Goal: Transaction & Acquisition: Purchase product/service

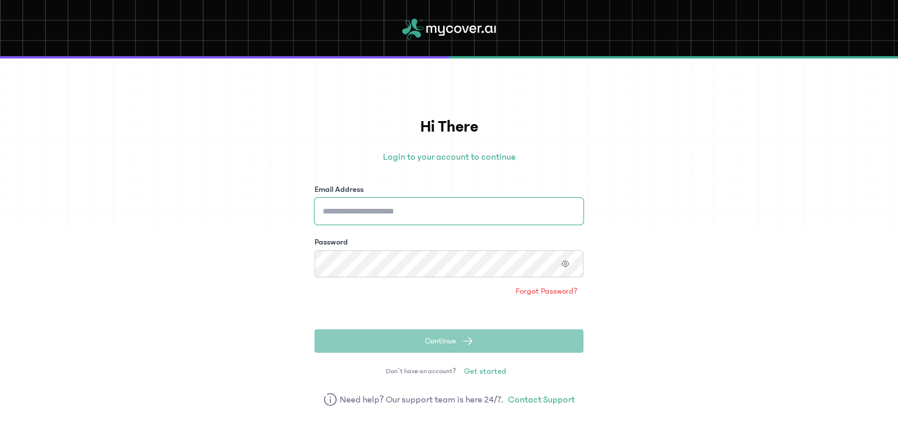
click at [487, 215] on input "Email Address" at bounding box center [449, 211] width 269 height 27
type input "**********"
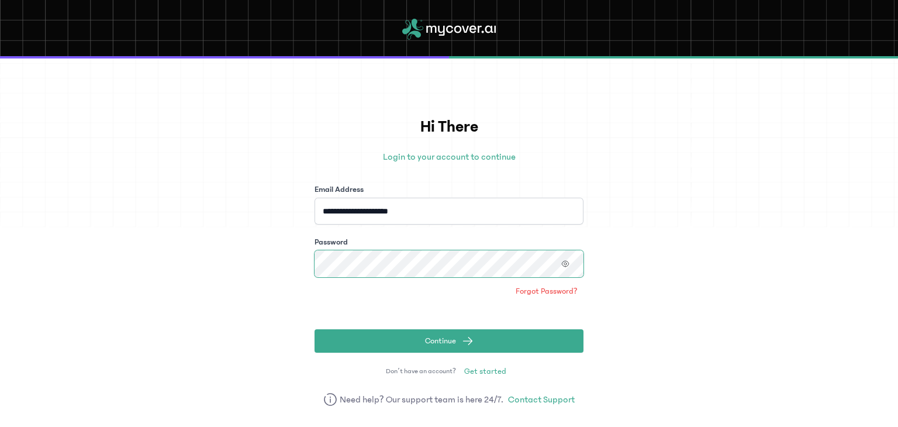
click at [315, 329] on button "Continue" at bounding box center [449, 340] width 269 height 23
click at [564, 265] on icon "button" at bounding box center [565, 264] width 8 height 8
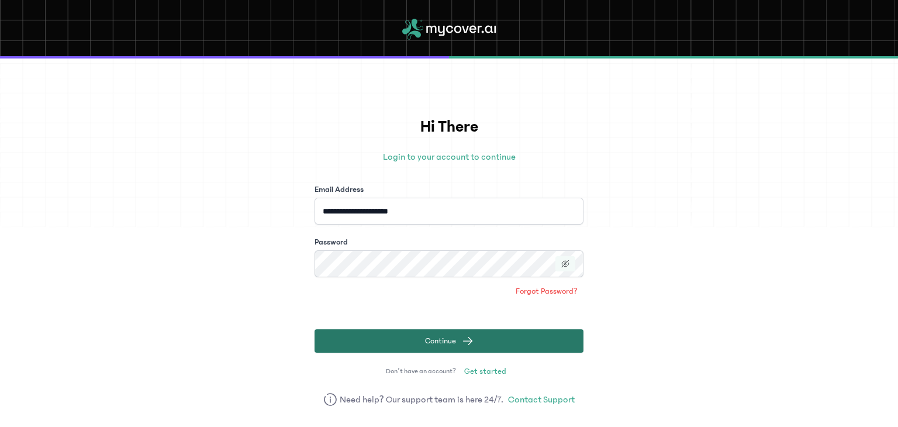
click at [425, 343] on span "Continue" at bounding box center [440, 341] width 31 height 12
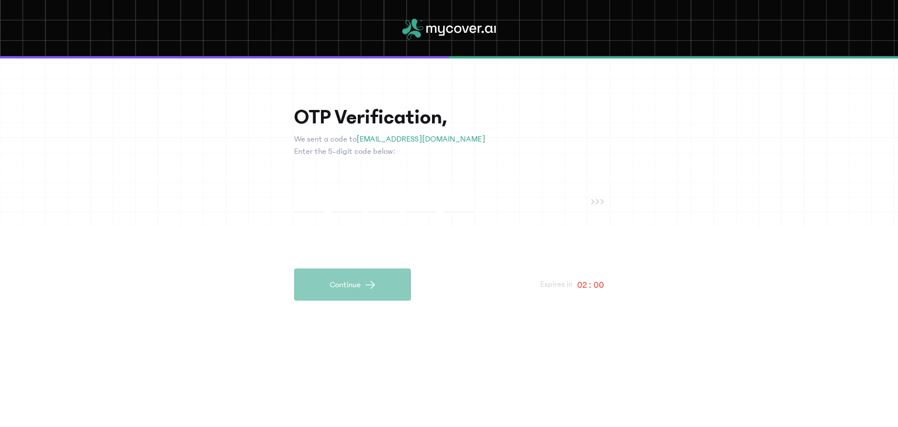
paste input "*"
type input "*"
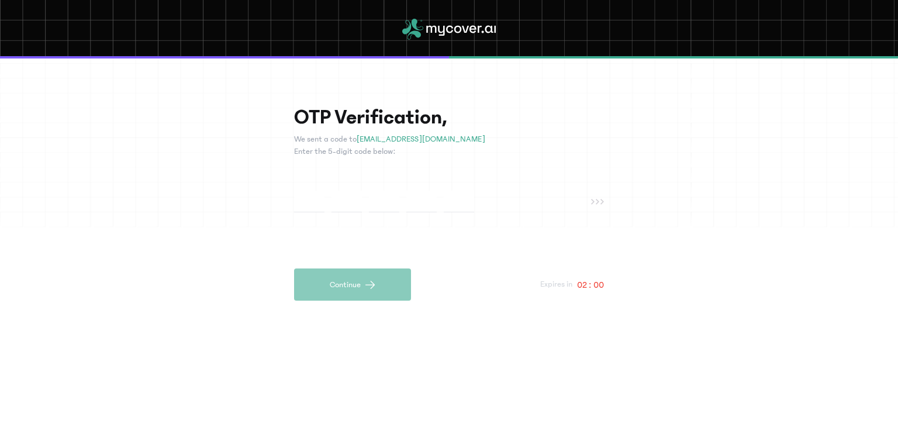
type input "*"
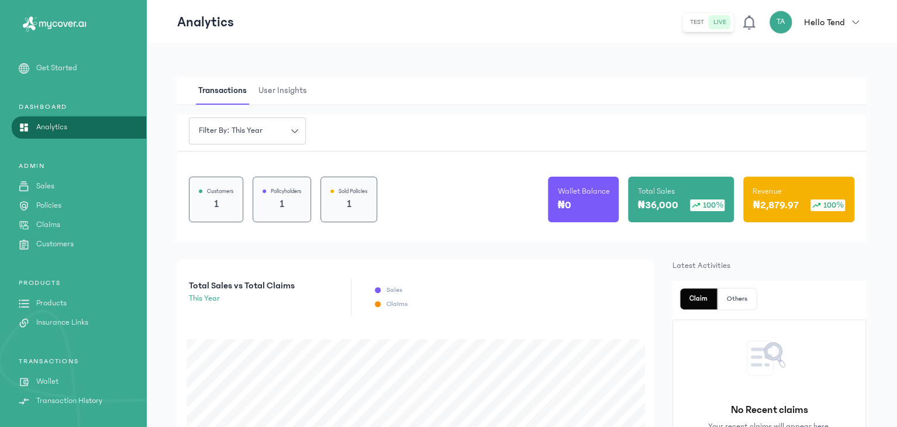
click at [54, 243] on p "Customers" at bounding box center [54, 244] width 37 height 12
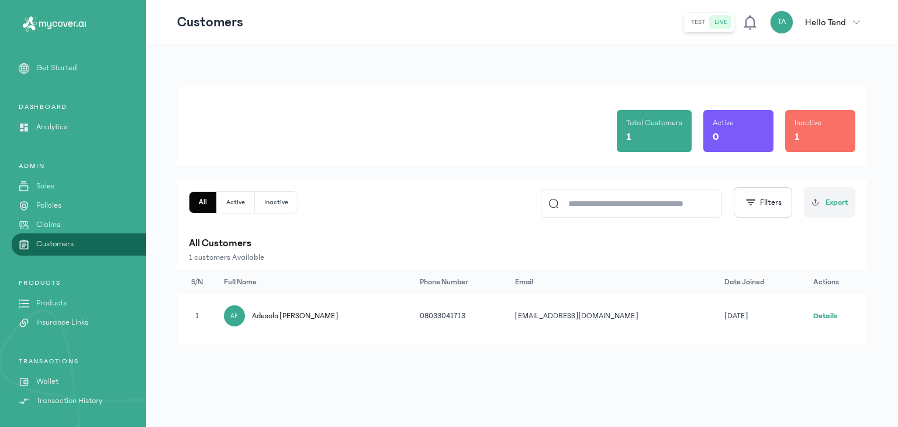
click at [806, 330] on td "[PERSON_NAME] [PERSON_NAME]" at bounding box center [836, 316] width 61 height 44
click at [819, 316] on link "Details" at bounding box center [825, 316] width 24 height 8
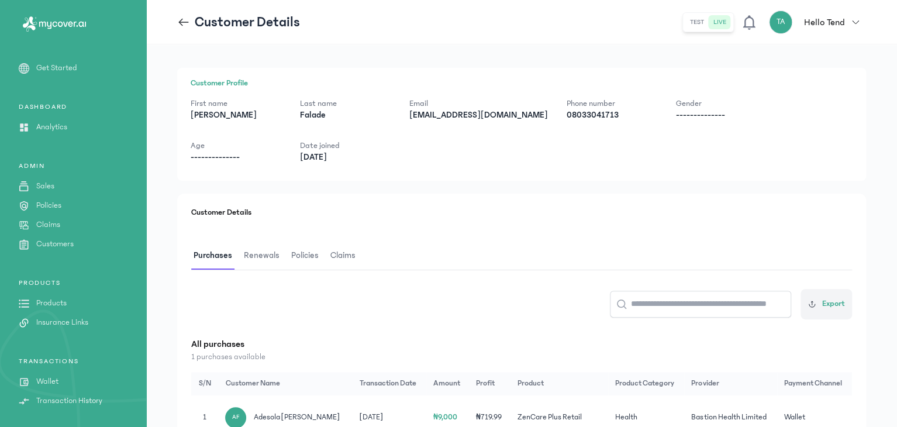
click at [267, 251] on span "Renewals" at bounding box center [261, 255] width 40 height 27
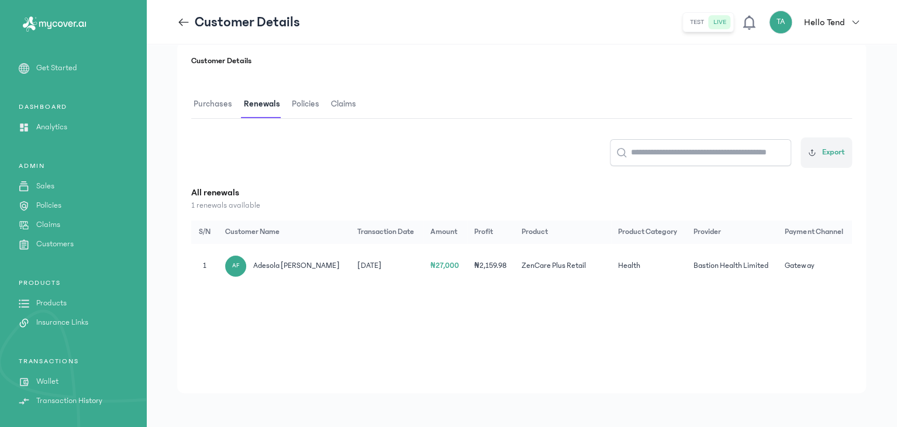
scroll to position [155, 0]
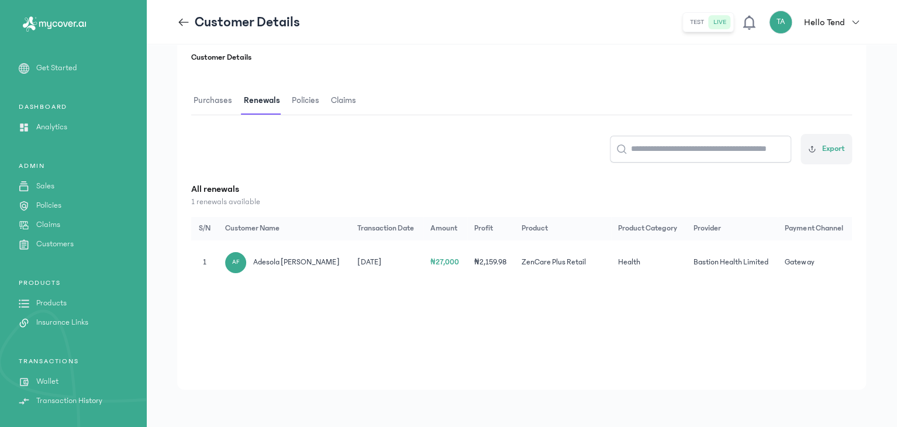
click at [225, 104] on span "Purchases" at bounding box center [212, 100] width 43 height 27
click at [483, 260] on td "₦719.99" at bounding box center [490, 262] width 42 height 44
click at [313, 261] on span "Adesola [PERSON_NAME]" at bounding box center [296, 262] width 87 height 12
click at [260, 89] on span "Renewals" at bounding box center [261, 100] width 40 height 27
click at [241, 264] on div "AF" at bounding box center [235, 262] width 21 height 21
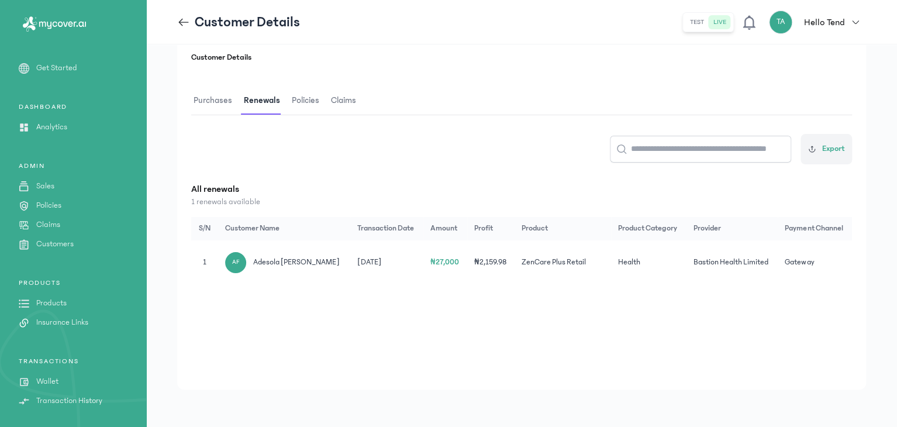
click at [241, 264] on div "AF" at bounding box center [235, 262] width 21 height 21
click at [308, 97] on span "Policies" at bounding box center [305, 100] width 32 height 27
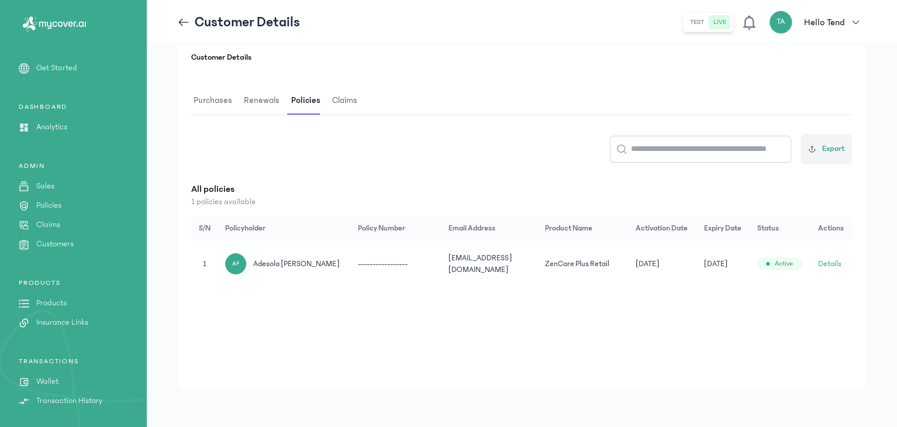
click at [834, 267] on button "Details" at bounding box center [829, 264] width 23 height 12
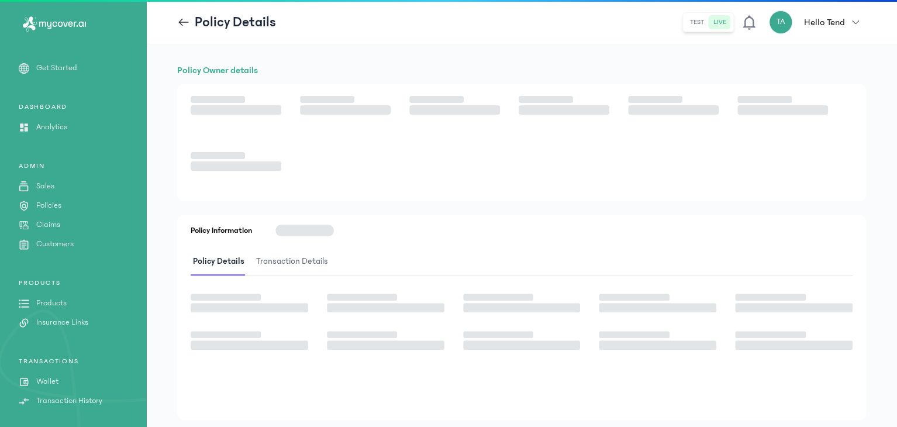
click at [832, 265] on div "Policy Details Transaction Details" at bounding box center [522, 262] width 662 height 28
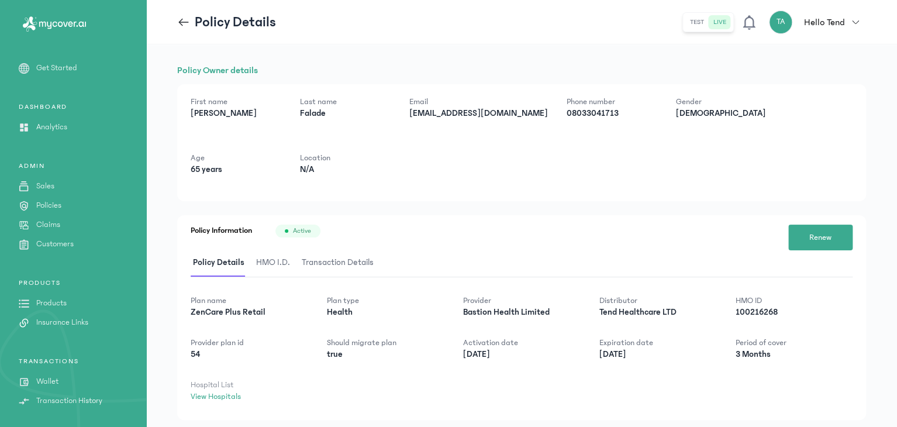
scroll to position [30, 0]
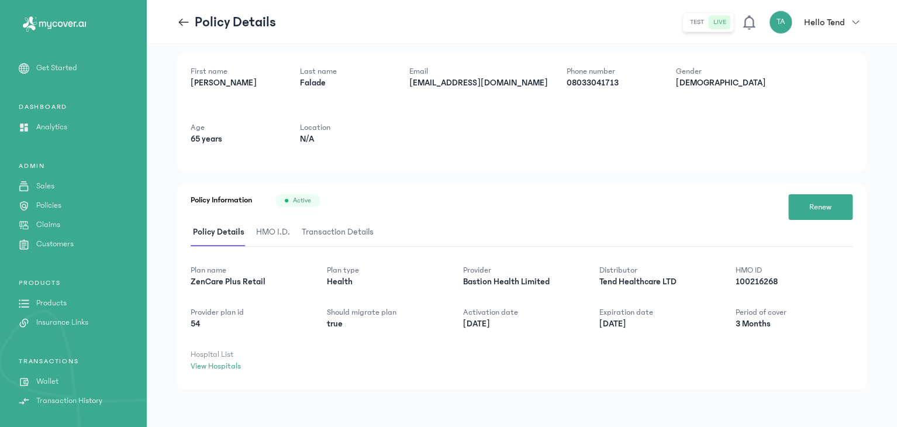
click at [260, 227] on span "HMO I.D." at bounding box center [273, 232] width 39 height 27
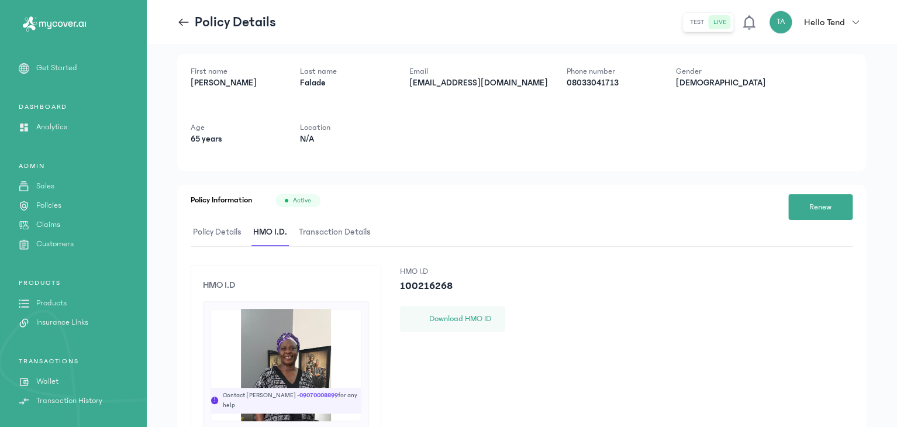
click at [332, 337] on img at bounding box center [286, 365] width 150 height 112
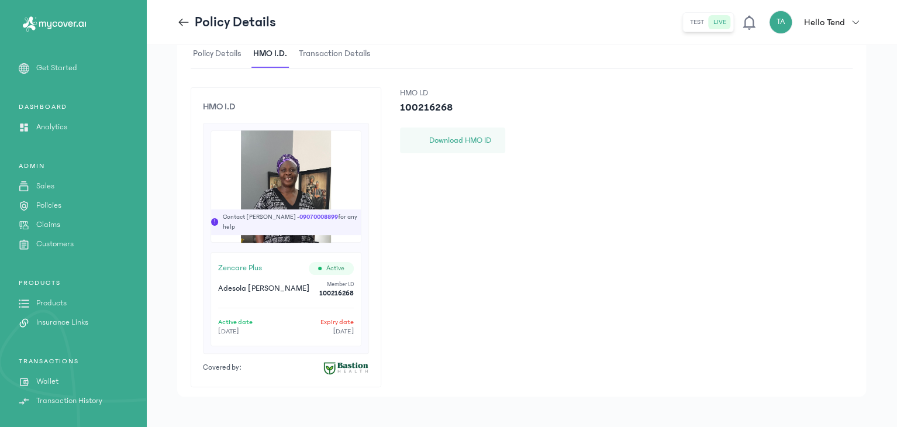
scroll to position [215, 0]
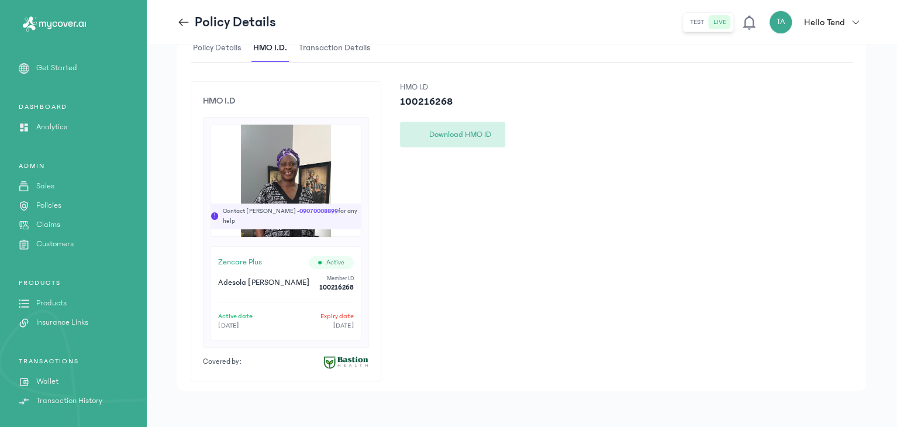
click at [488, 129] on button "Download HMO ID" at bounding box center [452, 135] width 105 height 26
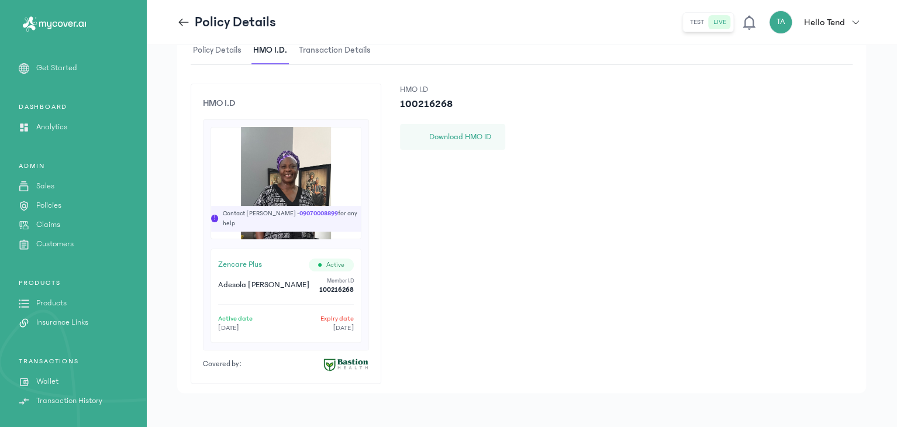
click at [181, 25] on icon at bounding box center [183, 22] width 13 height 13
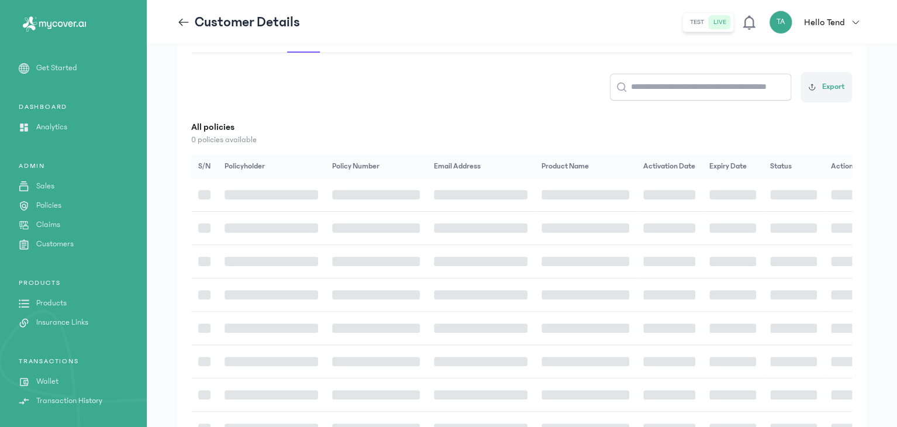
scroll to position [155, 0]
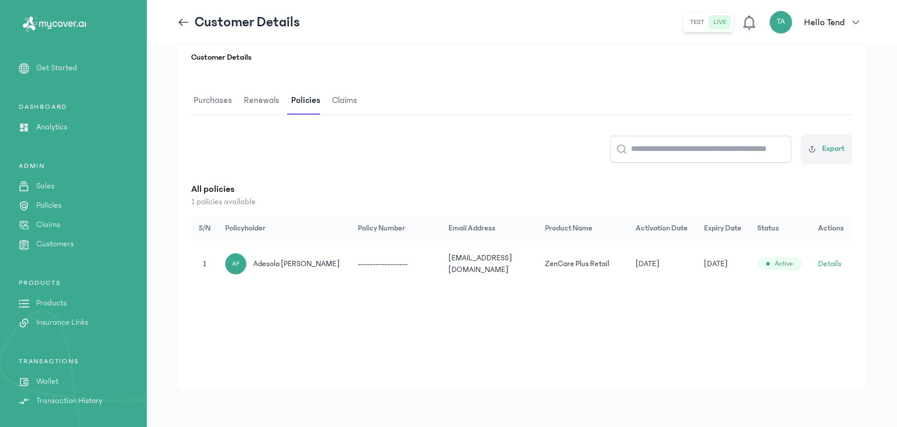
click at [65, 298] on p "Products" at bounding box center [51, 303] width 30 height 12
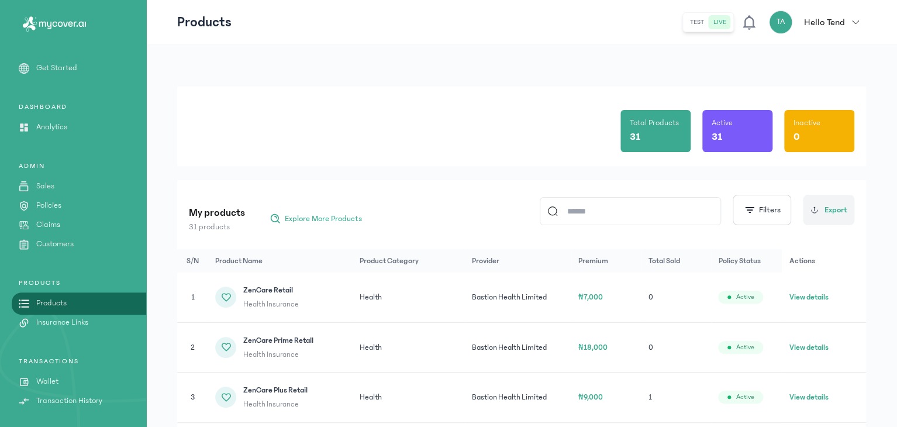
click at [65, 298] on p "Products" at bounding box center [51, 303] width 30 height 12
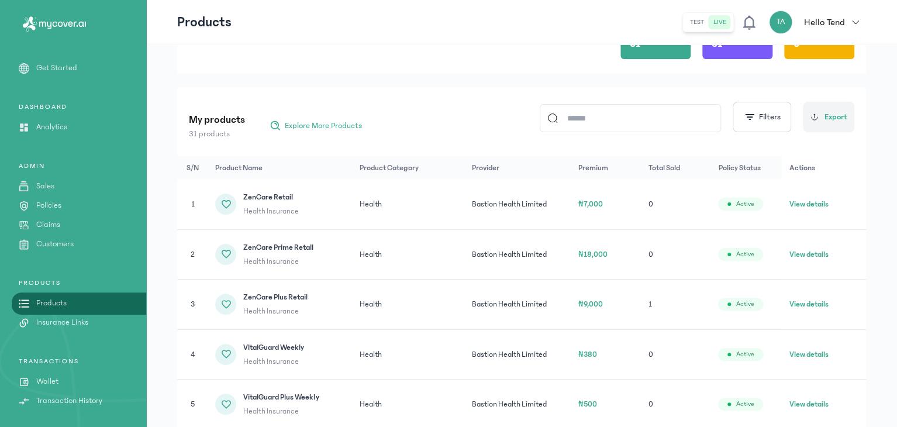
scroll to position [95, 0]
click at [823, 354] on button "View details" at bounding box center [808, 353] width 39 height 12
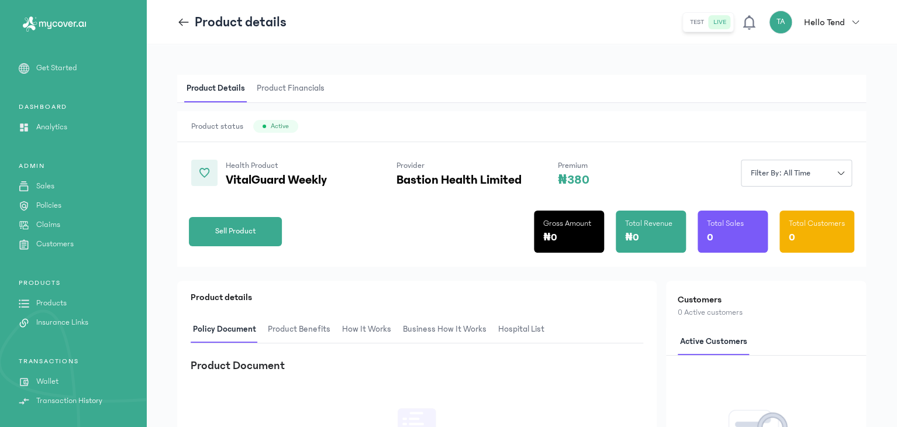
click at [325, 323] on span "Product Benefits" at bounding box center [298, 329] width 67 height 27
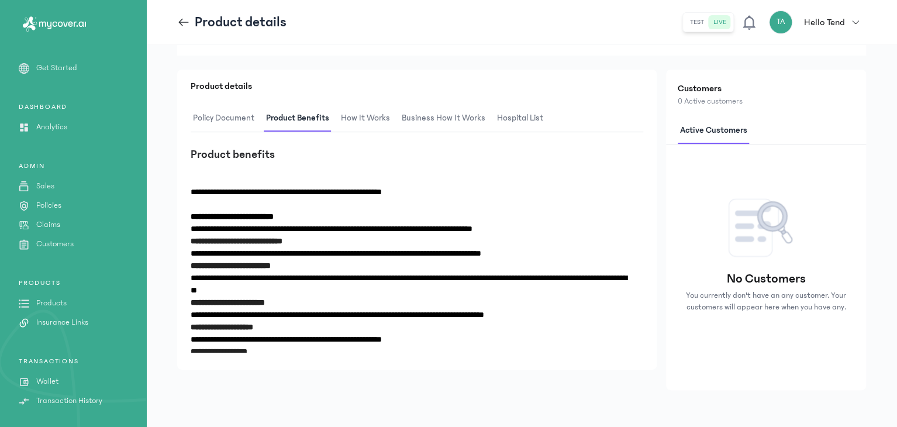
click at [181, 27] on icon at bounding box center [183, 22] width 13 height 13
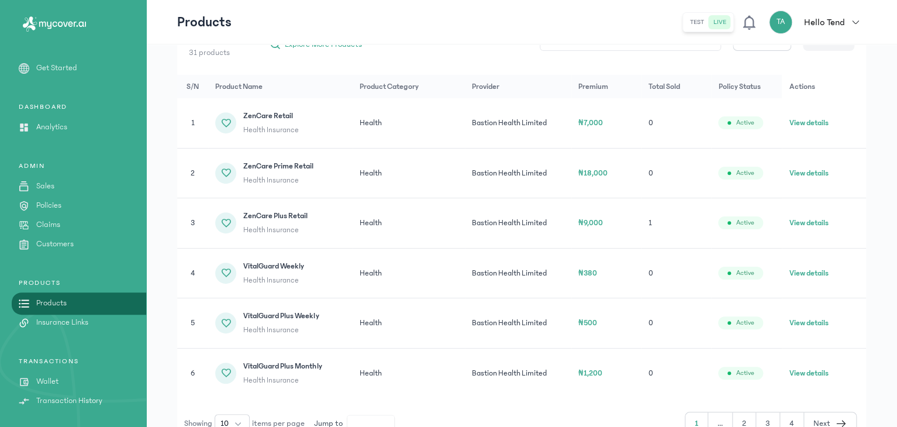
scroll to position [240, 0]
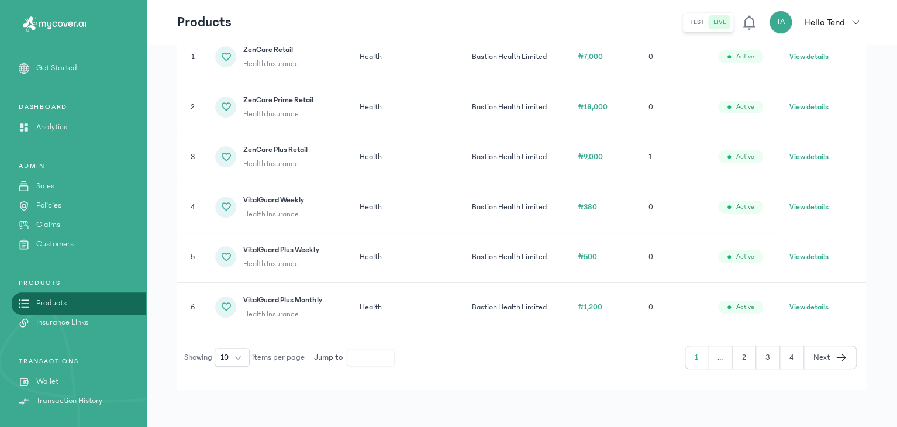
click at [826, 157] on button "View details" at bounding box center [808, 157] width 39 height 12
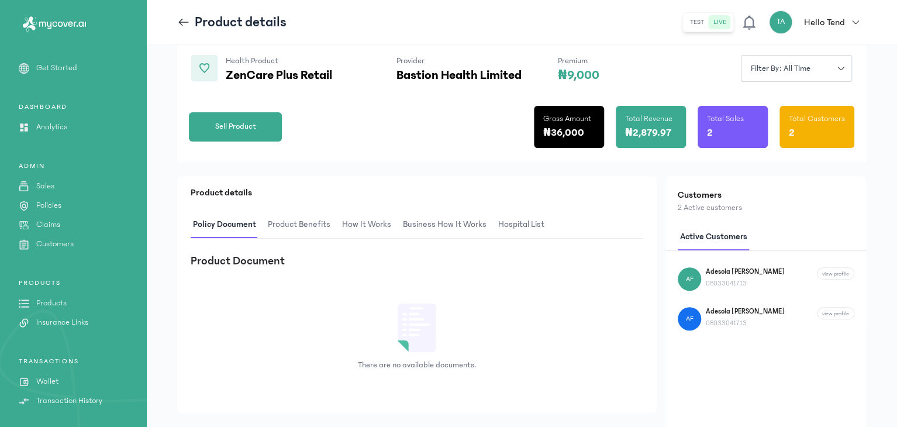
scroll to position [105, 0]
click at [180, 33] on header "Product details test live TA Hello Tend Tend Africa [EMAIL_ADDRESS][DOMAIN_NAME…" at bounding box center [521, 22] width 751 height 44
click at [185, 26] on icon at bounding box center [183, 22] width 13 height 13
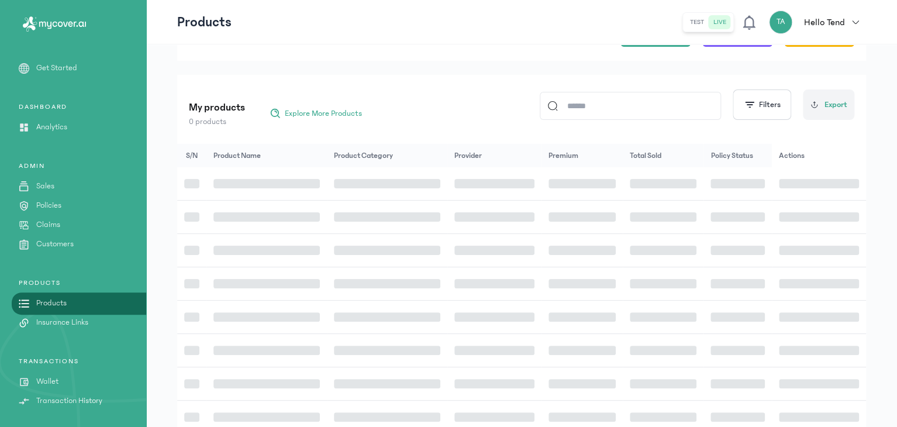
scroll to position [222, 0]
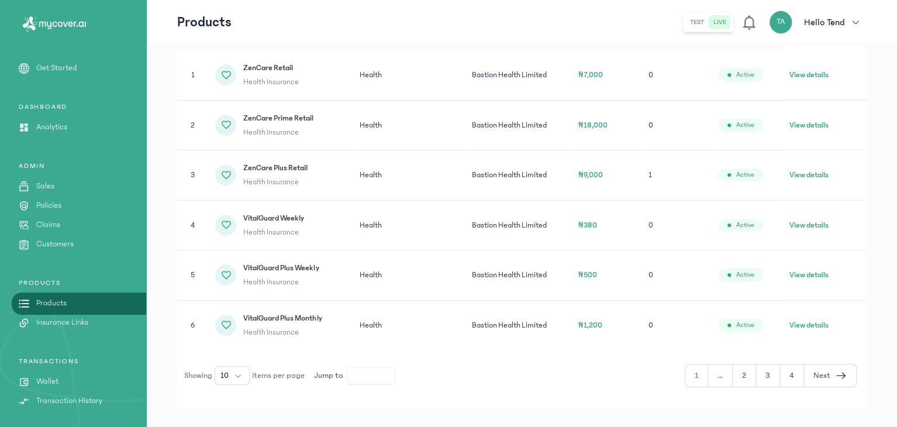
click at [819, 169] on button "View details" at bounding box center [808, 175] width 39 height 12
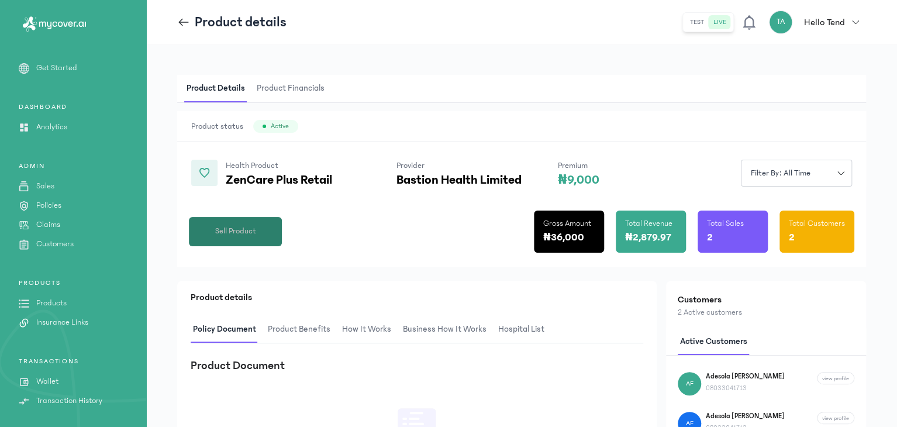
click at [265, 229] on button "Sell Product" at bounding box center [235, 231] width 93 height 29
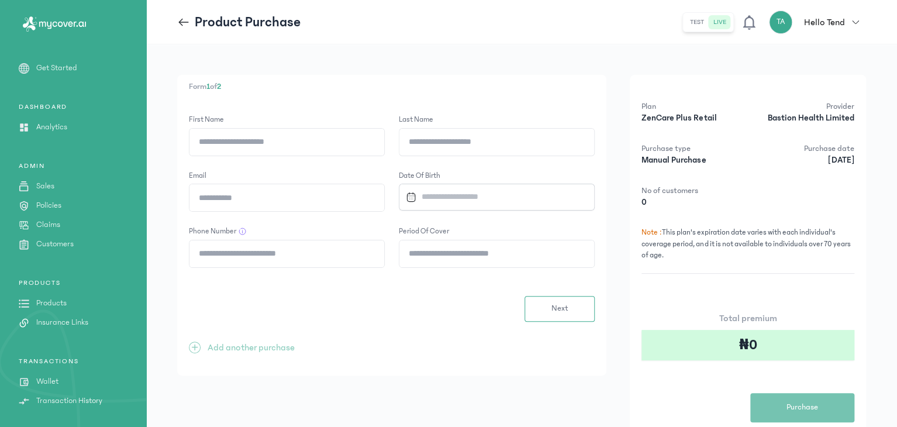
click at [258, 150] on input "First Name" at bounding box center [286, 142] width 195 height 27
type input "*****"
click at [430, 140] on input "Last Name" at bounding box center [496, 142] width 195 height 27
type input "*"
click at [299, 144] on input "*****" at bounding box center [286, 142] width 195 height 27
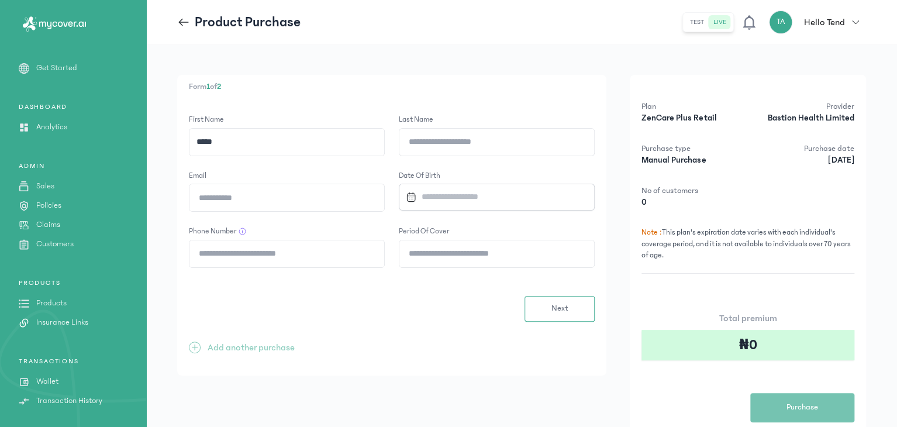
click at [463, 133] on input "Last Name" at bounding box center [496, 142] width 195 height 27
type input "**********"
click at [233, 194] on input "Email" at bounding box center [286, 197] width 195 height 27
type input "**********"
click at [471, 202] on input "Datepicker input" at bounding box center [491, 196] width 181 height 25
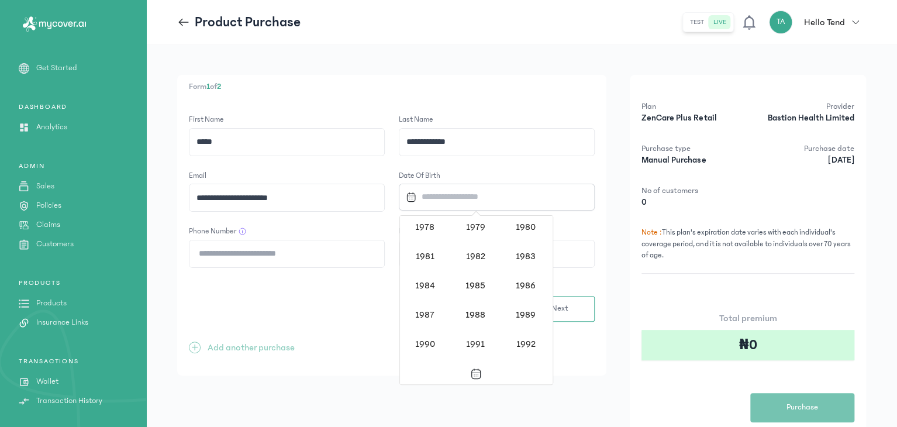
scroll to position [762, 0]
click at [427, 256] on div "1981" at bounding box center [425, 257] width 47 height 26
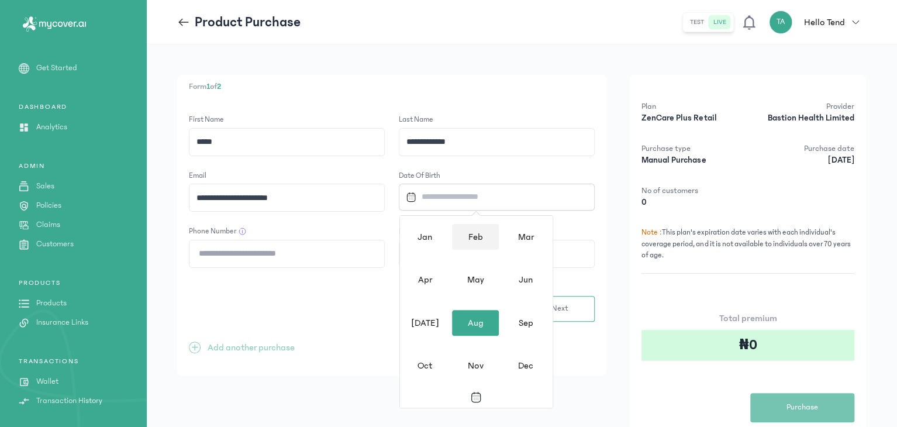
click at [472, 234] on div "Feb" at bounding box center [475, 237] width 47 height 26
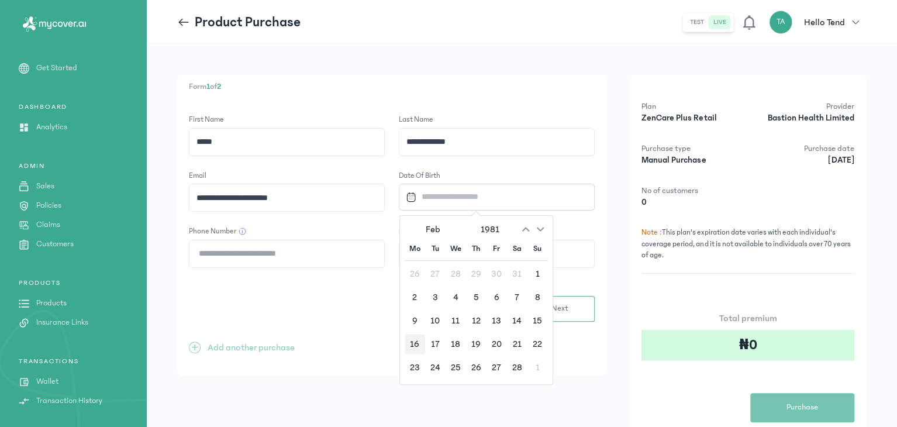
click at [418, 342] on div "16" at bounding box center [415, 344] width 20 height 20
type input "**********"
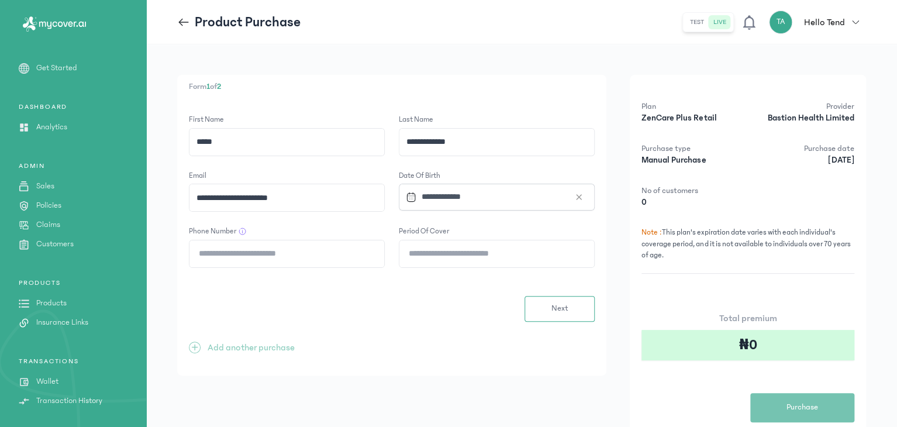
click at [328, 260] on input "Phone Number" at bounding box center [286, 253] width 195 height 27
type input "**********"
click at [422, 253] on input "Period of cover" at bounding box center [496, 253] width 195 height 27
type input "**"
click at [581, 296] on button "Next" at bounding box center [560, 309] width 70 height 26
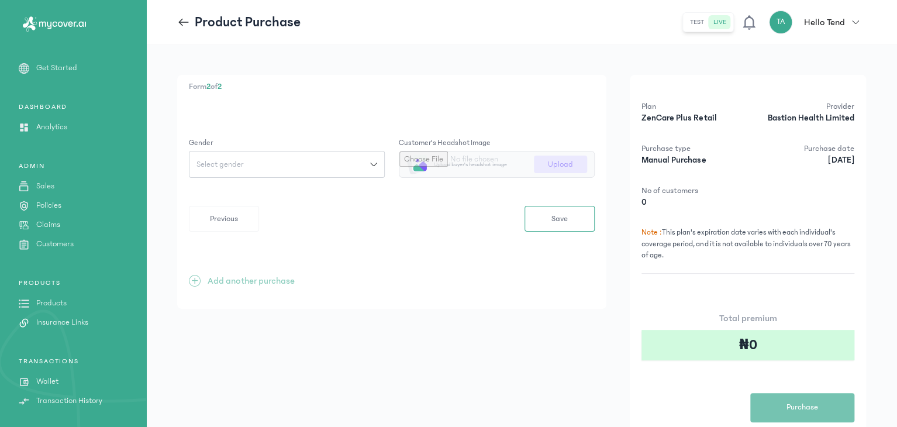
click at [187, 19] on icon at bounding box center [183, 22] width 13 height 13
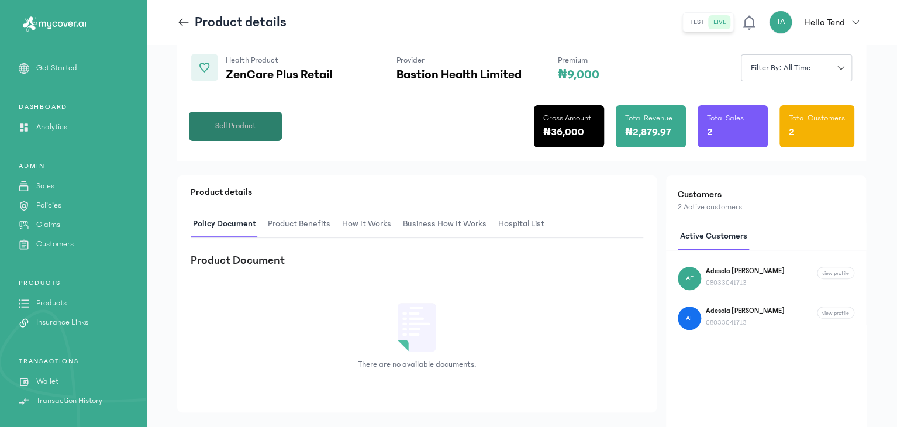
click at [259, 133] on button "Sell Product" at bounding box center [235, 126] width 93 height 29
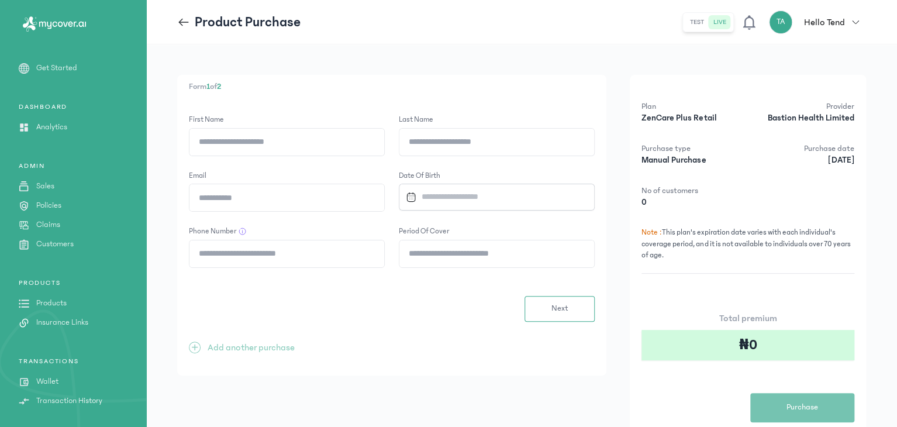
click at [255, 142] on input "First Name" at bounding box center [286, 142] width 195 height 27
drag, startPoint x: 255, startPoint y: 142, endPoint x: 277, endPoint y: 194, distance: 56.0
click at [277, 194] on form "First Name * Last Name Email Date of Birth Phone Number Period of cover Next" at bounding box center [392, 218] width 406 height 208
type input "*****"
click at [423, 139] on input "Last Name" at bounding box center [496, 142] width 195 height 27
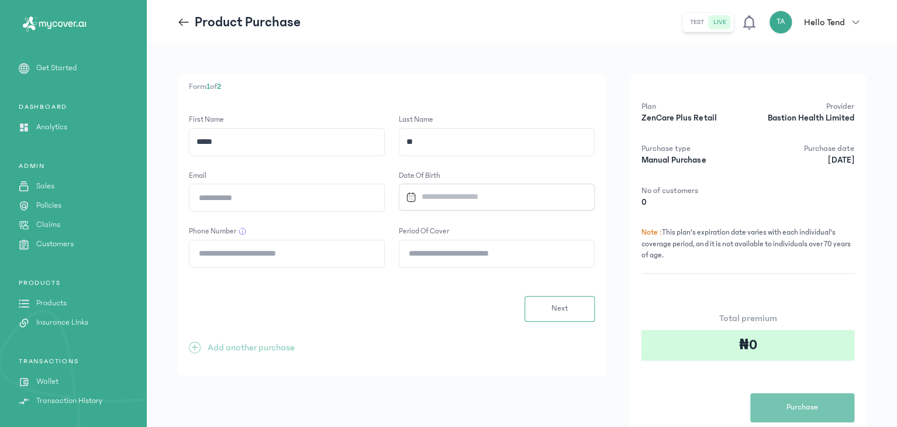
type input "*"
type input "**********"
drag, startPoint x: 476, startPoint y: 154, endPoint x: 472, endPoint y: 176, distance: 22.0
click at [472, 176] on label "Date of Birth" at bounding box center [497, 176] width 196 height 12
click at [357, 202] on input "Email" at bounding box center [286, 197] width 195 height 27
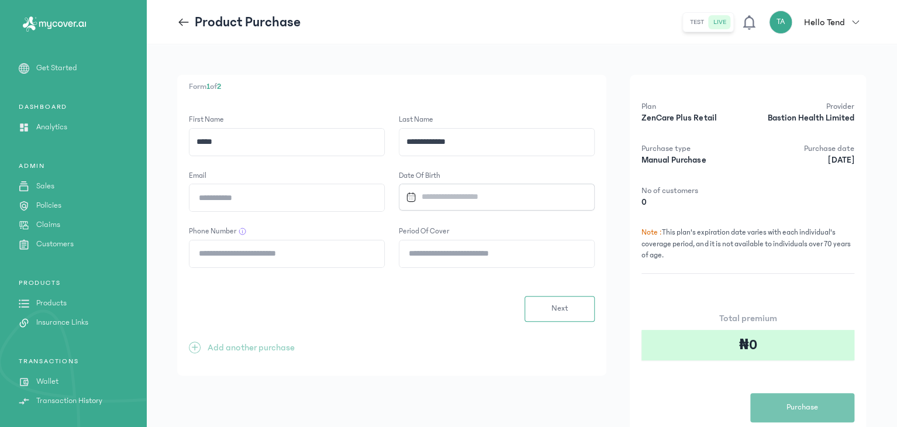
type input "**********"
click at [463, 202] on input "Datepicker input" at bounding box center [491, 196] width 181 height 25
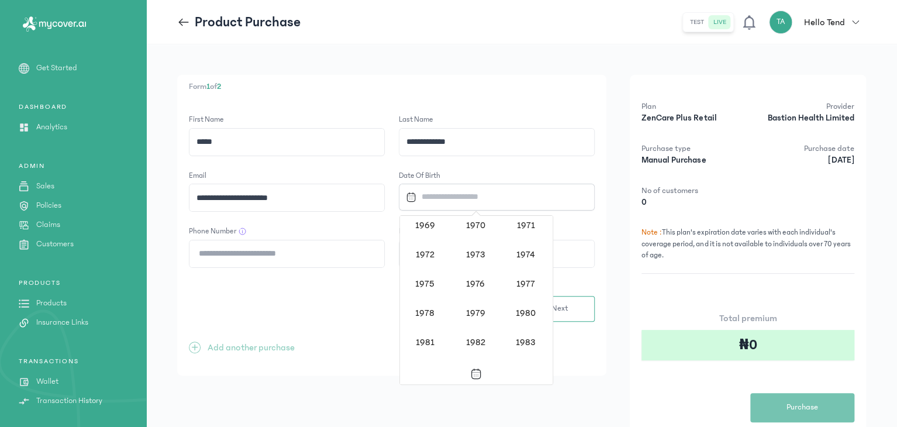
scroll to position [674, 0]
click at [423, 347] on div "1981" at bounding box center [425, 346] width 47 height 26
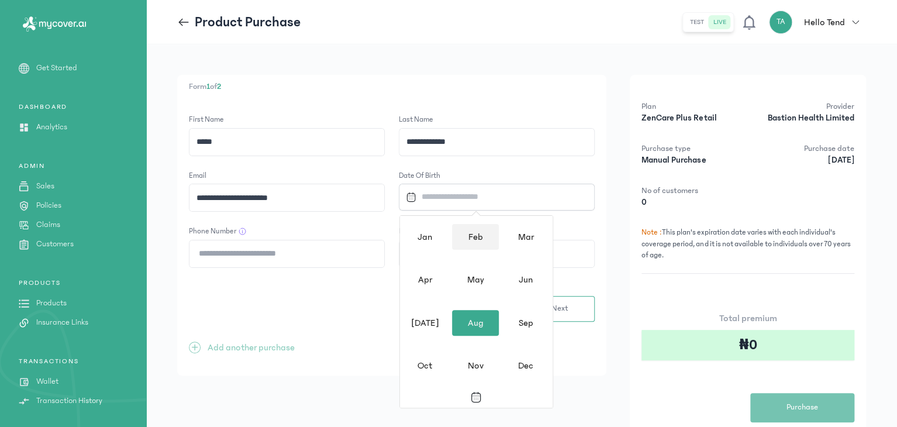
click at [471, 236] on div "Feb" at bounding box center [475, 237] width 47 height 26
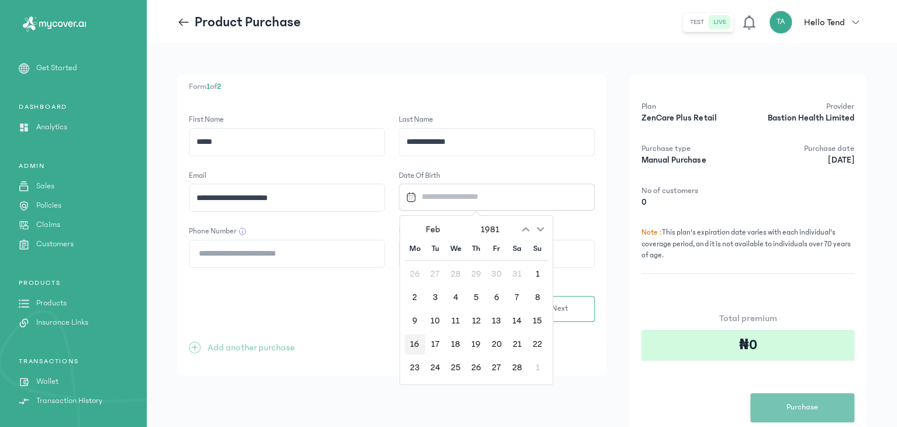
click at [415, 340] on div "16" at bounding box center [415, 344] width 20 height 20
type input "**********"
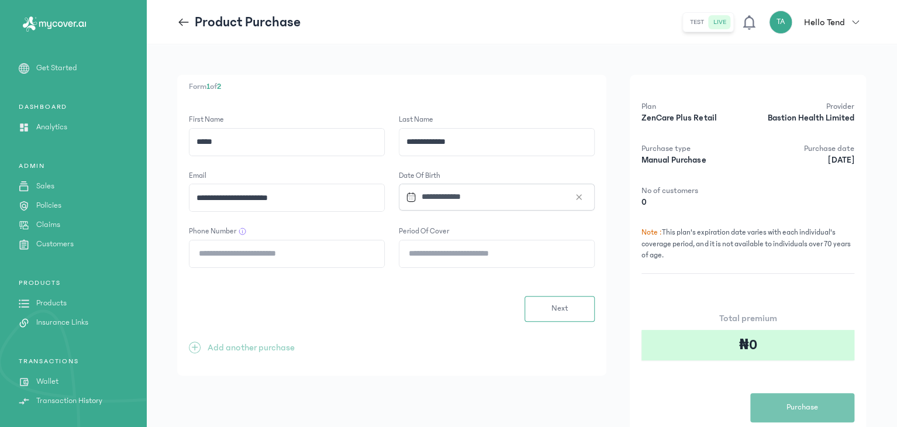
click at [276, 260] on input "Phone Number" at bounding box center [286, 253] width 195 height 27
type input "**********"
click at [431, 249] on input "Period of cover" at bounding box center [496, 253] width 195 height 27
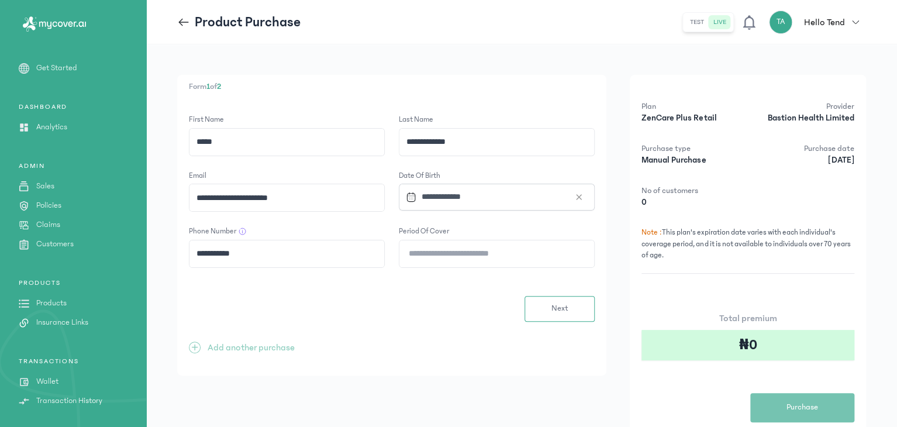
type input "**"
click at [304, 204] on input "**********" at bounding box center [286, 197] width 195 height 27
type input "*"
type input "**********"
click at [540, 301] on button "Next" at bounding box center [560, 309] width 70 height 26
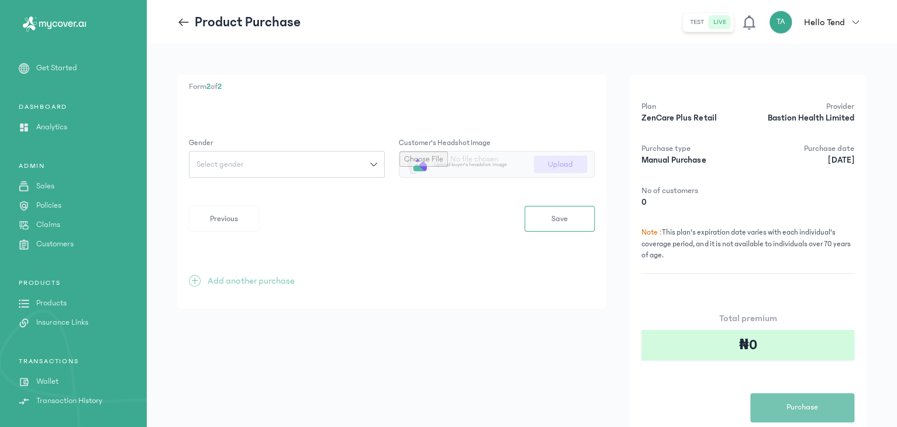
click at [326, 176] on button "Select gender" at bounding box center [287, 164] width 196 height 27
click at [293, 219] on button "[DEMOGRAPHIC_DATA]" at bounding box center [287, 212] width 196 height 22
click at [552, 159] on input "file" at bounding box center [496, 164] width 195 height 26
click at [578, 164] on input "file" at bounding box center [496, 164] width 195 height 26
type input "**********"
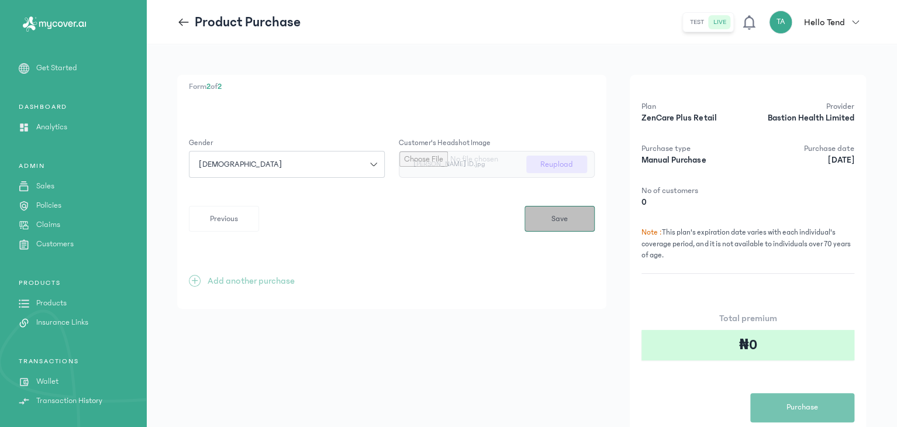
click at [554, 223] on span "Save" at bounding box center [559, 219] width 16 height 12
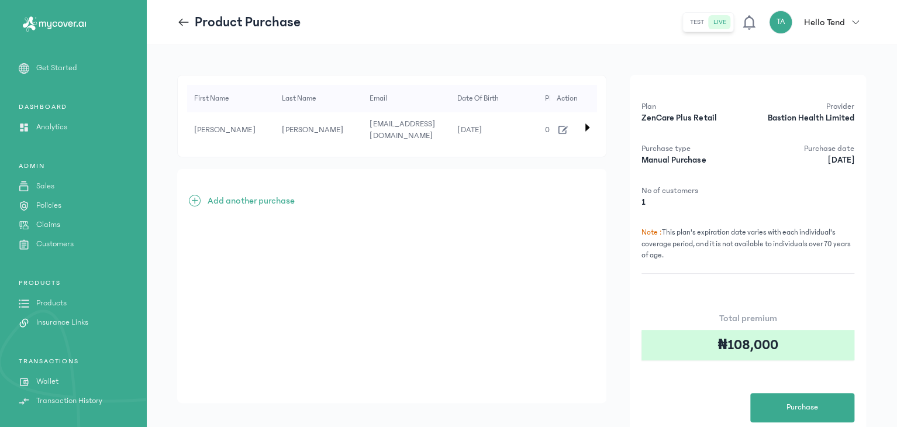
click at [198, 199] on span "+" at bounding box center [195, 201] width 12 height 12
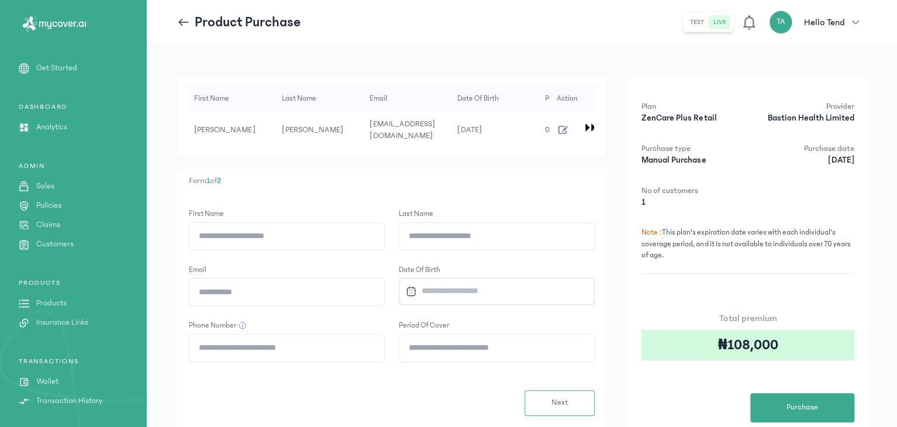
click at [211, 226] on input "First Name" at bounding box center [286, 236] width 195 height 27
type input "*"
type input "*****"
click at [430, 234] on input "Last Name" at bounding box center [496, 236] width 195 height 27
type input "**********"
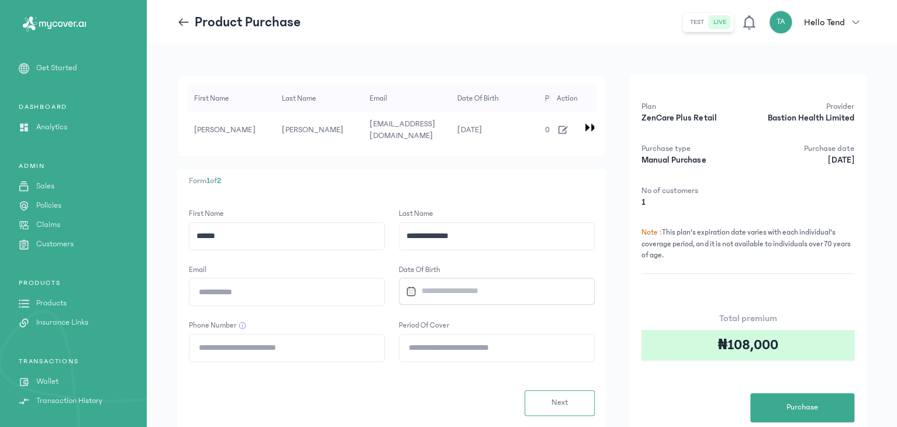
click at [465, 291] on input "Datepicker input" at bounding box center [491, 290] width 181 height 25
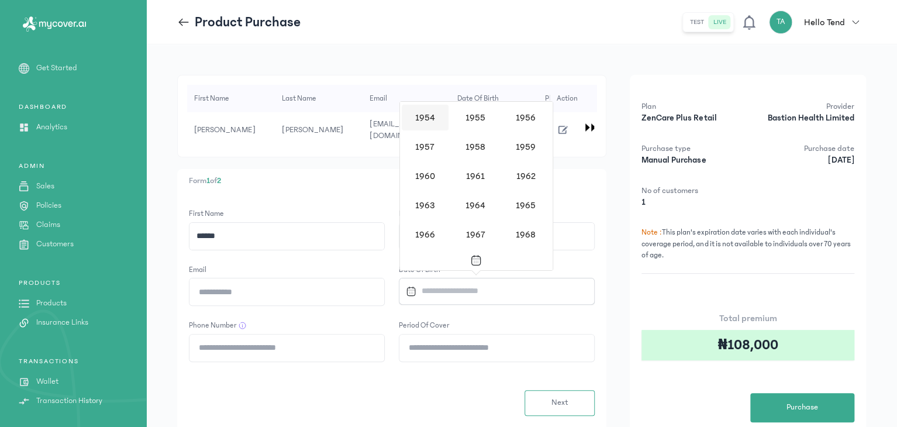
scroll to position [527, 0]
click at [474, 199] on div "1964" at bounding box center [475, 203] width 47 height 26
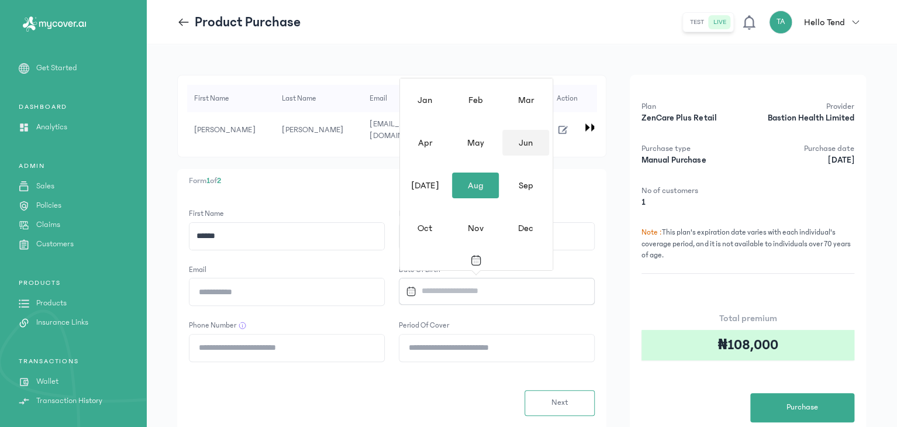
click at [531, 143] on div "Jun" at bounding box center [525, 143] width 47 height 26
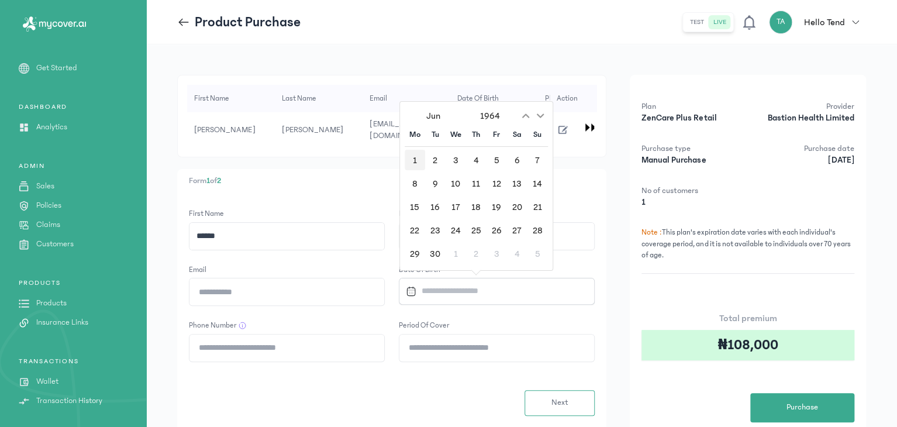
click at [410, 163] on div "1" at bounding box center [415, 160] width 20 height 20
type input "**********"
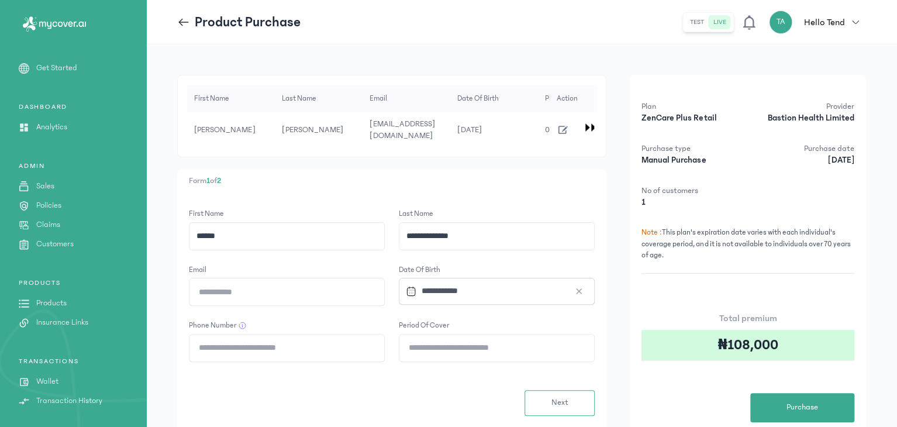
click at [295, 296] on input "Email" at bounding box center [286, 291] width 195 height 27
type input "**********"
click at [264, 342] on input "Phone Number" at bounding box center [286, 347] width 195 height 27
type input "**********"
click at [416, 344] on input "Period of cover" at bounding box center [496, 347] width 195 height 27
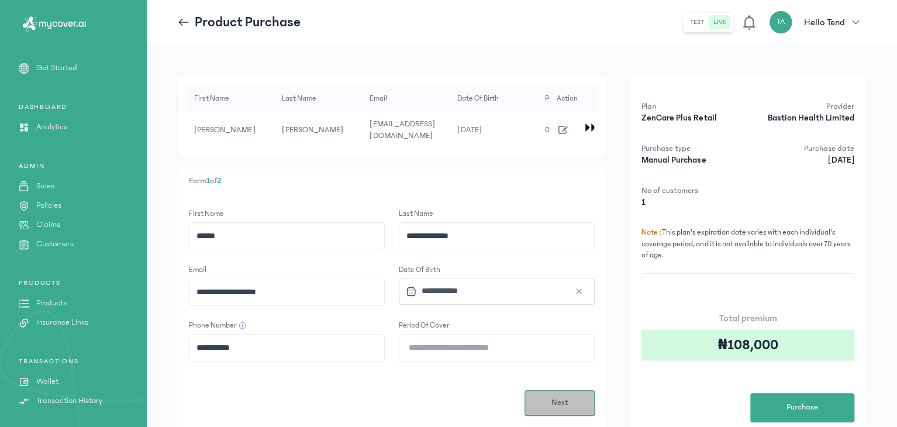
type input "**"
click at [555, 403] on span "Next" at bounding box center [559, 402] width 17 height 12
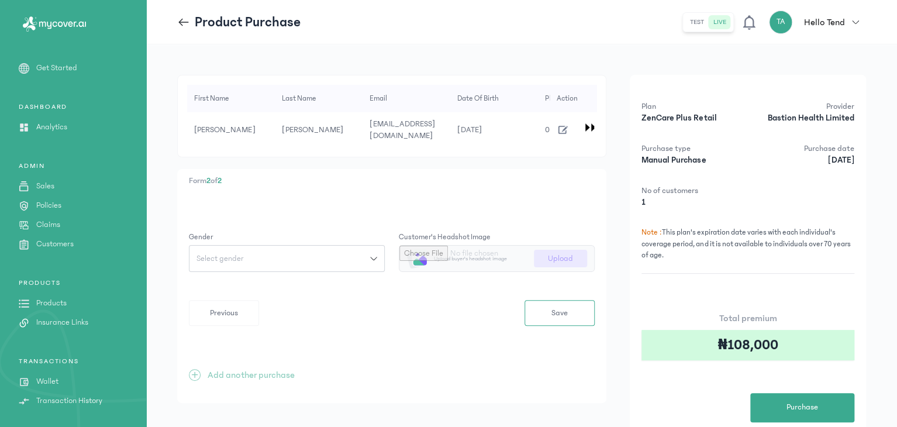
click at [330, 264] on button "Select gender" at bounding box center [287, 258] width 196 height 27
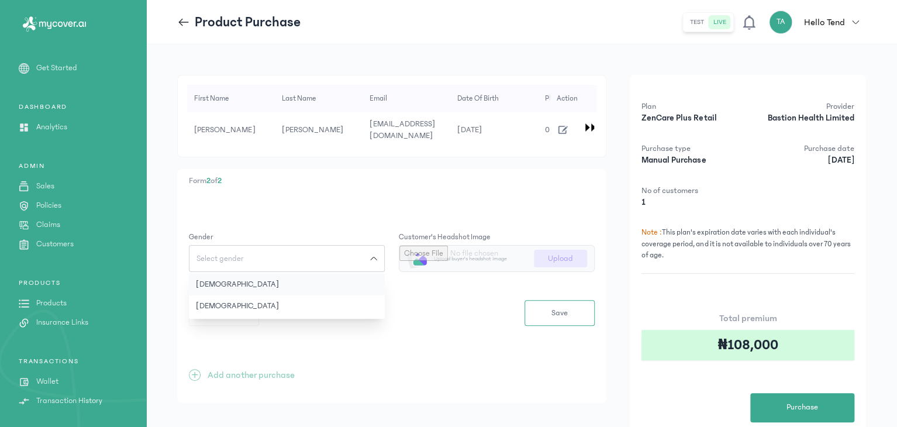
click at [291, 275] on button "[DEMOGRAPHIC_DATA]" at bounding box center [287, 285] width 196 height 22
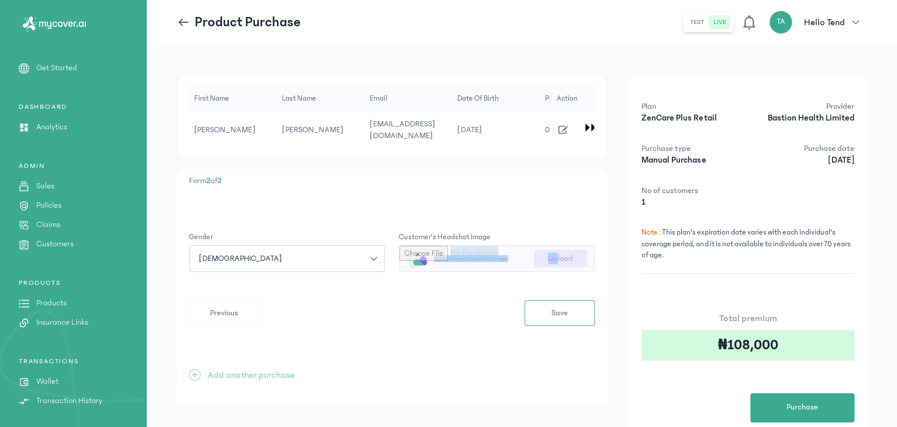
drag, startPoint x: 559, startPoint y: 272, endPoint x: 553, endPoint y: 258, distance: 15.2
click at [553, 258] on form "Gender [DEMOGRAPHIC_DATA] Customer's headshot image Upload buyer's headshot ima…" at bounding box center [392, 279] width 406 height 95
click at [553, 258] on input "file" at bounding box center [496, 259] width 195 height 26
type input "**********"
click at [568, 302] on button "Save" at bounding box center [560, 313] width 70 height 26
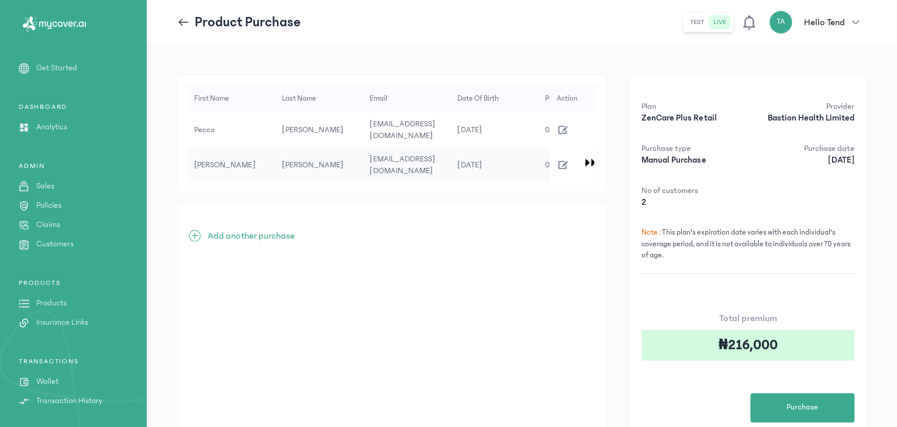
click at [194, 230] on span "+" at bounding box center [195, 236] width 12 height 12
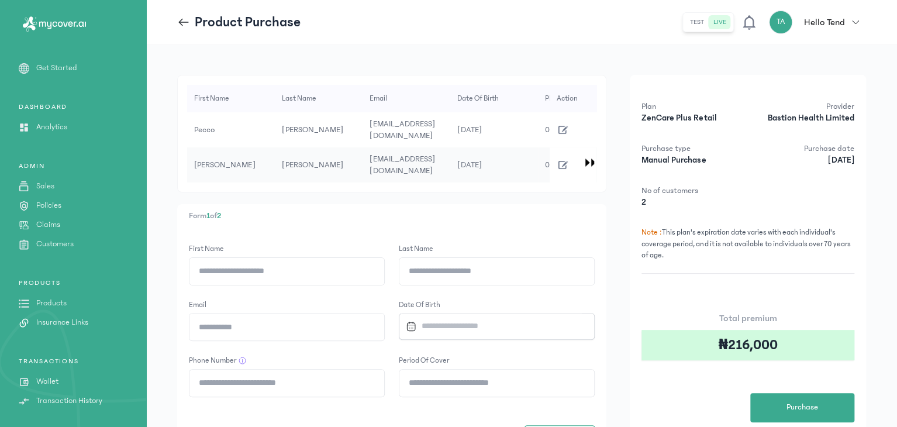
click at [220, 299] on div "First Name" at bounding box center [287, 320] width 196 height 42
drag, startPoint x: 220, startPoint y: 281, endPoint x: 225, endPoint y: 264, distance: 17.4
click at [225, 264] on form "First Name Last Name Email Date of Birth Phone Number Period of cover Next" at bounding box center [392, 347] width 406 height 208
click at [225, 264] on input "First Name" at bounding box center [286, 271] width 195 height 27
type input "******"
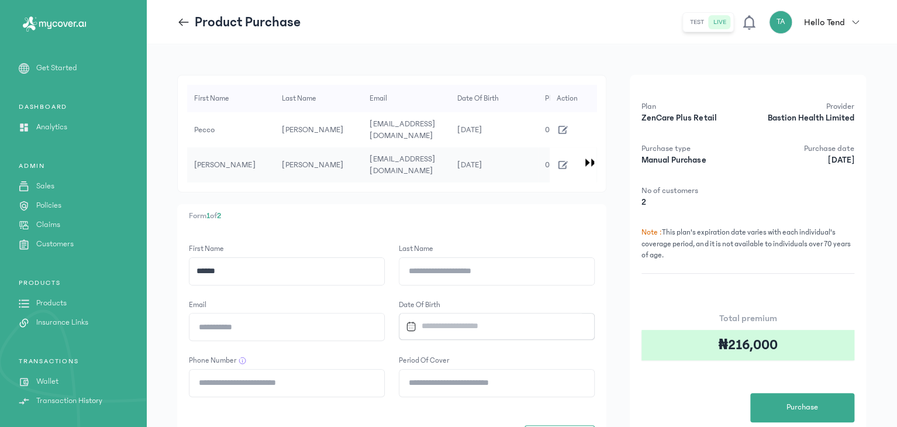
click at [418, 274] on input "Last Name" at bounding box center [496, 271] width 195 height 27
type input "**********"
click at [307, 330] on input "Email" at bounding box center [286, 326] width 195 height 27
click at [446, 313] on input "Datepicker input" at bounding box center [491, 325] width 181 height 25
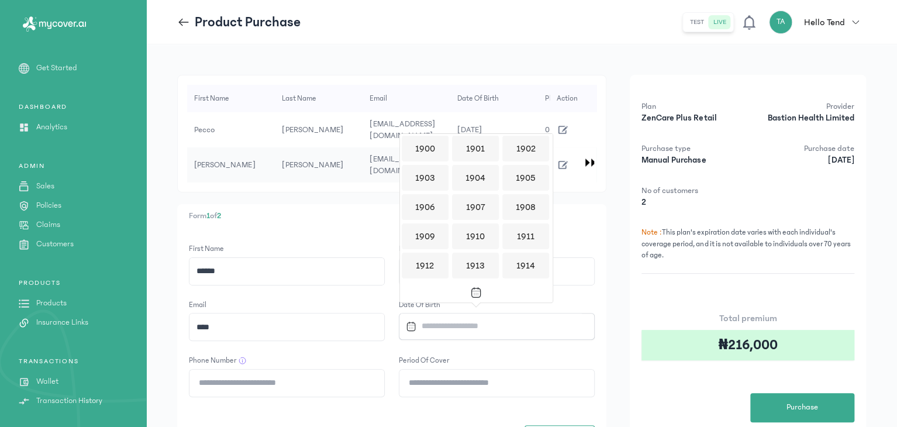
scroll to position [1133, 0]
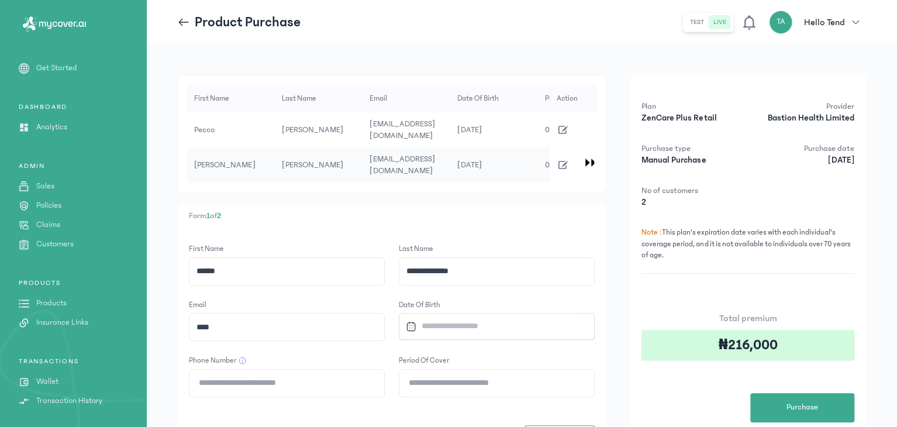
click at [251, 323] on input "****" at bounding box center [286, 326] width 195 height 27
type input "**********"
click at [435, 319] on input "Datepicker input" at bounding box center [491, 325] width 181 height 25
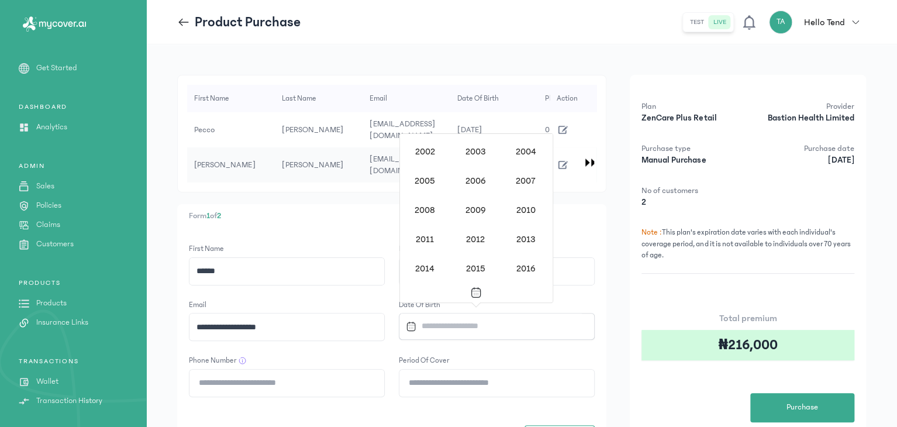
scroll to position [984, 0]
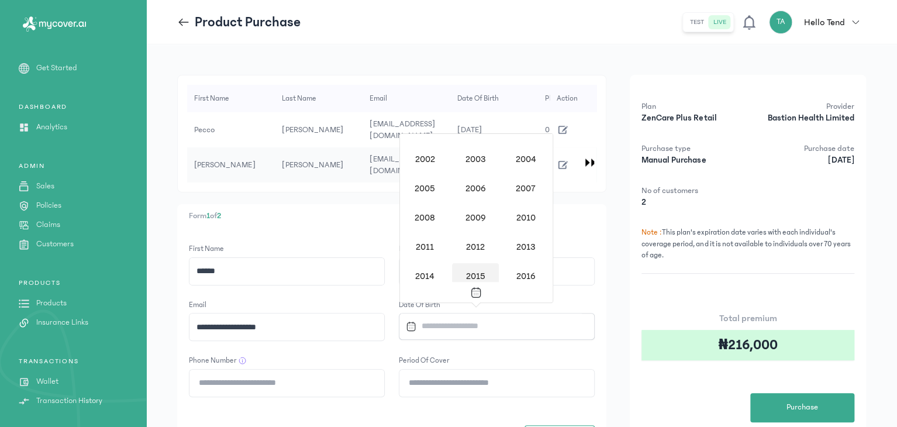
click at [472, 267] on div "2015" at bounding box center [475, 276] width 47 height 26
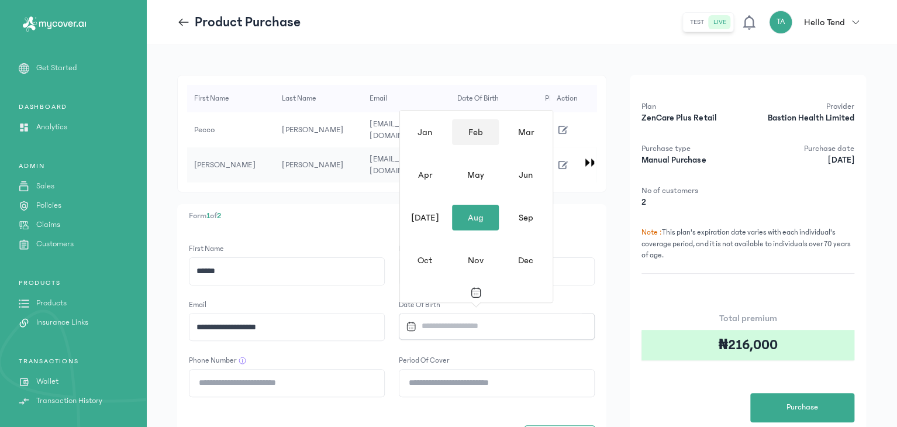
click at [483, 135] on div "Feb" at bounding box center [475, 132] width 47 height 26
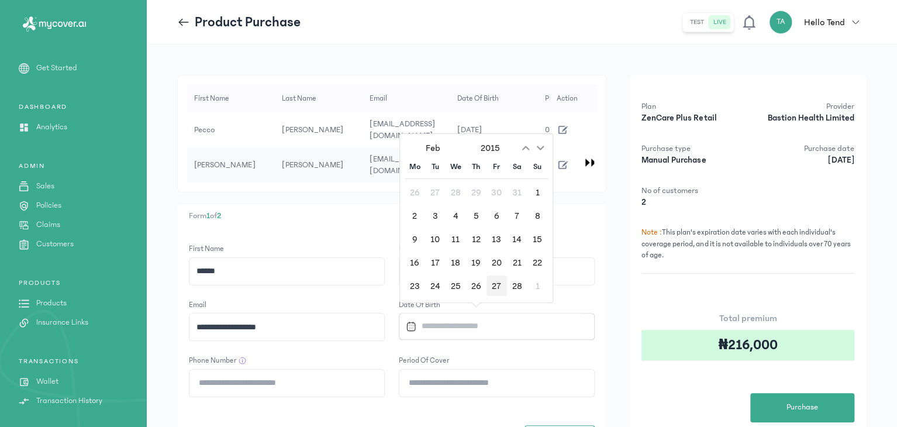
click at [492, 281] on div "27" at bounding box center [497, 285] width 20 height 20
type input "**********"
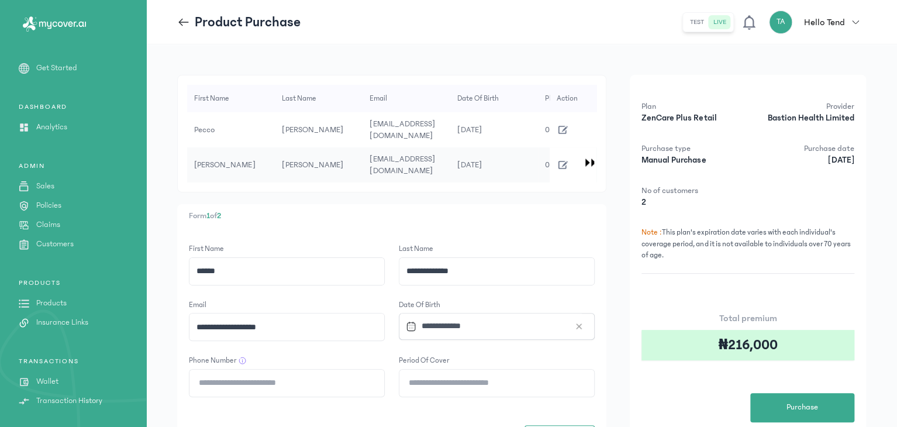
click at [329, 378] on input "Phone Number" at bounding box center [286, 383] width 195 height 27
type input "**********"
click at [444, 376] on input "Period of cover" at bounding box center [496, 383] width 195 height 27
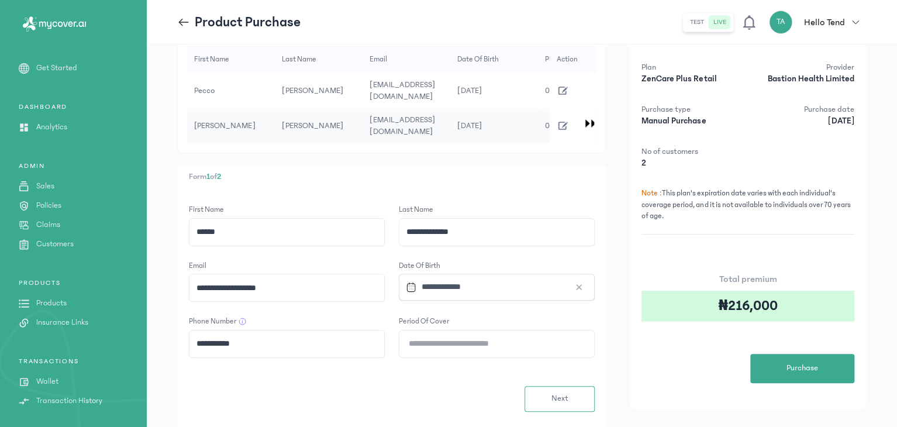
scroll to position [30, 0]
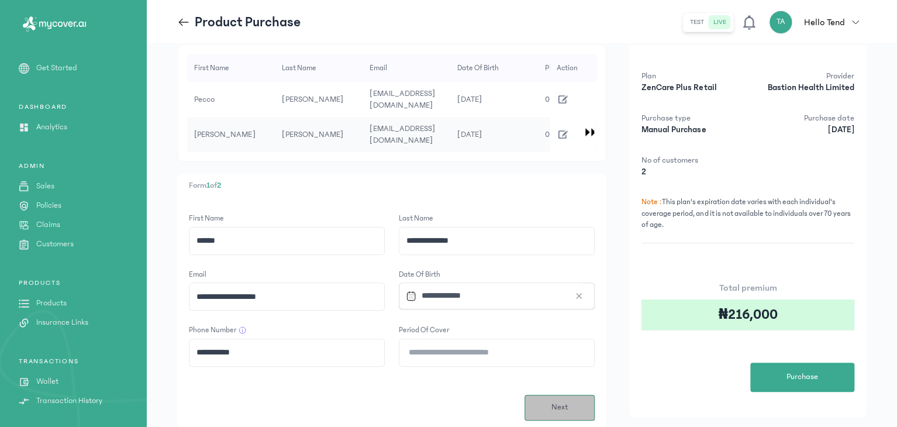
click at [578, 412] on button "Next" at bounding box center [560, 408] width 70 height 26
click at [468, 356] on input "Period of cover" at bounding box center [496, 352] width 195 height 27
type input "**"
click at [578, 403] on button "Next" at bounding box center [560, 408] width 70 height 26
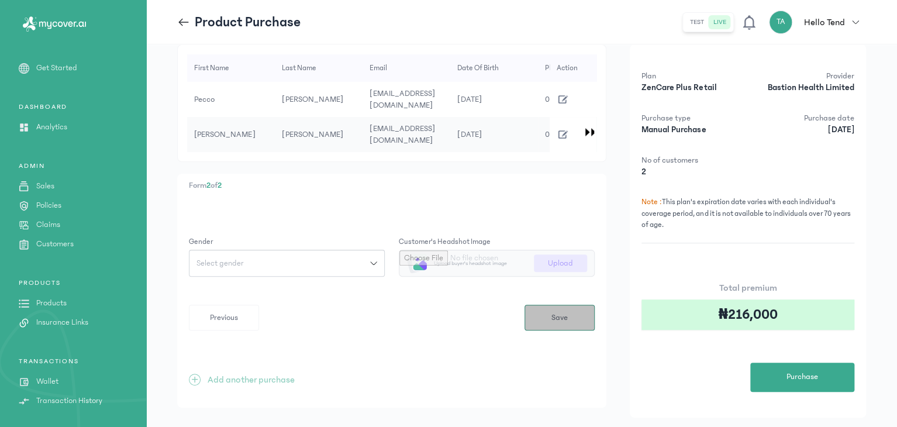
scroll to position [0, 0]
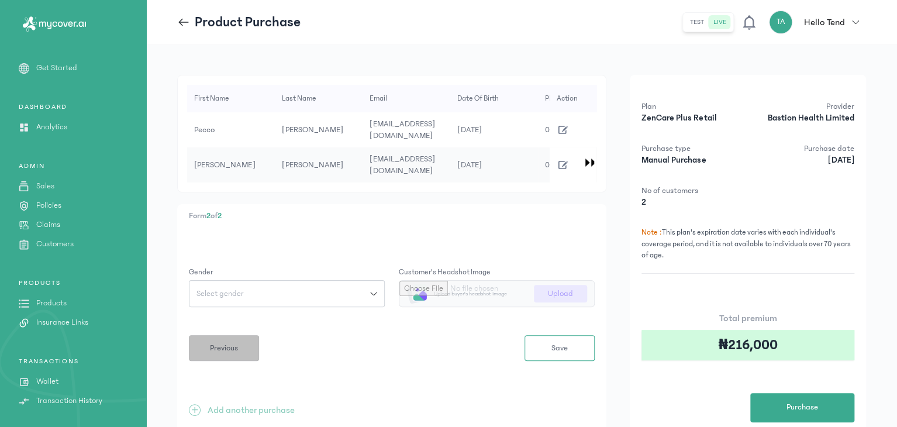
click at [230, 346] on span "Previous" at bounding box center [224, 348] width 28 height 12
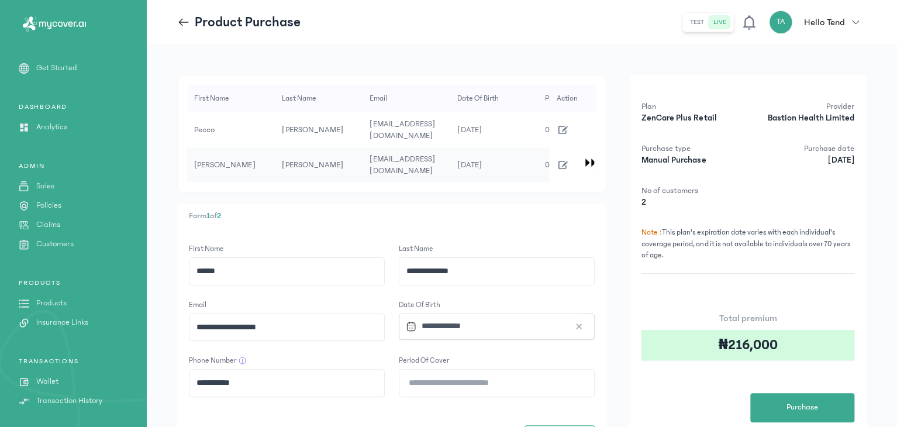
scroll to position [110, 0]
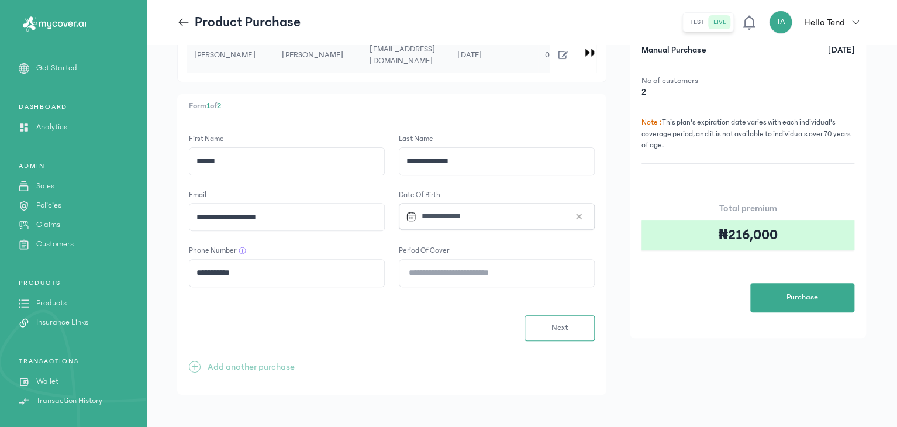
click at [177, 25] on icon at bounding box center [183, 22] width 13 height 13
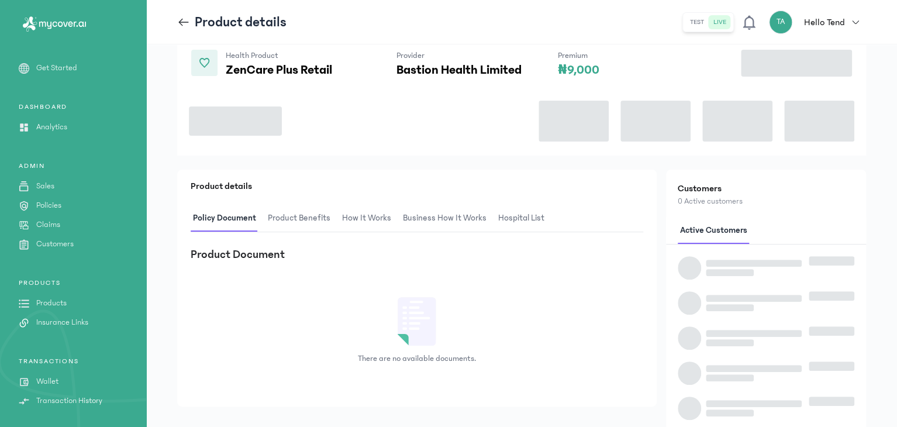
scroll to position [105, 0]
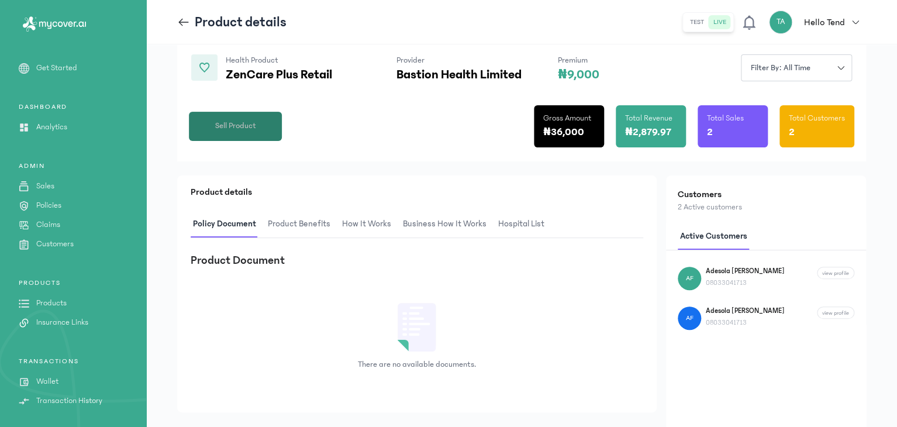
click at [257, 133] on button "Sell Product" at bounding box center [235, 126] width 93 height 29
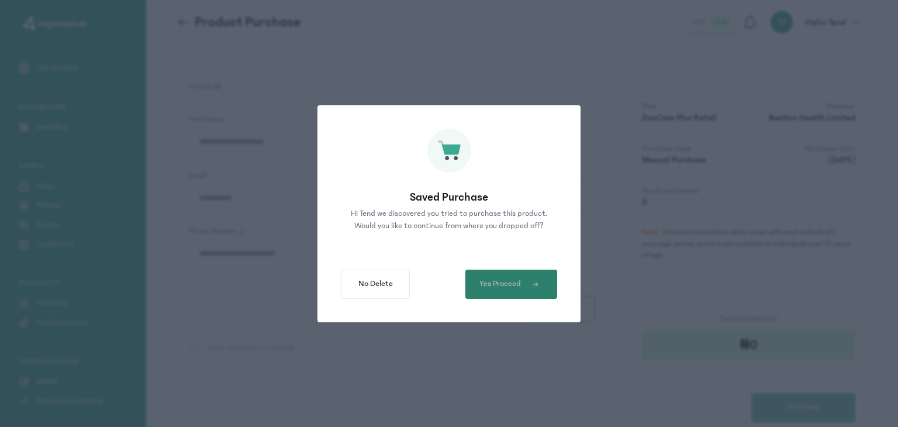
click at [485, 278] on span "Yes Proceed" at bounding box center [500, 284] width 42 height 12
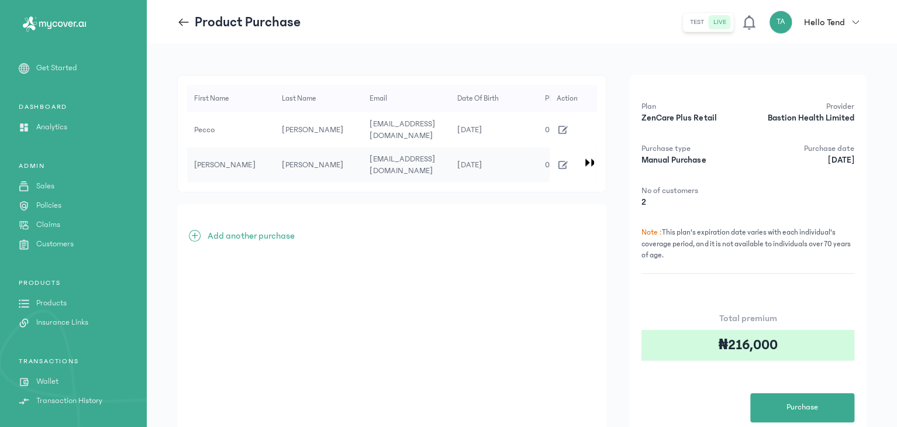
click at [56, 302] on p "Products" at bounding box center [51, 303] width 30 height 12
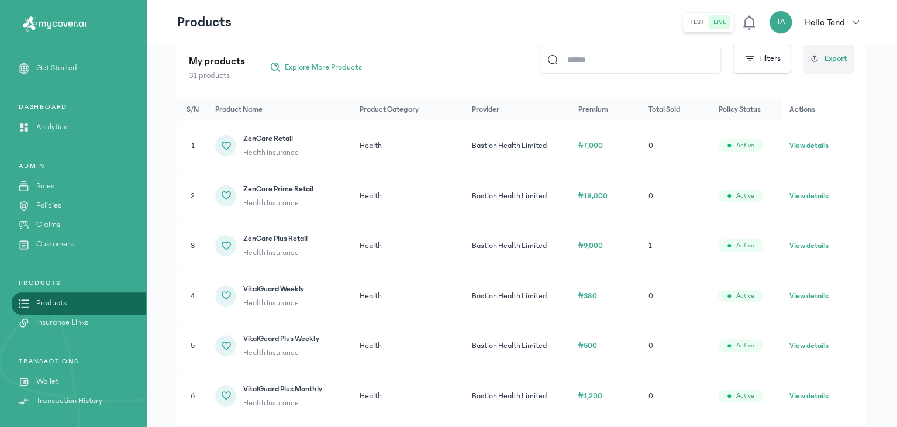
scroll to position [154, 0]
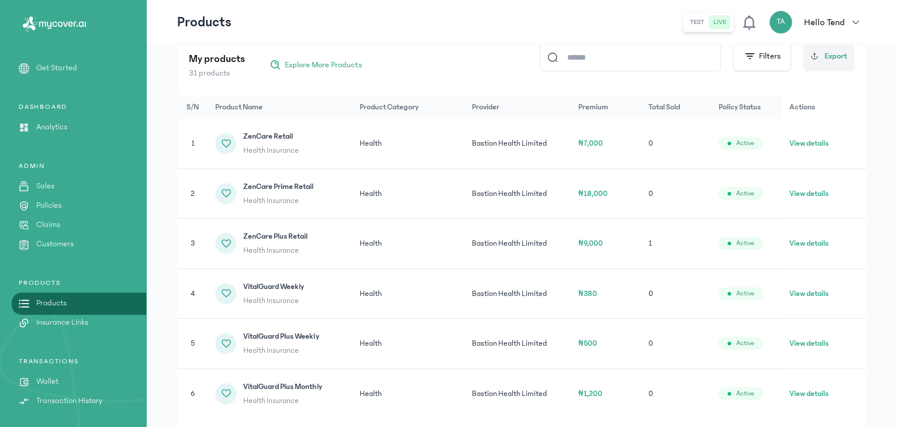
click at [801, 141] on button "View details" at bounding box center [808, 143] width 39 height 12
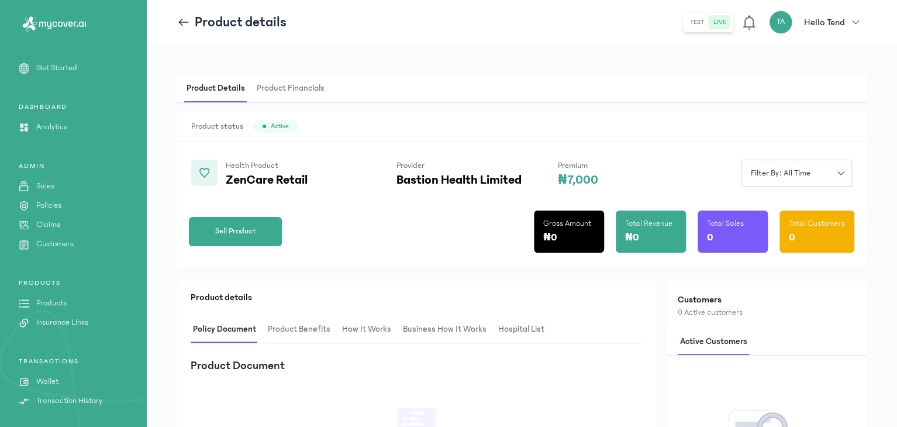
click at [318, 321] on span "Product Benefits" at bounding box center [298, 329] width 67 height 27
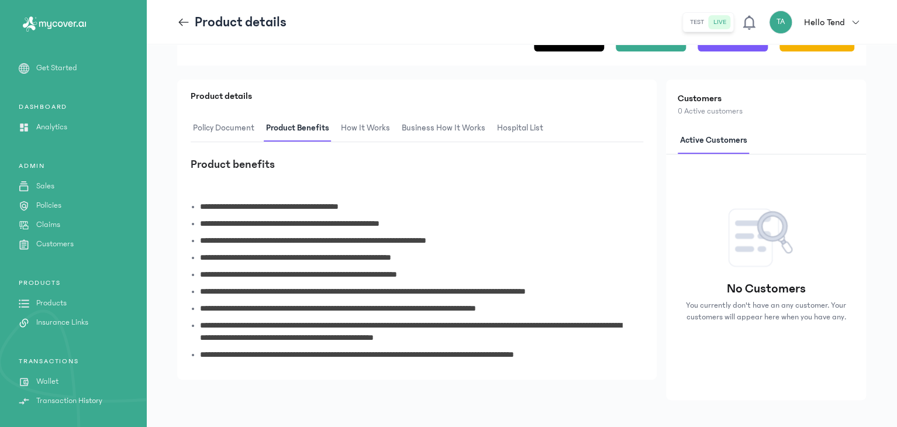
scroll to position [202, 0]
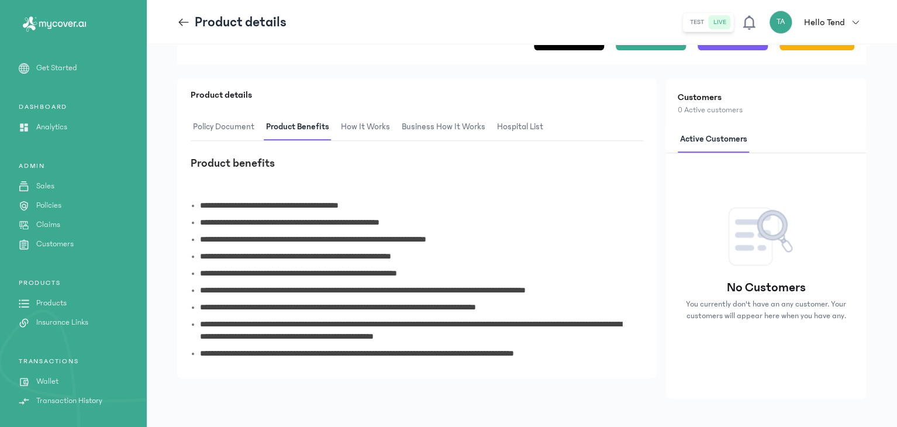
click at [209, 132] on span "Policy Document" at bounding box center [224, 126] width 66 height 27
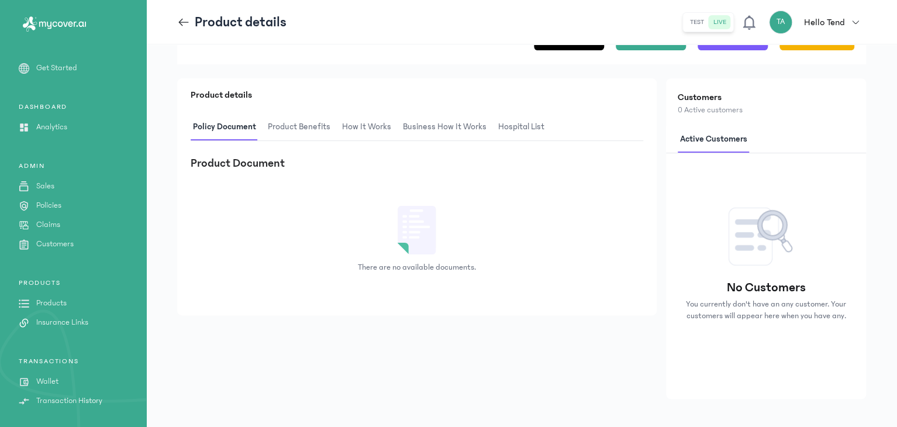
click at [309, 127] on span "Product Benefits" at bounding box center [298, 126] width 67 height 27
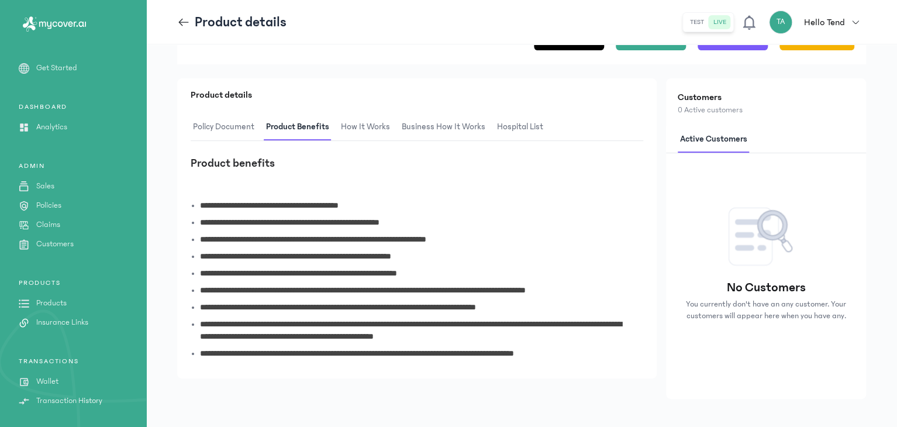
click at [358, 131] on span "How It Works" at bounding box center [366, 126] width 54 height 27
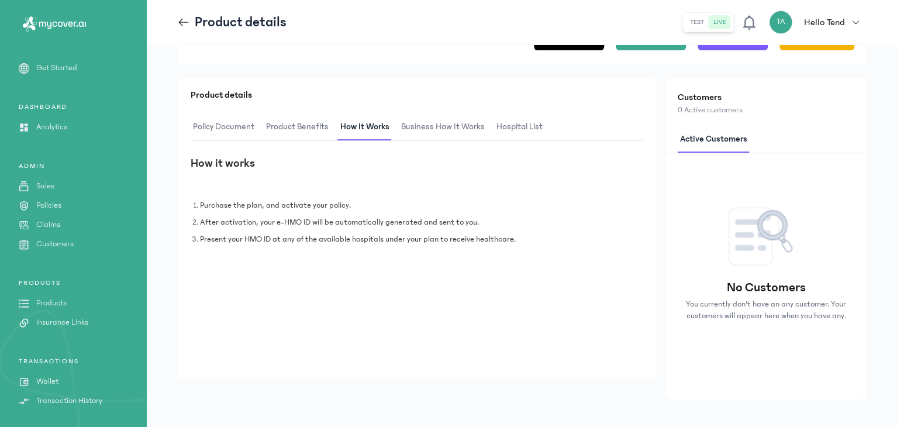
click at [427, 127] on span "Business How It Works" at bounding box center [443, 126] width 88 height 27
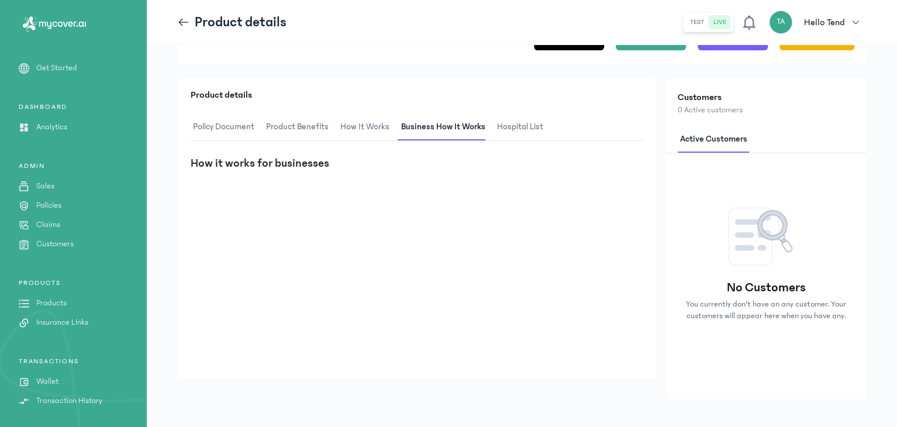
click at [505, 125] on span "hospital List" at bounding box center [520, 126] width 51 height 27
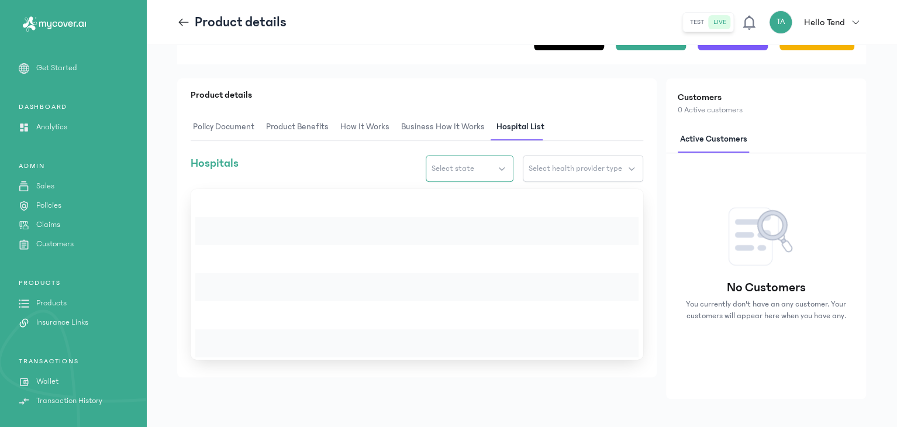
click at [482, 163] on button "Select state" at bounding box center [470, 168] width 88 height 27
type input "*"
click at [565, 164] on span "Select health provider type" at bounding box center [576, 169] width 94 height 12
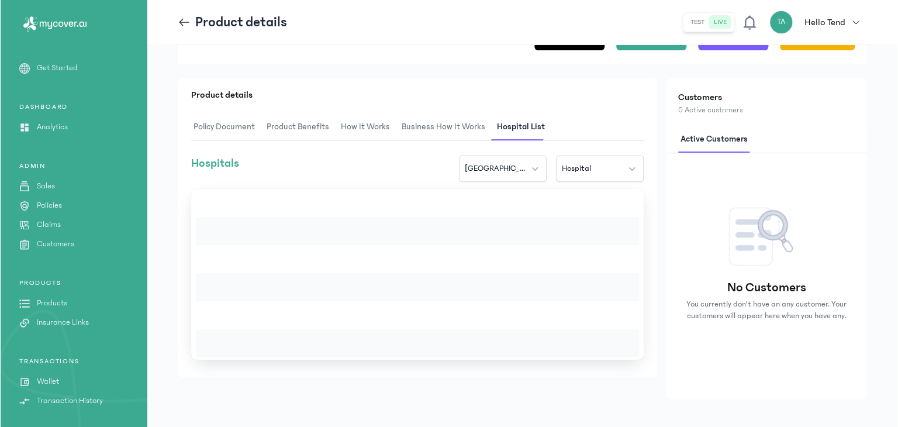
scroll to position [0, 0]
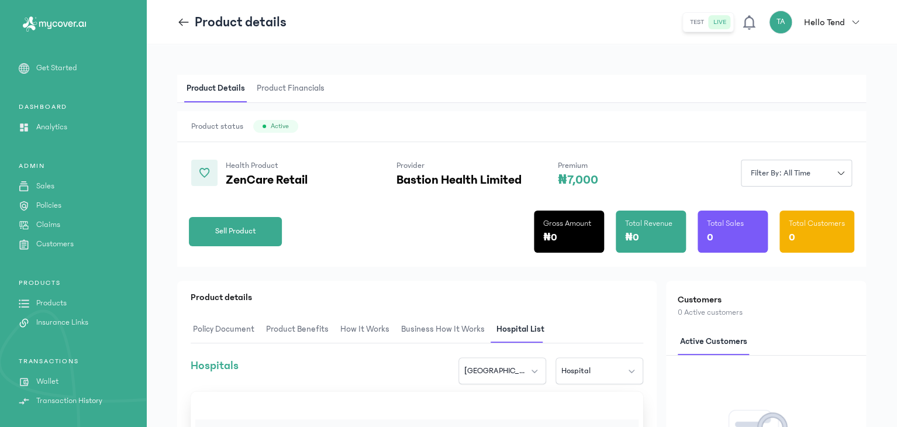
click at [304, 87] on span "Product Financials" at bounding box center [290, 88] width 73 height 27
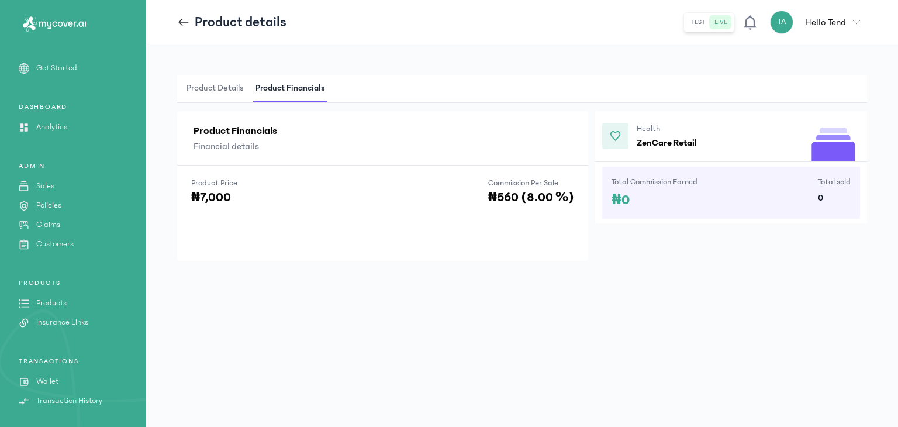
click at [178, 16] on icon at bounding box center [183, 22] width 13 height 13
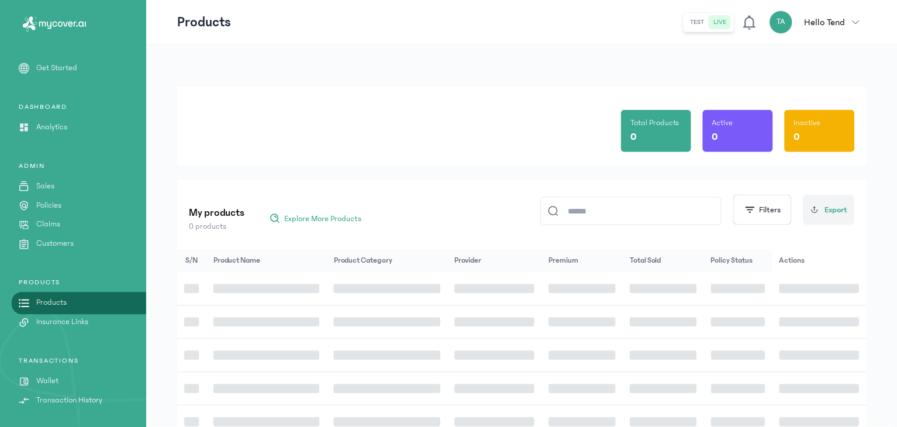
scroll to position [154, 0]
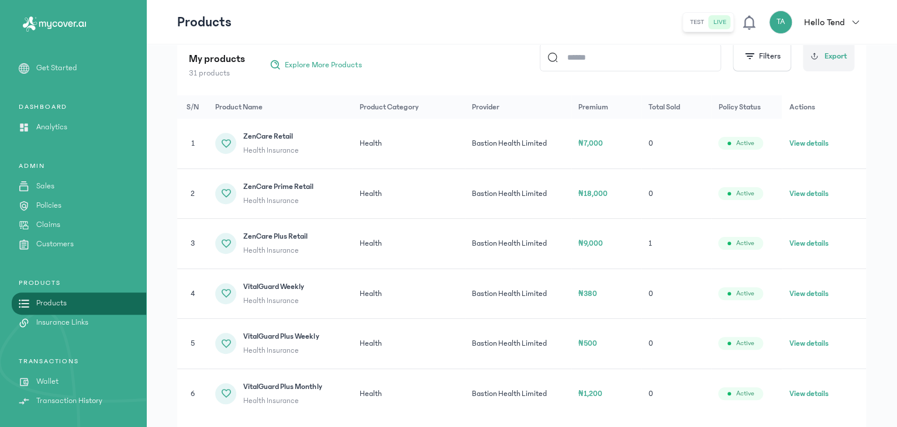
click at [802, 246] on button "View details" at bounding box center [808, 243] width 39 height 12
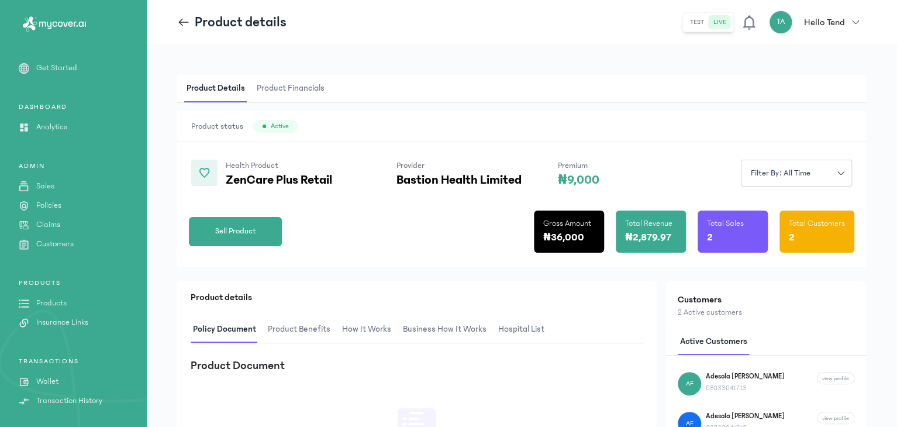
click at [509, 328] on span "hospital List" at bounding box center [521, 329] width 51 height 27
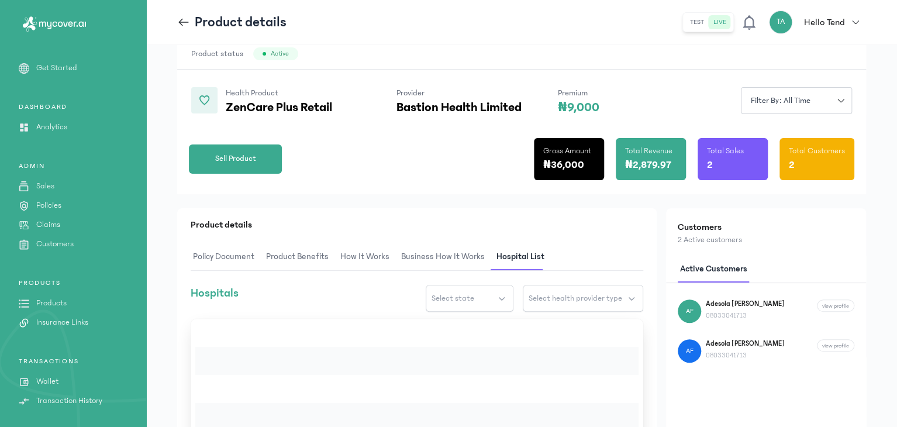
scroll to position [74, 0]
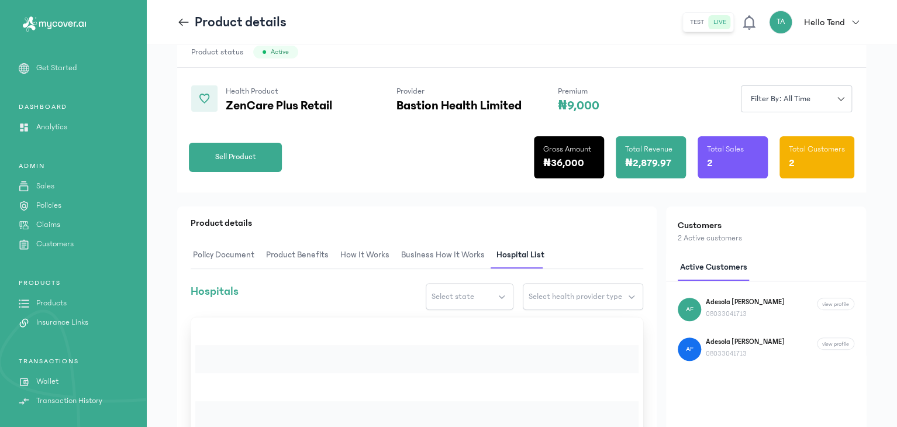
click at [423, 254] on span "Business How It Works" at bounding box center [443, 254] width 88 height 27
click at [239, 246] on span "Policy Document" at bounding box center [224, 254] width 66 height 27
click at [239, 250] on span "Policy Document" at bounding box center [225, 254] width 68 height 27
click at [299, 249] on span "Product Benefits" at bounding box center [298, 254] width 67 height 27
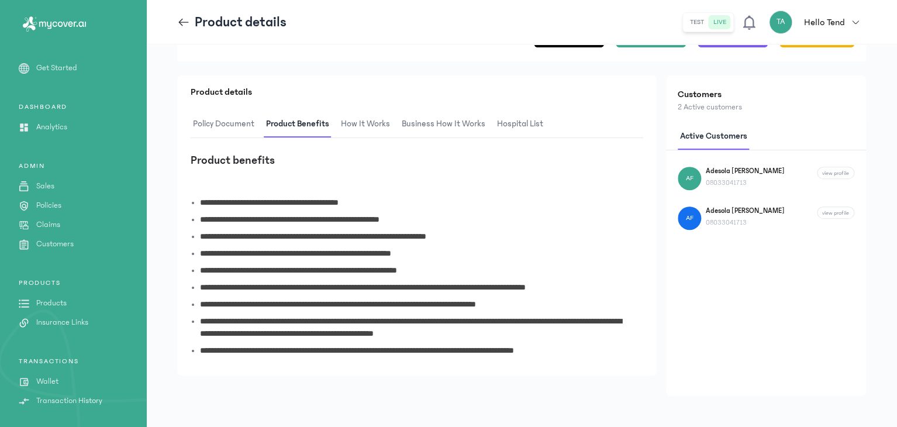
scroll to position [206, 0]
click at [367, 133] on span "How It Works" at bounding box center [366, 123] width 54 height 27
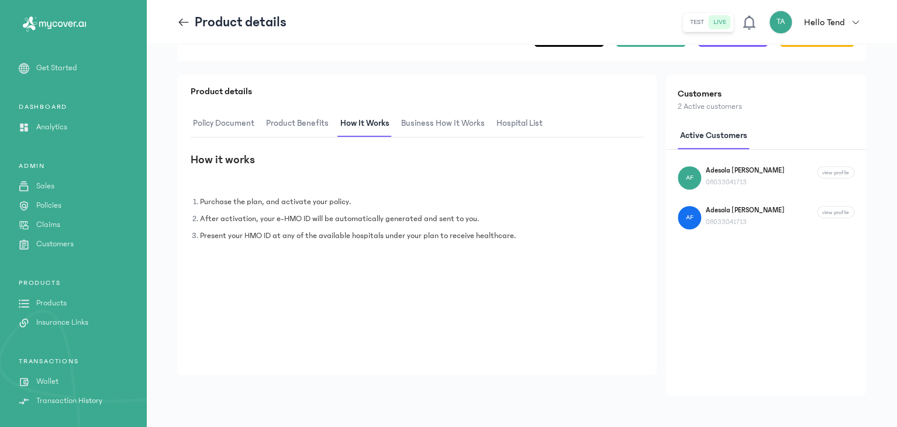
click at [423, 125] on span "Business How It Works" at bounding box center [443, 123] width 88 height 27
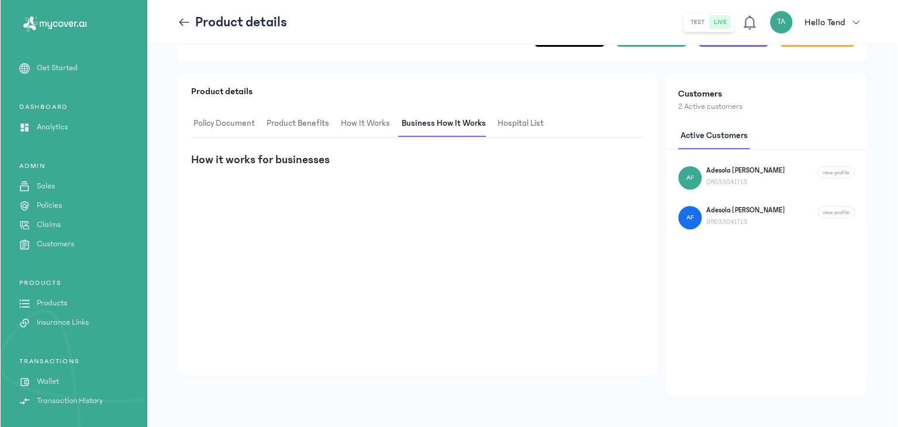
scroll to position [0, 0]
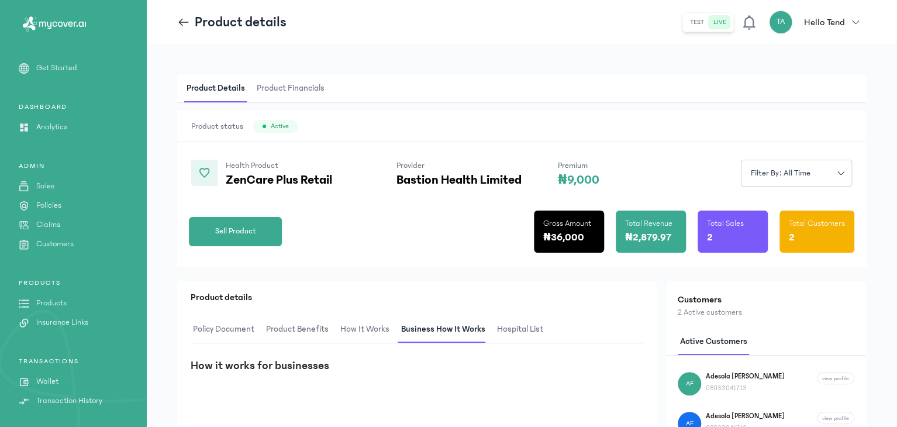
click at [310, 176] on p "ZenCare Plus Retail" at bounding box center [293, 180] width 134 height 14
click at [302, 82] on span "Product Financials" at bounding box center [290, 88] width 73 height 27
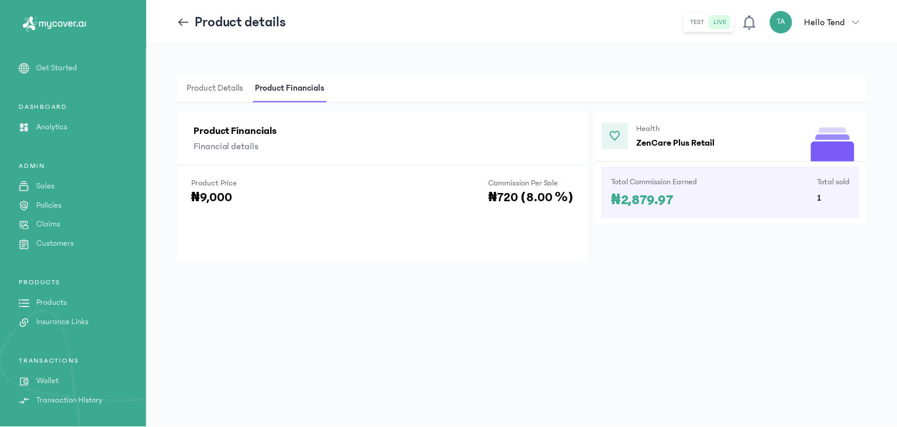
scroll to position [75, 0]
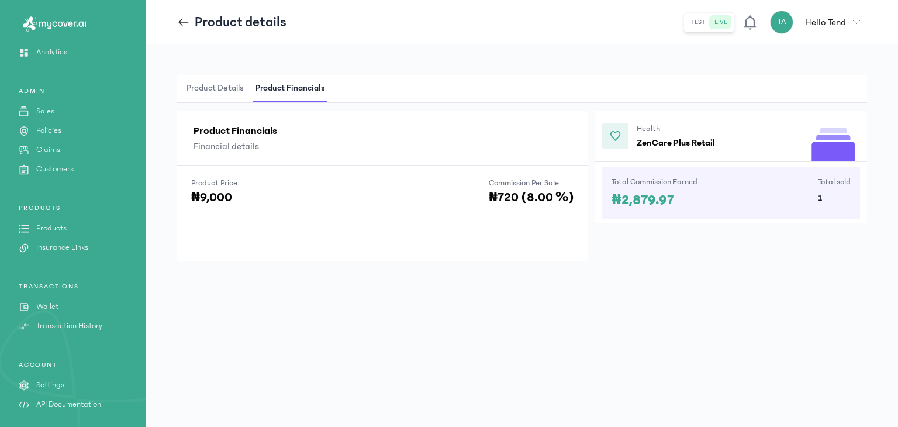
click at [56, 331] on p "Transaction History" at bounding box center [69, 326] width 66 height 12
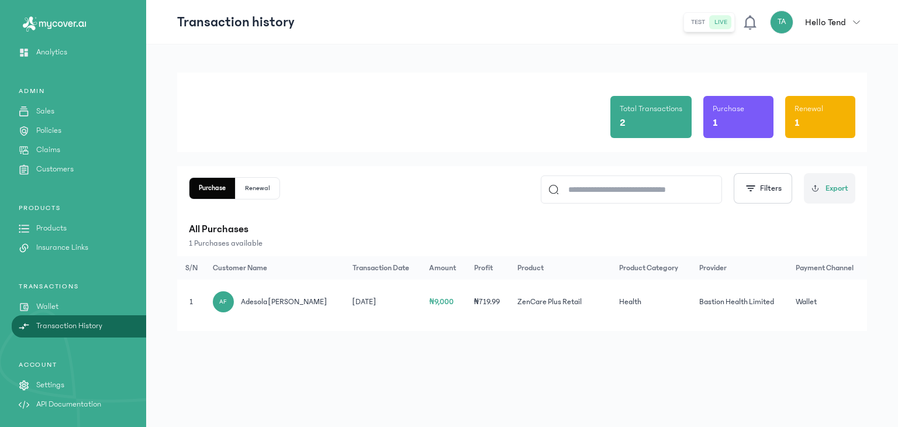
click at [59, 222] on p "Products" at bounding box center [51, 228] width 30 height 12
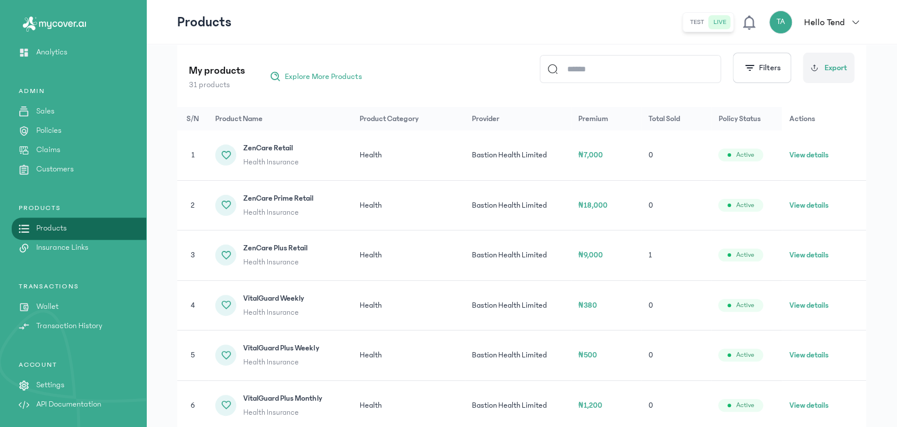
scroll to position [159, 0]
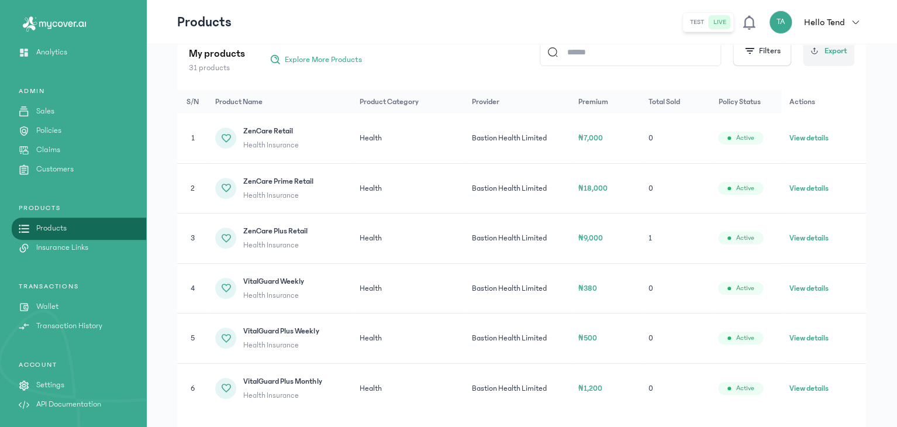
click at [271, 227] on span "ZenCare Plus Retail" at bounding box center [275, 231] width 64 height 12
click at [292, 227] on span "ZenCare Plus Retail" at bounding box center [275, 231] width 64 height 12
click at [810, 232] on button "View details" at bounding box center [808, 238] width 39 height 12
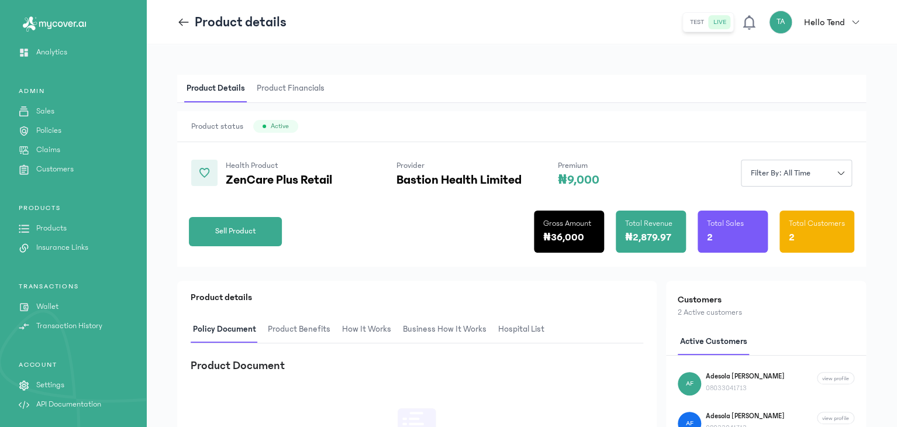
scroll to position [98, 0]
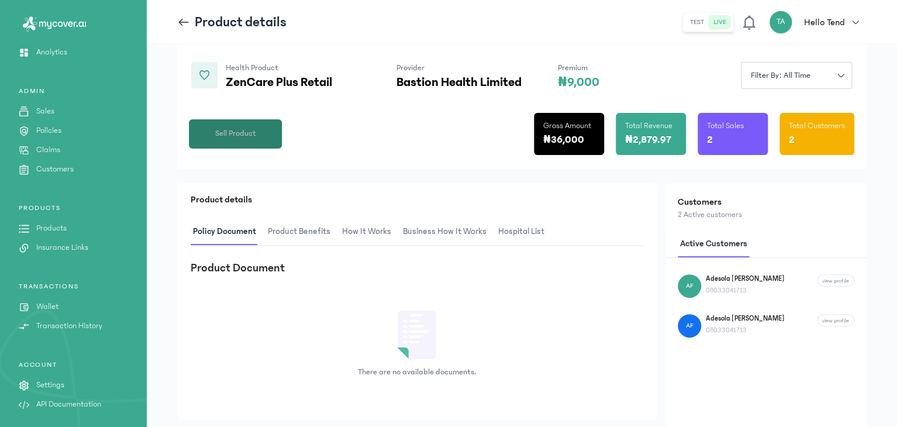
click at [273, 136] on button "Sell Product" at bounding box center [235, 133] width 93 height 29
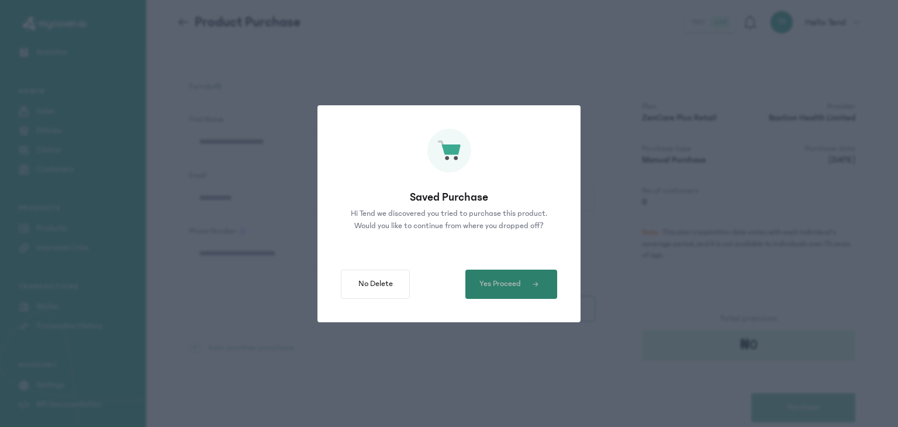
click at [501, 277] on button "Yes Proceed" at bounding box center [511, 284] width 92 height 29
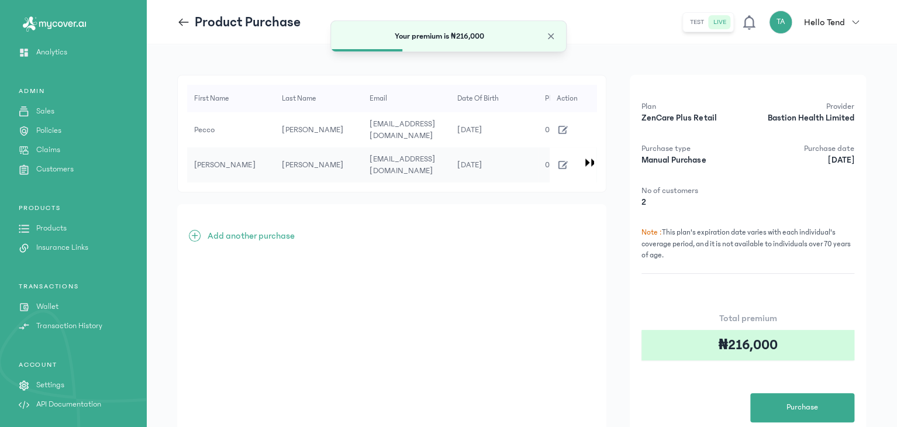
click at [563, 158] on icon "button" at bounding box center [563, 164] width 13 height 13
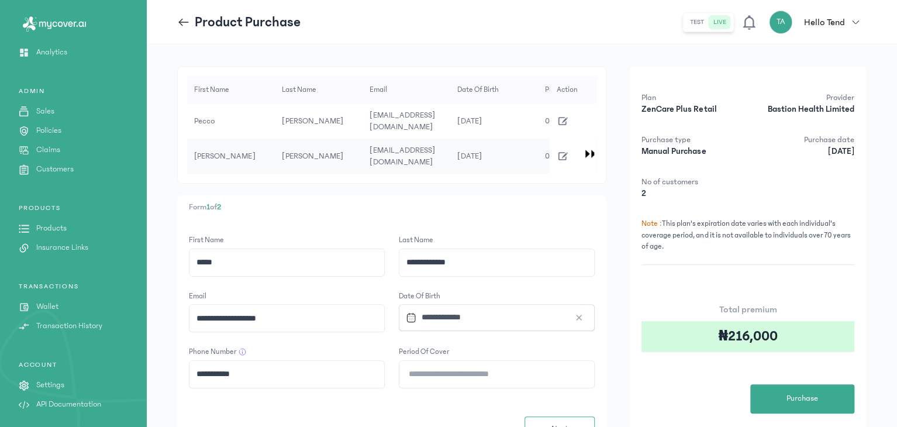
scroll to position [8, 0]
click at [583, 149] on div at bounding box center [588, 154] width 12 height 11
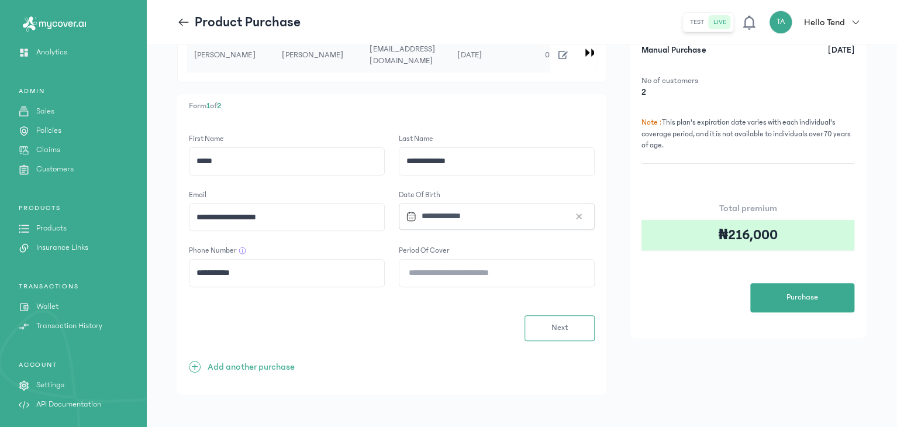
scroll to position [0, 0]
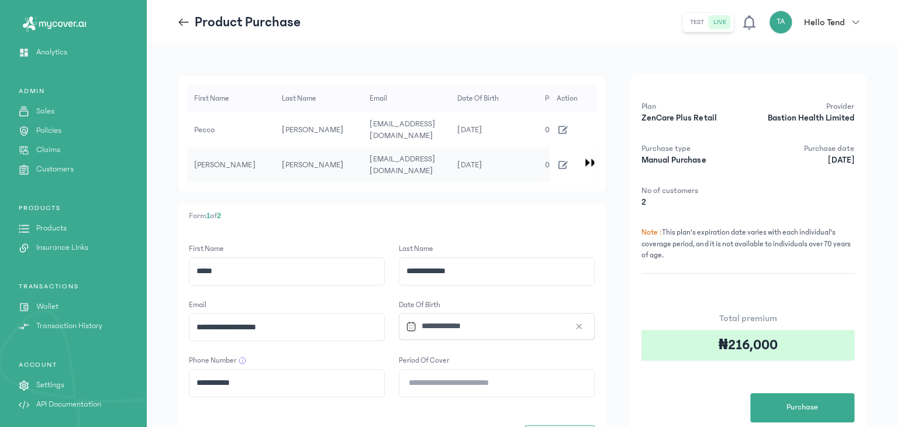
click at [332, 129] on span "[PERSON_NAME]" at bounding box center [312, 129] width 61 height 9
click at [558, 123] on icon "button" at bounding box center [563, 129] width 13 height 13
type input "*****"
type input "**********"
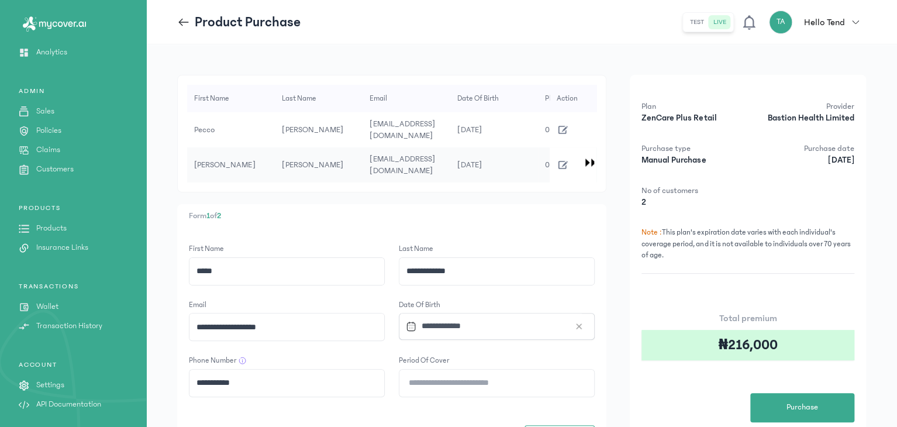
type input "**********"
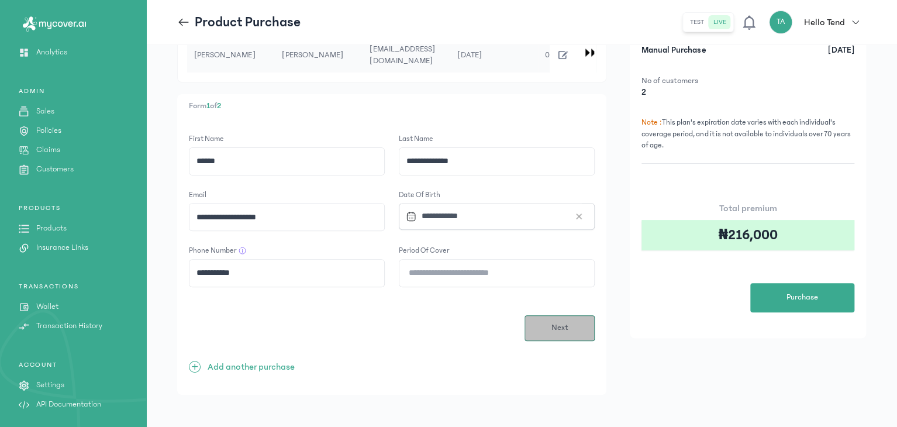
click at [549, 330] on button "Next" at bounding box center [560, 328] width 70 height 26
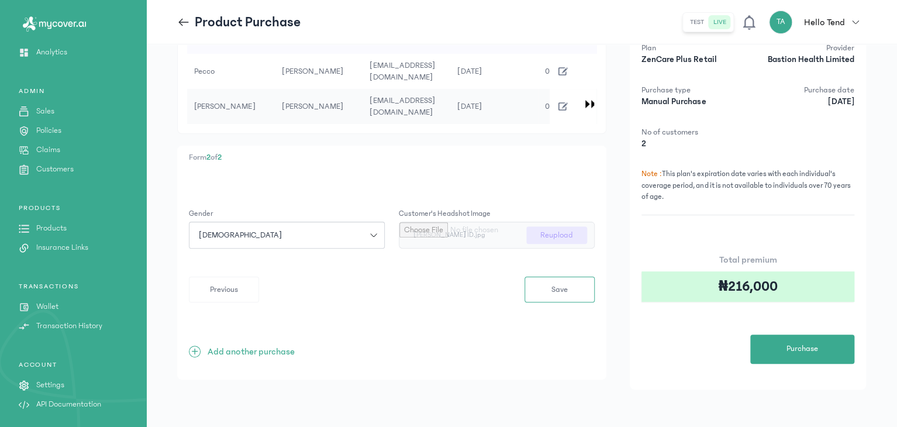
scroll to position [0, 0]
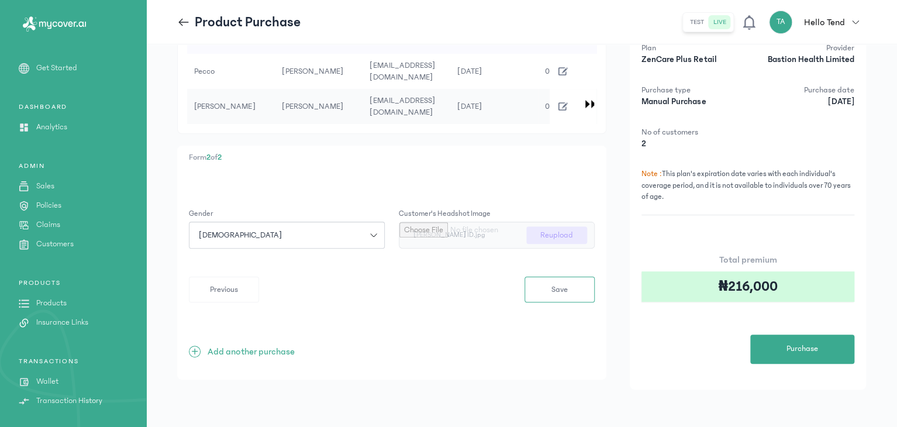
click at [847, 22] on span "button" at bounding box center [855, 22] width 21 height 7
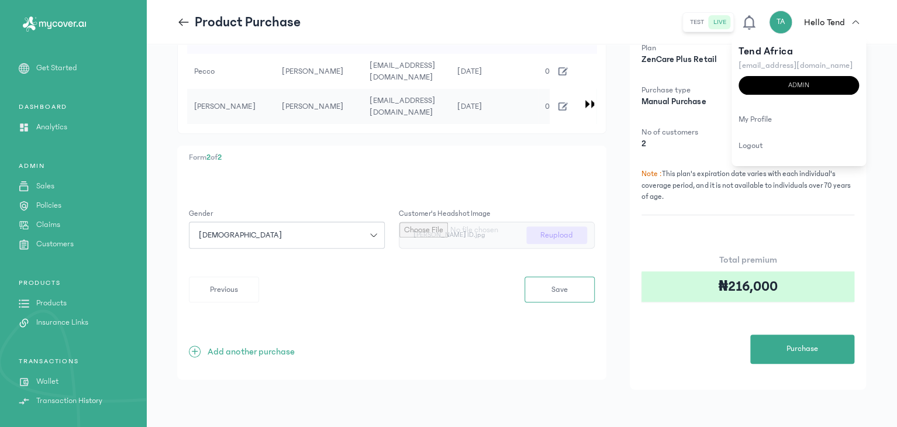
click at [577, 158] on p "Form 2 of 2" at bounding box center [392, 157] width 406 height 12
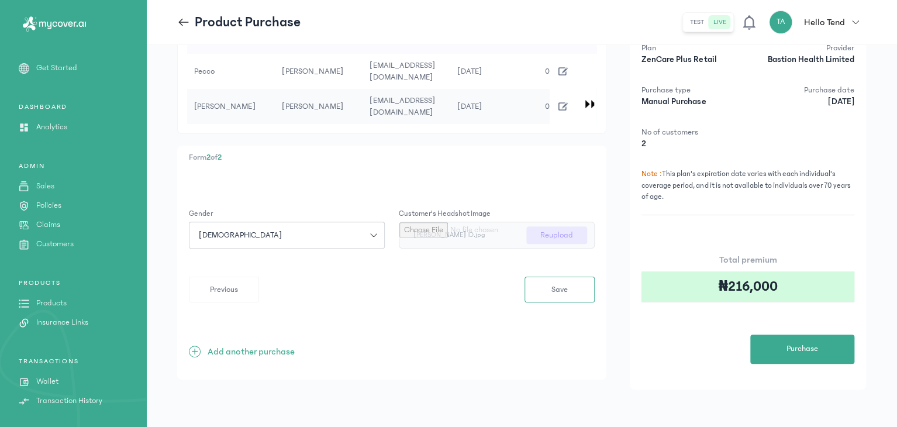
click at [188, 23] on icon at bounding box center [183, 22] width 13 height 13
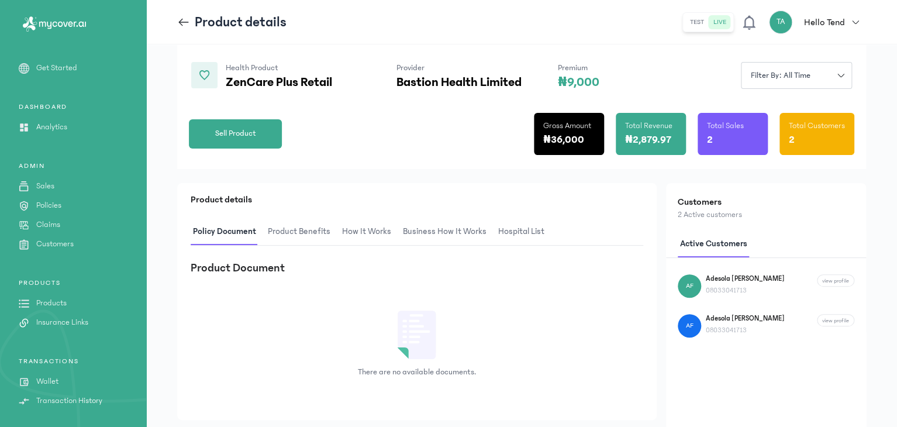
click at [182, 20] on icon at bounding box center [183, 22] width 13 height 13
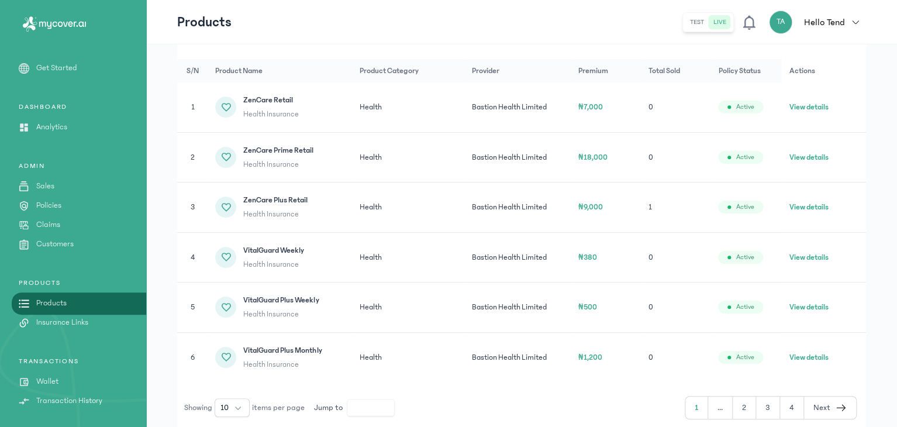
scroll to position [187, 0]
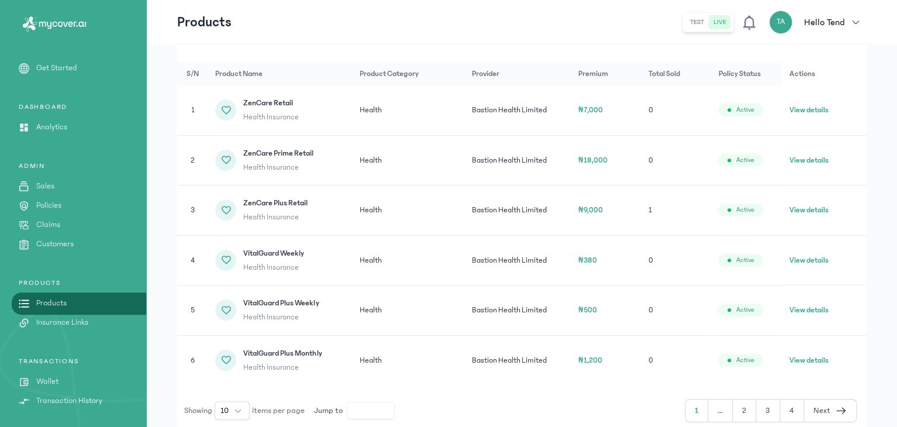
click at [805, 111] on button "View details" at bounding box center [808, 110] width 39 height 12
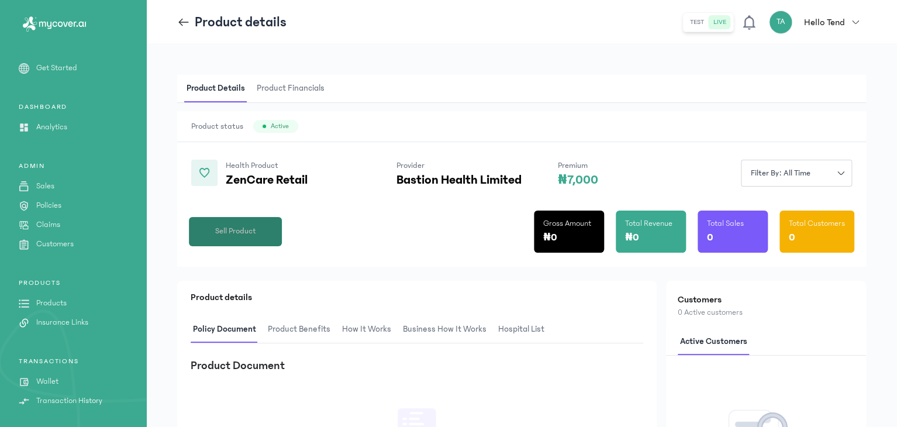
click at [239, 229] on span "Sell Product" at bounding box center [235, 231] width 41 height 12
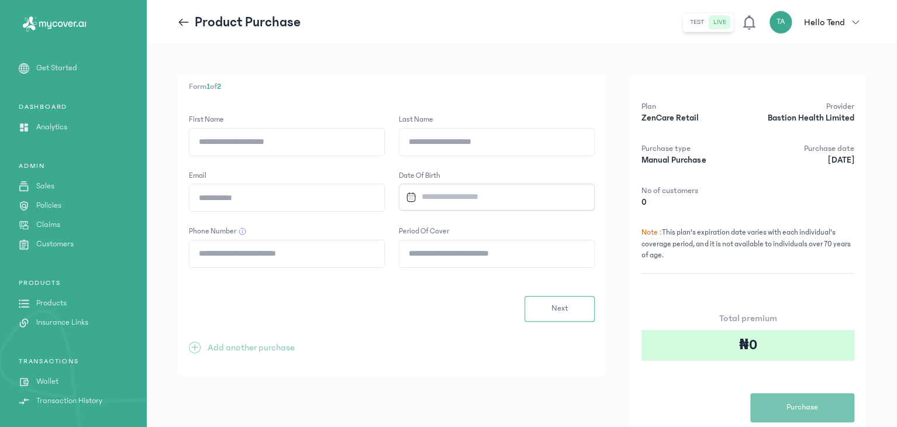
click at [292, 146] on input "First Name" at bounding box center [286, 142] width 195 height 27
type input "*****"
click at [475, 148] on input "Last Name" at bounding box center [496, 142] width 195 height 27
type input "*"
type input "**********"
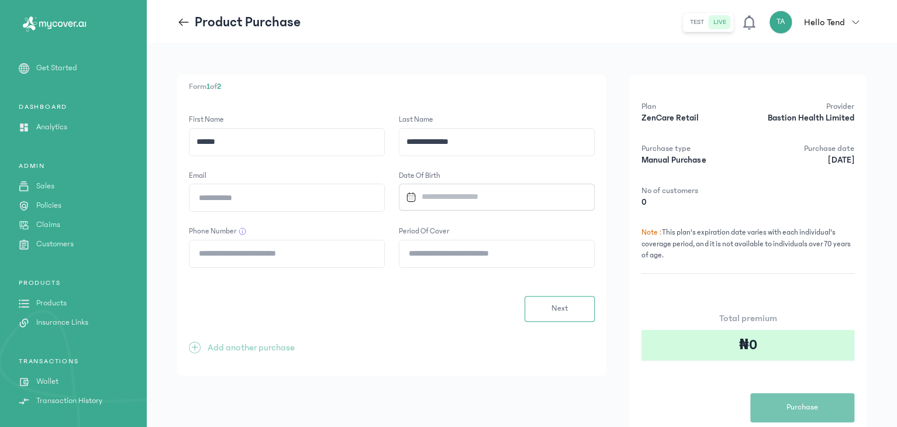
click at [344, 189] on input "Email" at bounding box center [286, 197] width 195 height 27
type input "**********"
click at [436, 200] on input "Datepicker input" at bounding box center [491, 196] width 181 height 25
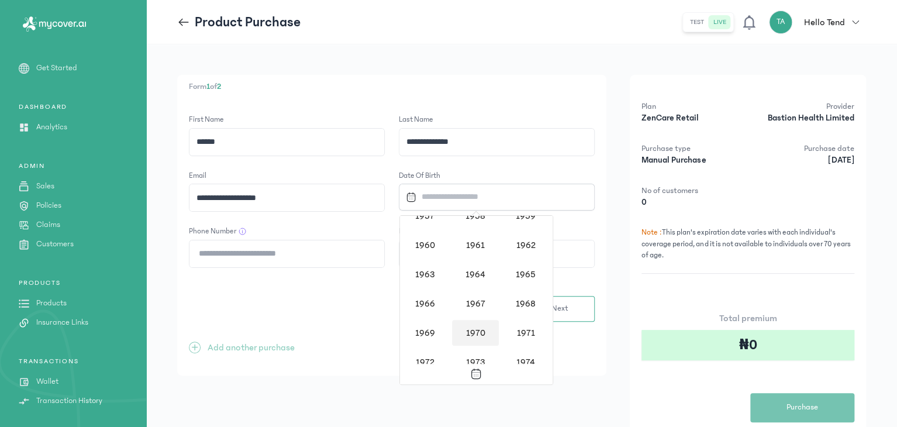
scroll to position [567, 0]
click at [485, 275] on div "1964" at bounding box center [475, 277] width 47 height 26
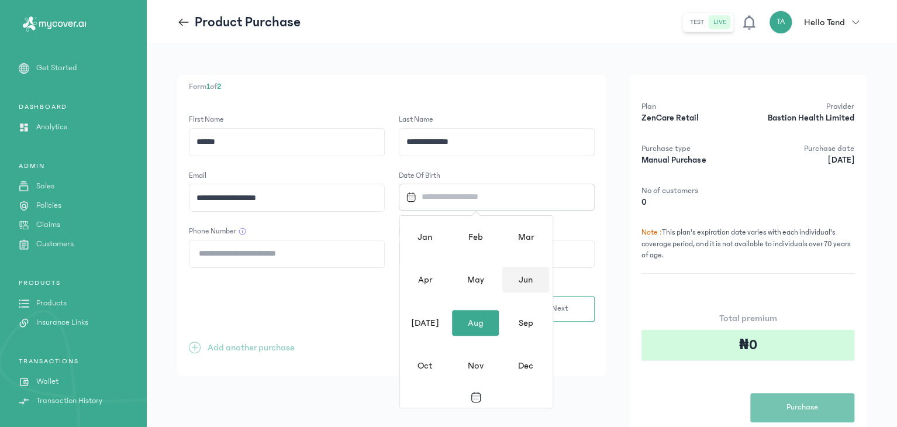
click at [512, 279] on div "Jun" at bounding box center [525, 280] width 47 height 26
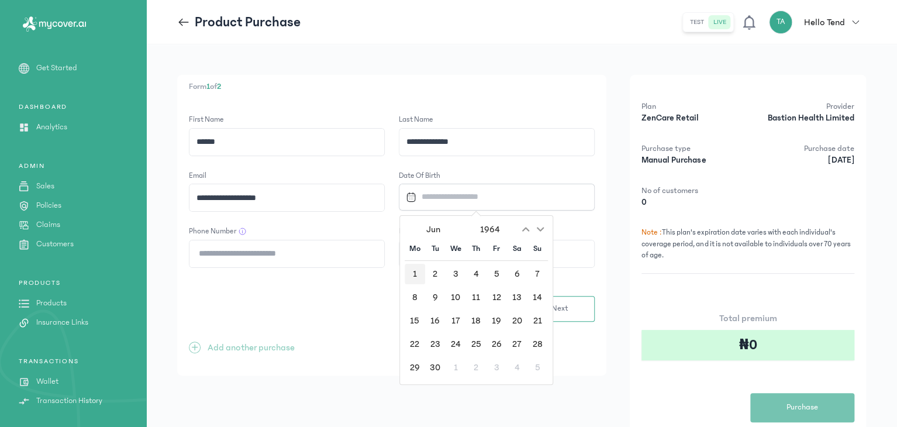
click at [420, 271] on div "1" at bounding box center [415, 274] width 20 height 20
type input "**********"
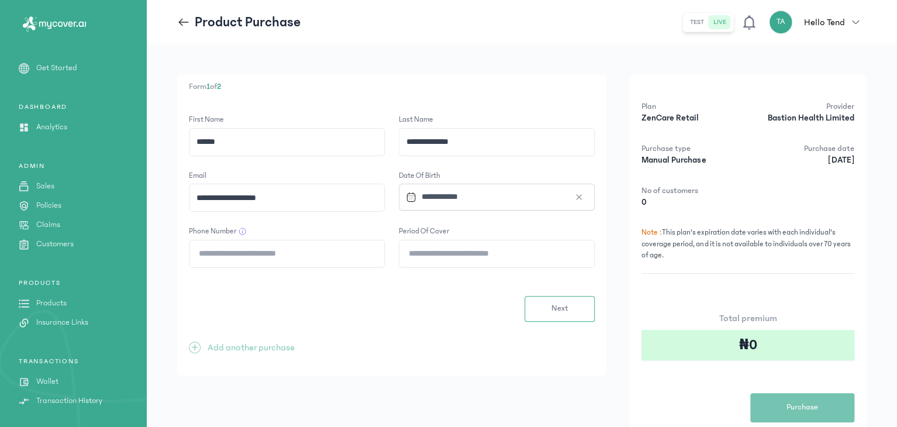
click at [255, 253] on input "Phone Number" at bounding box center [286, 253] width 195 height 27
type input "**********"
click at [419, 263] on input "Period of cover" at bounding box center [496, 253] width 195 height 27
type input "**"
click at [569, 302] on button "Next" at bounding box center [560, 309] width 70 height 26
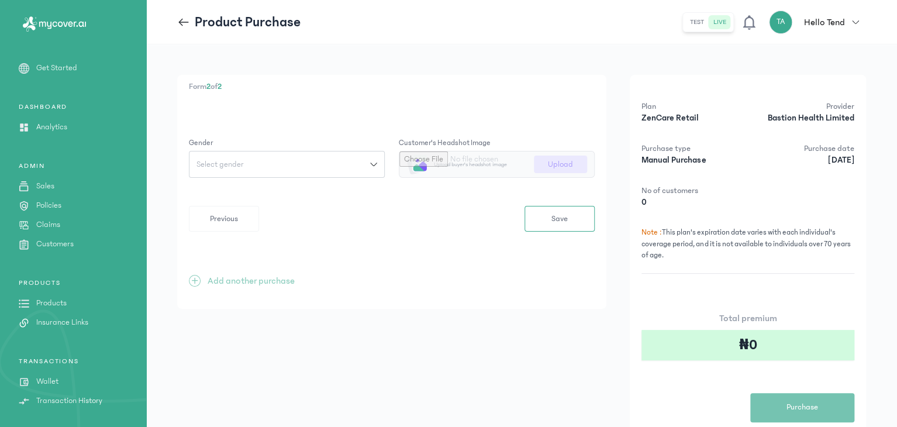
click at [346, 161] on div "Select gender" at bounding box center [279, 164] width 181 height 8
click at [291, 183] on button "[DEMOGRAPHIC_DATA]" at bounding box center [287, 191] width 196 height 22
click at [467, 171] on input "file" at bounding box center [496, 164] width 195 height 26
type input "**********"
click at [556, 225] on button "Save" at bounding box center [560, 219] width 70 height 26
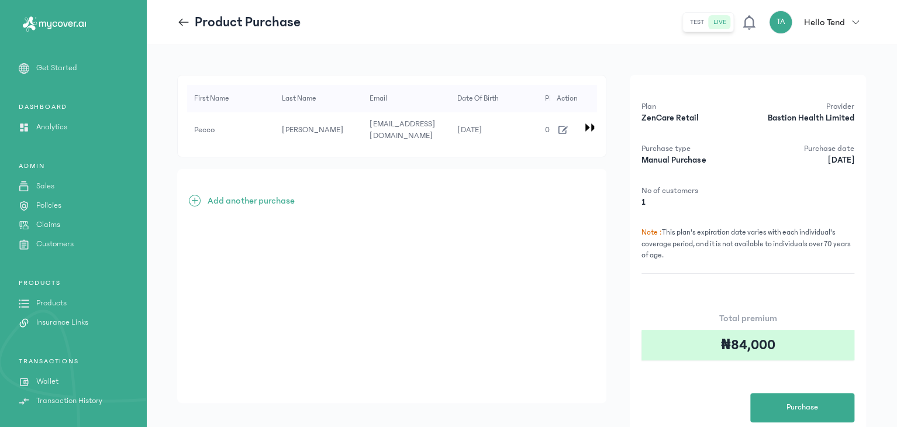
click at [194, 199] on span "+" at bounding box center [195, 201] width 12 height 12
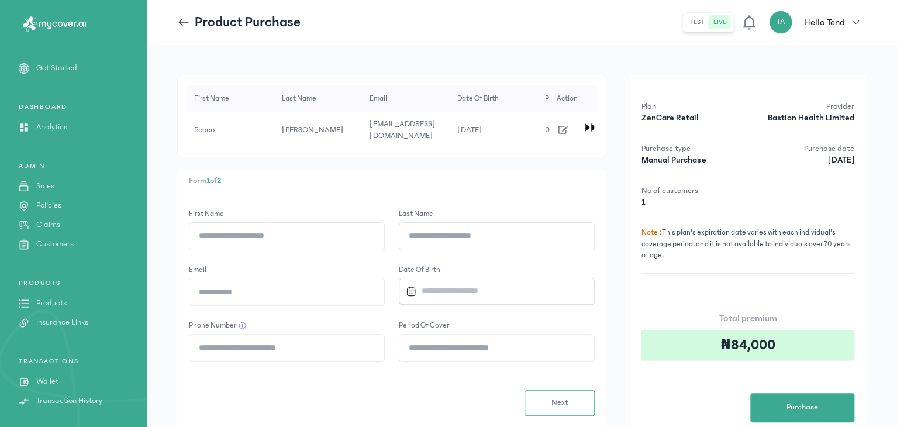
click at [227, 234] on input "First Name" at bounding box center [286, 236] width 195 height 27
click at [227, 234] on input "*" at bounding box center [286, 236] width 195 height 27
type input "******"
click at [430, 237] on input "Last Name" at bounding box center [496, 236] width 195 height 27
type input "**********"
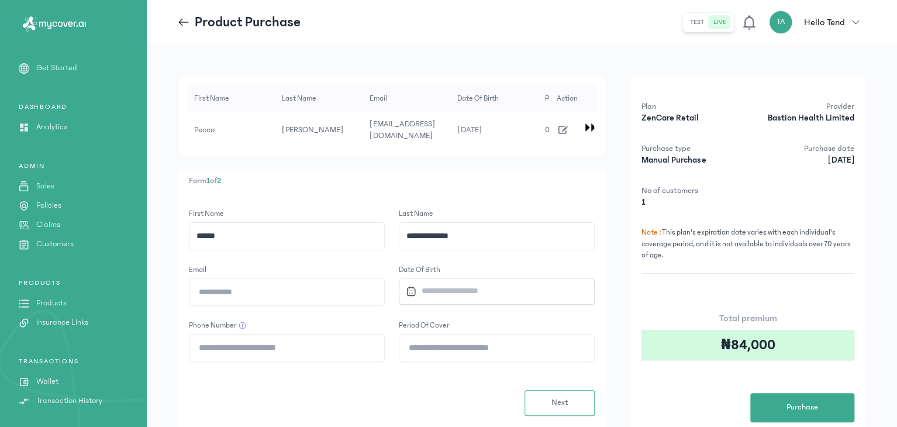
click at [364, 292] on input "Email" at bounding box center [286, 291] width 195 height 27
type input "**********"
click at [437, 289] on input "Datepicker input" at bounding box center [491, 290] width 181 height 25
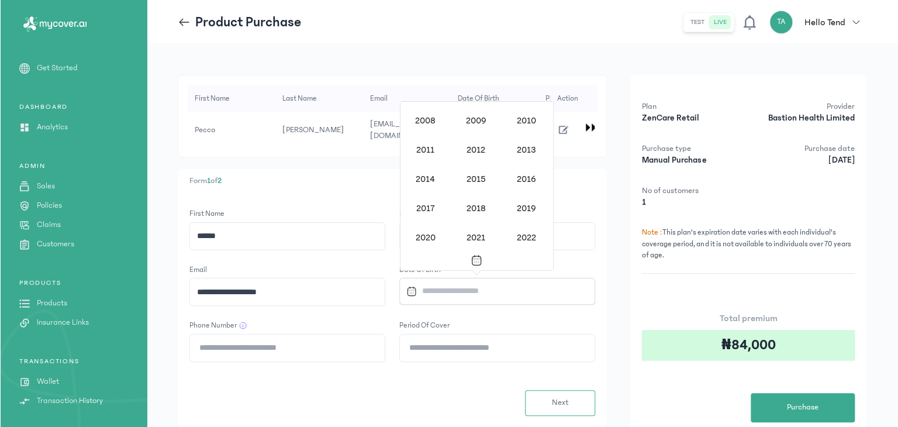
scroll to position [1042, 0]
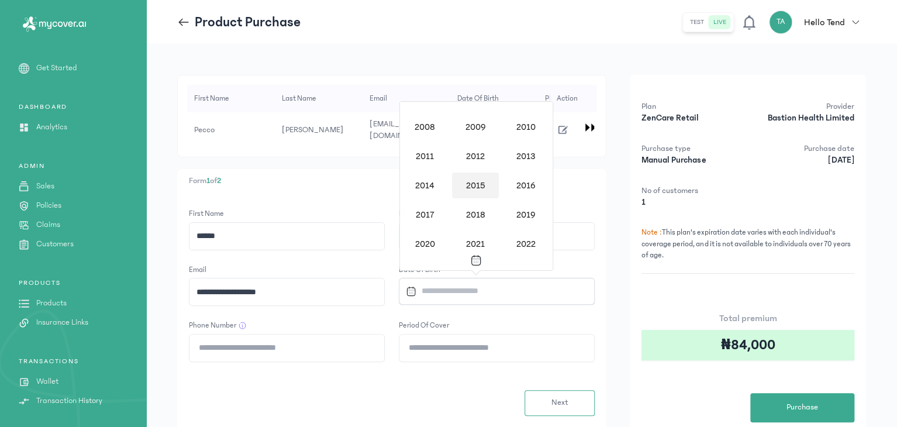
click at [474, 182] on div "2015" at bounding box center [475, 185] width 47 height 26
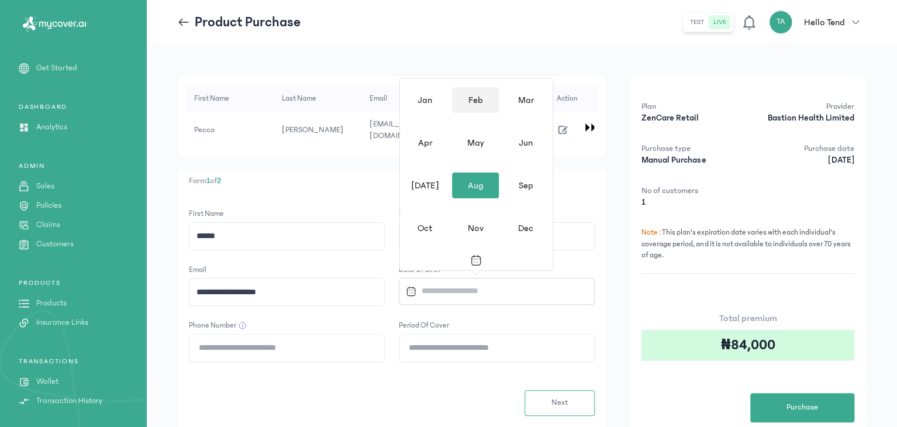
click at [479, 99] on div "Feb" at bounding box center [475, 100] width 47 height 26
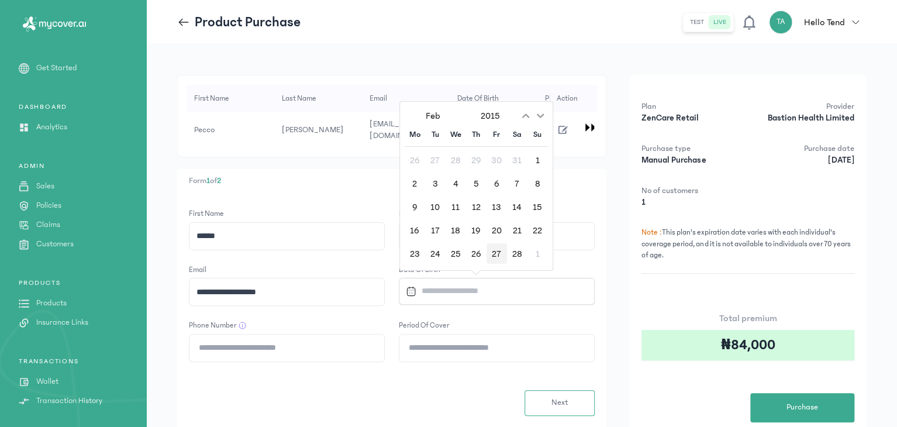
click at [498, 250] on div "27" at bounding box center [497, 253] width 20 height 20
type input "**********"
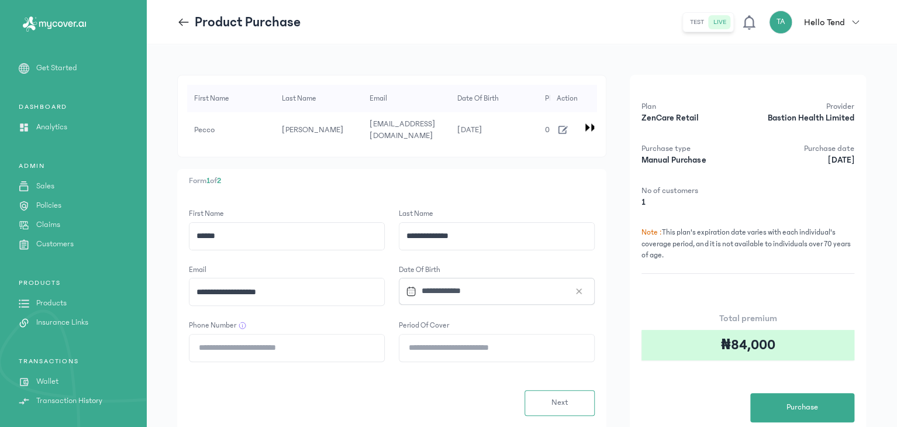
click at [268, 351] on input "Phone Number" at bounding box center [286, 347] width 195 height 27
type input "**********"
click at [416, 344] on input "Period of cover" at bounding box center [496, 347] width 195 height 27
type input "**"
click at [584, 398] on button "Next" at bounding box center [560, 403] width 70 height 26
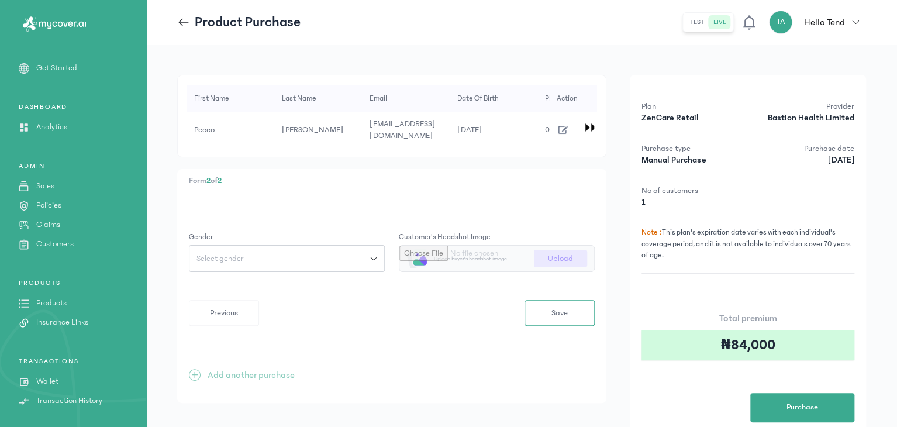
click at [367, 256] on div "Select gender" at bounding box center [279, 258] width 181 height 8
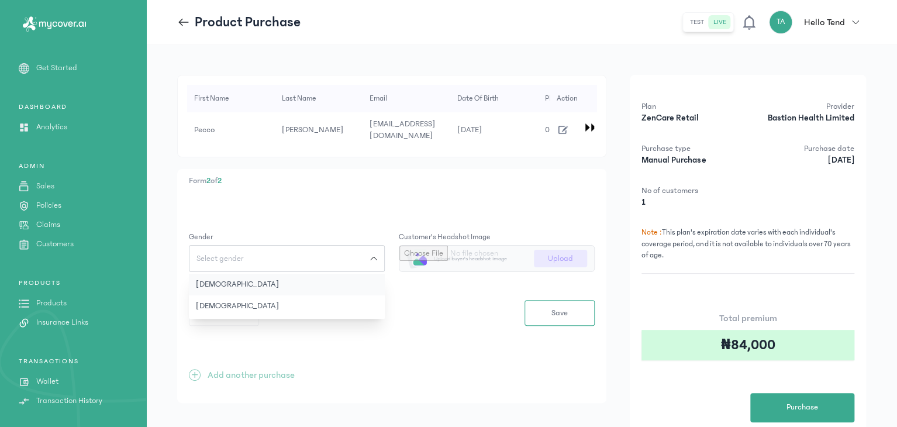
click at [322, 283] on button "[DEMOGRAPHIC_DATA]" at bounding box center [287, 285] width 196 height 22
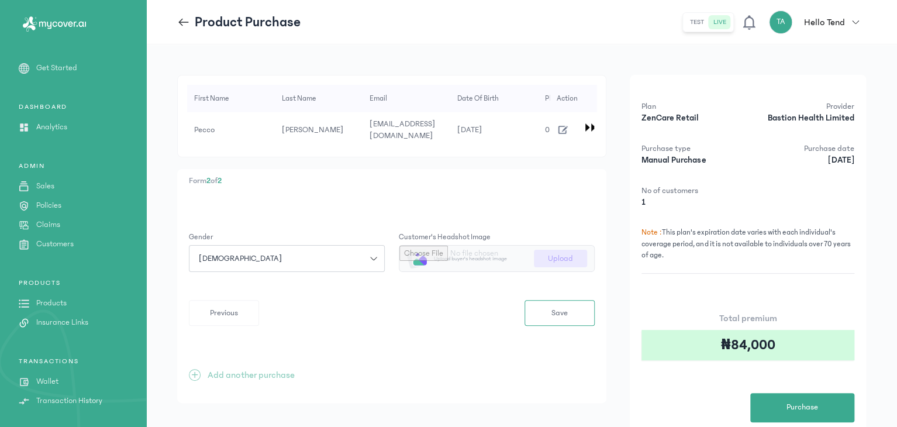
click at [546, 253] on input "file" at bounding box center [496, 259] width 195 height 26
type input "**********"
click at [575, 313] on button "Save" at bounding box center [560, 313] width 70 height 26
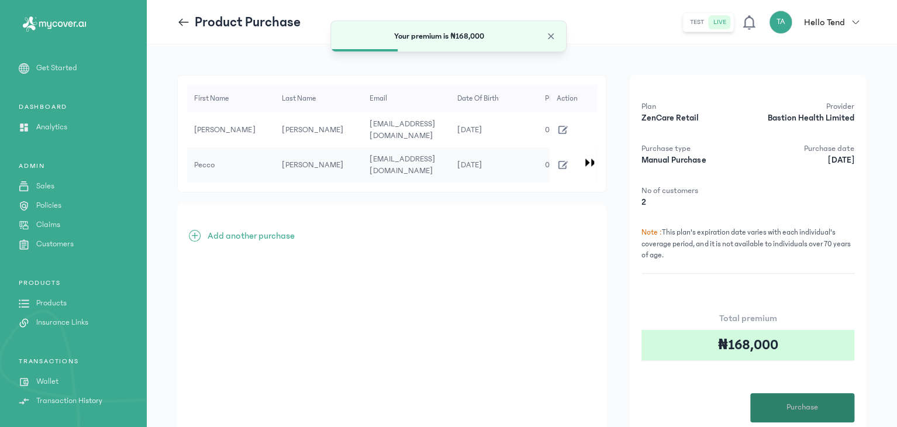
click at [805, 409] on span "Purchase" at bounding box center [802, 407] width 32 height 12
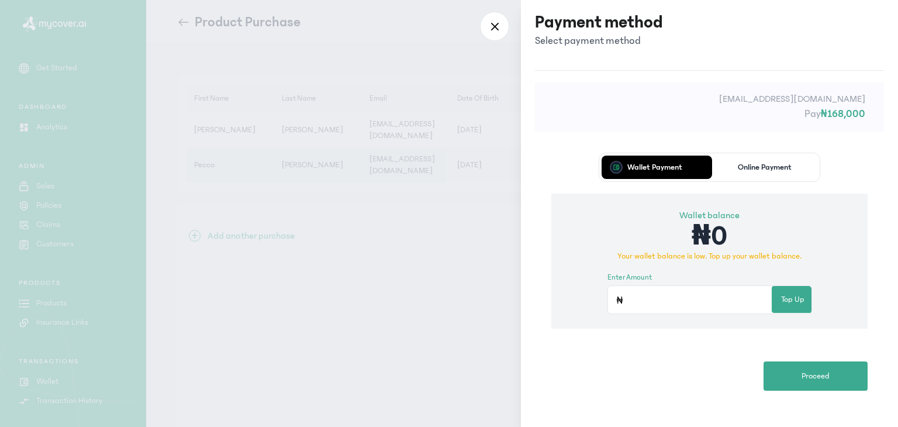
click at [762, 167] on p "Online Payment" at bounding box center [765, 167] width 54 height 8
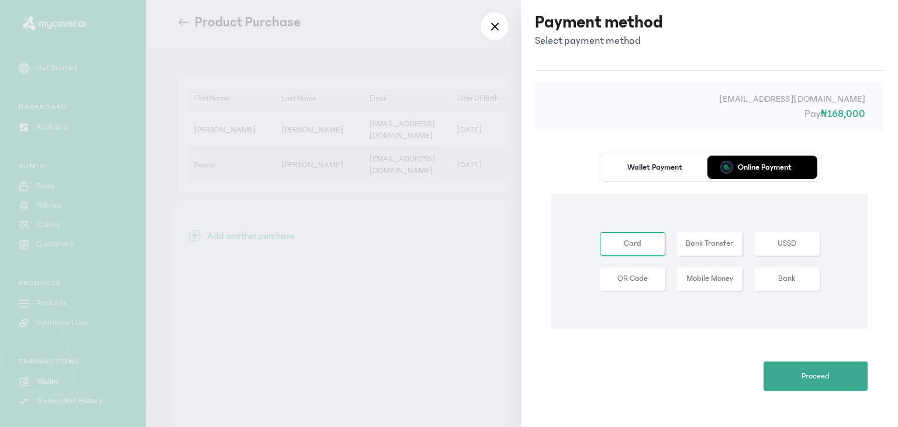
click at [754, 245] on button "Bank Transfer" at bounding box center [786, 243] width 65 height 23
click at [802, 380] on span "Proceed" at bounding box center [816, 376] width 28 height 12
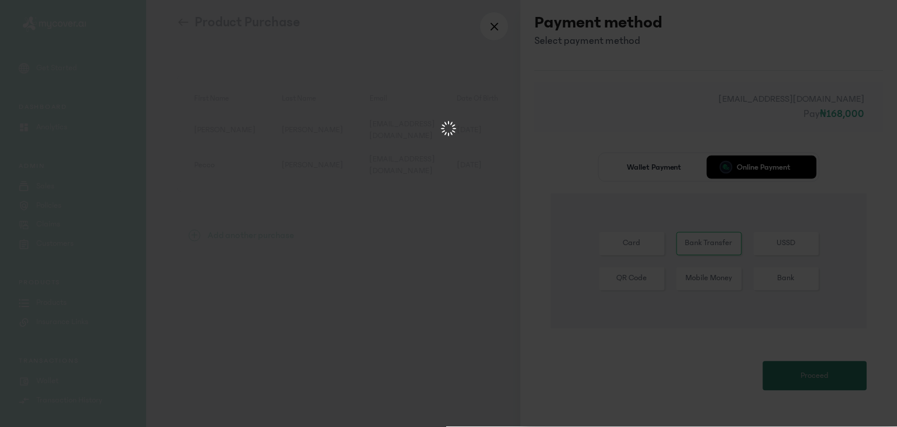
scroll to position [0, 0]
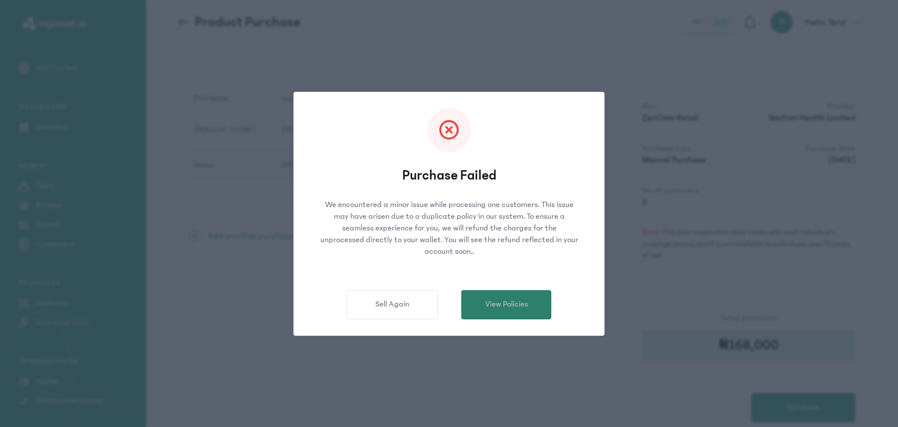
click at [503, 300] on span "View Policies" at bounding box center [506, 304] width 43 height 12
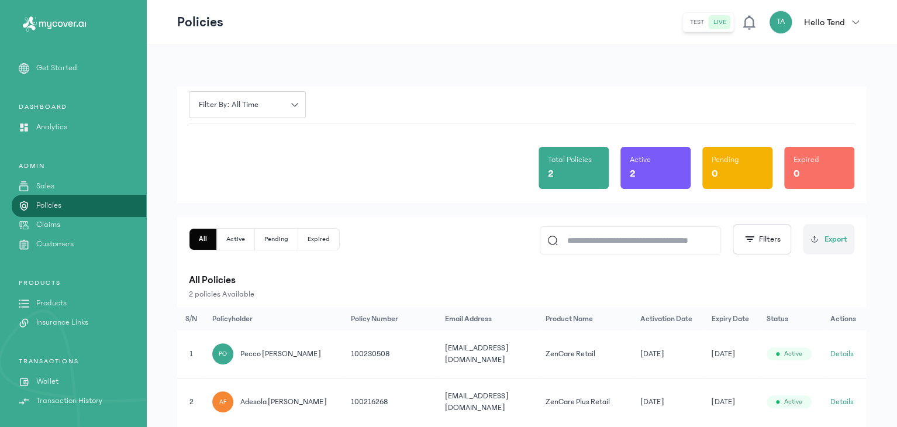
scroll to position [40, 0]
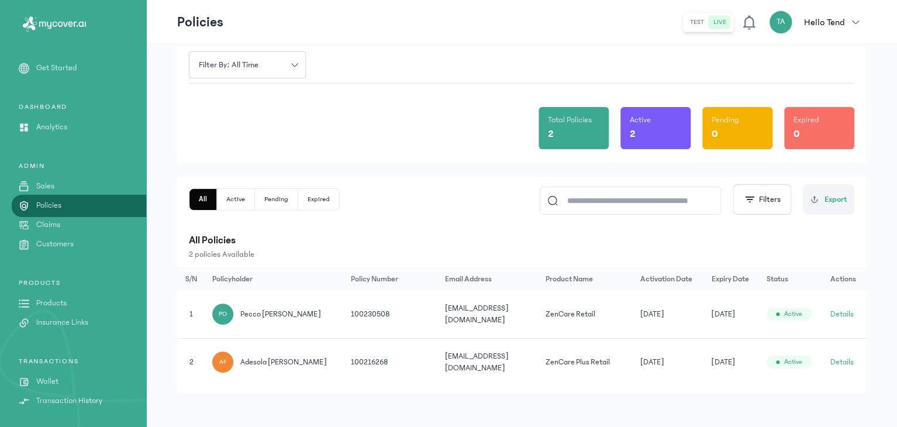
click at [255, 206] on button "Active" at bounding box center [276, 199] width 43 height 21
click at [299, 204] on button "Pending" at bounding box center [319, 199] width 41 height 21
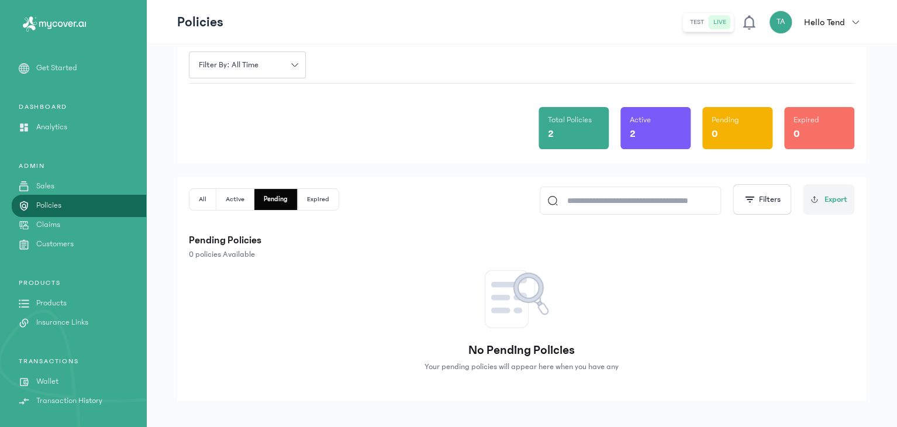
click at [298, 202] on button "Expired" at bounding box center [318, 199] width 41 height 21
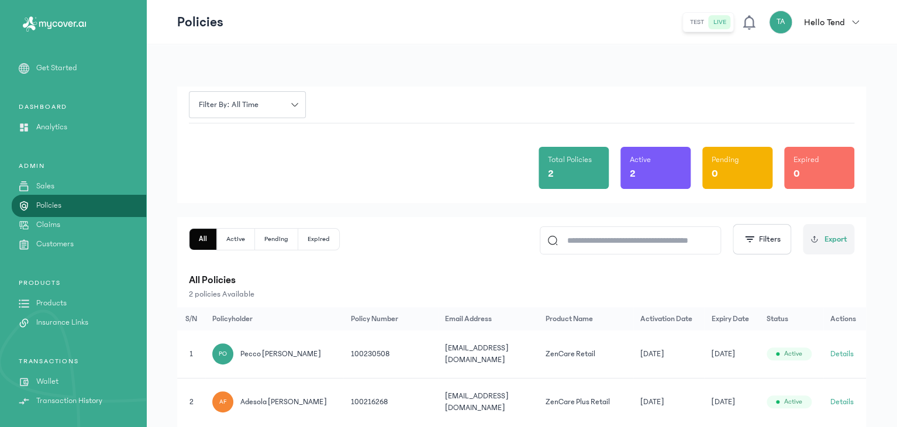
click at [51, 123] on p "Analytics" at bounding box center [51, 127] width 31 height 12
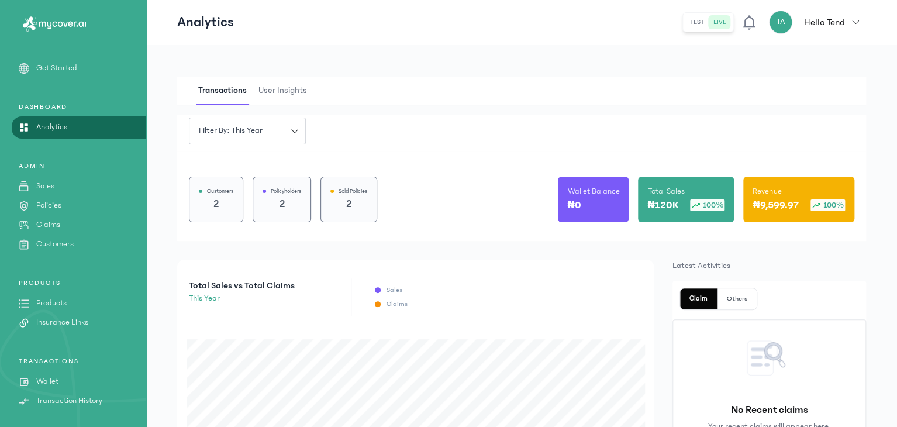
click at [268, 87] on span "User Insights" at bounding box center [282, 90] width 53 height 27
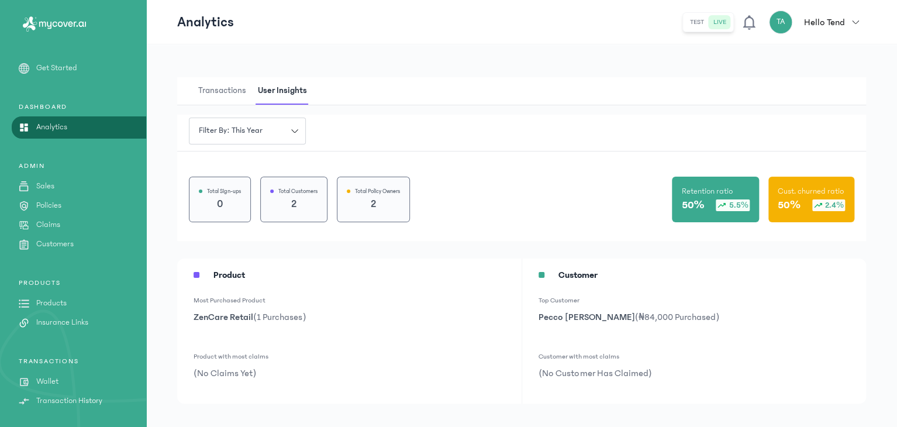
click at [72, 184] on link "Sales" at bounding box center [73, 186] width 146 height 12
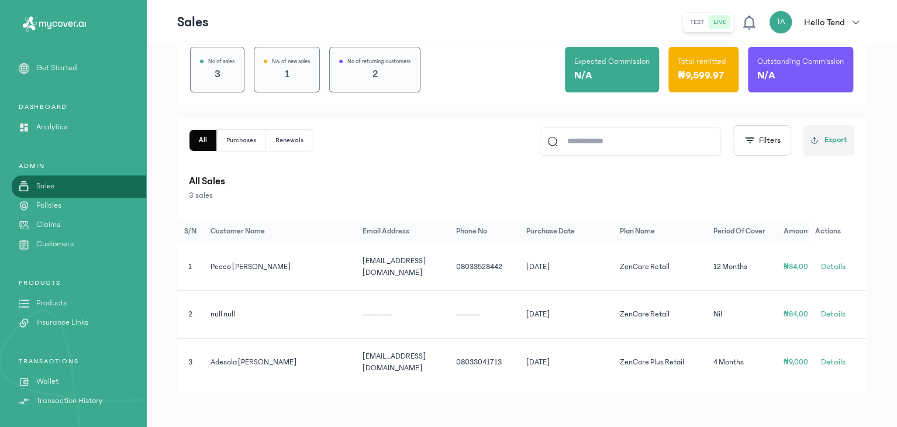
scroll to position [109, 0]
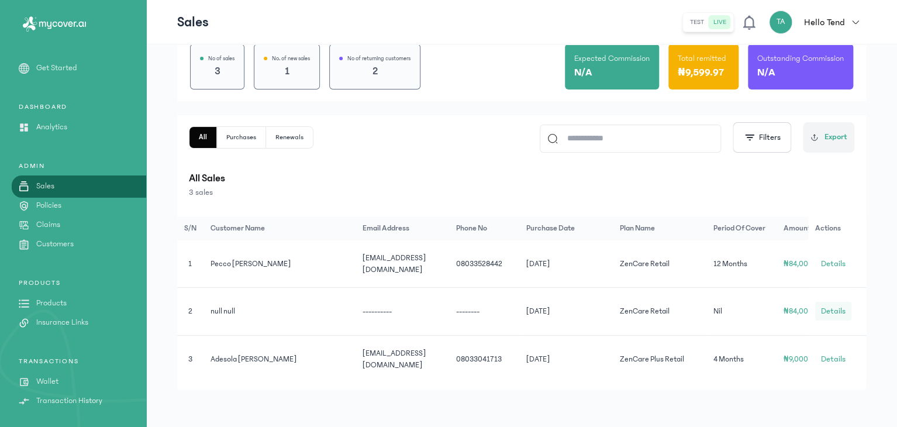
click at [835, 308] on span "Details" at bounding box center [832, 311] width 25 height 12
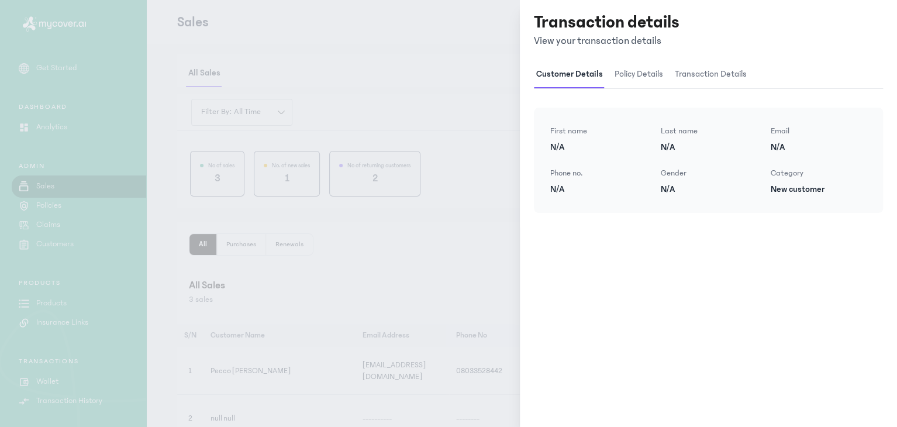
scroll to position [0, 0]
click at [643, 72] on span "policy details" at bounding box center [639, 74] width 53 height 27
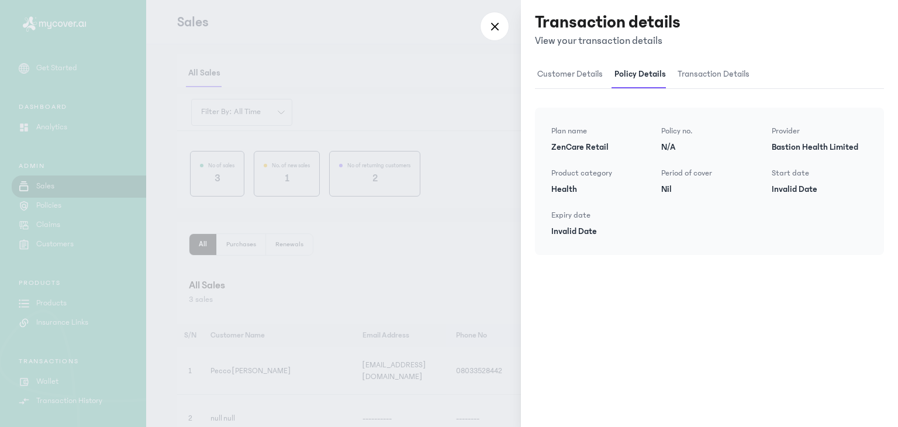
click at [724, 61] on span "transaction details" at bounding box center [713, 74] width 77 height 27
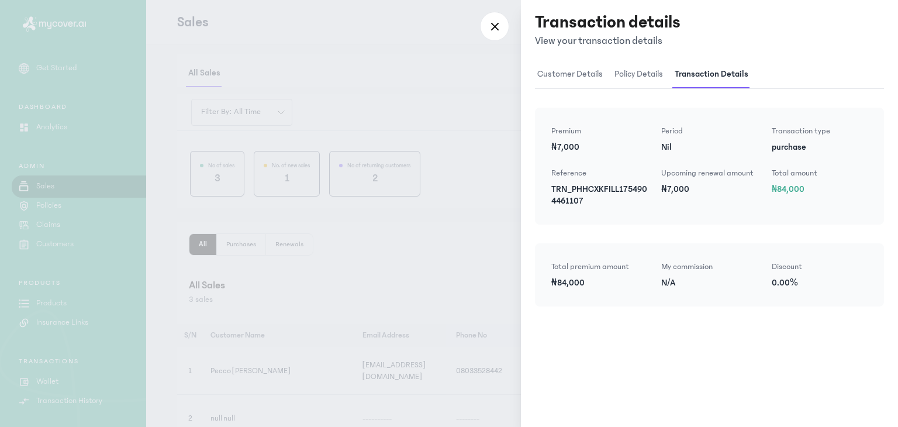
click at [482, 36] on div at bounding box center [449, 213] width 898 height 427
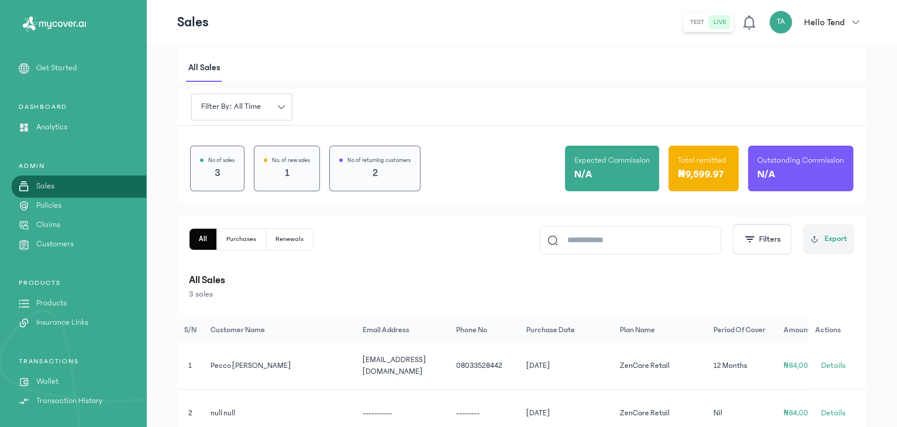
scroll to position [2, 0]
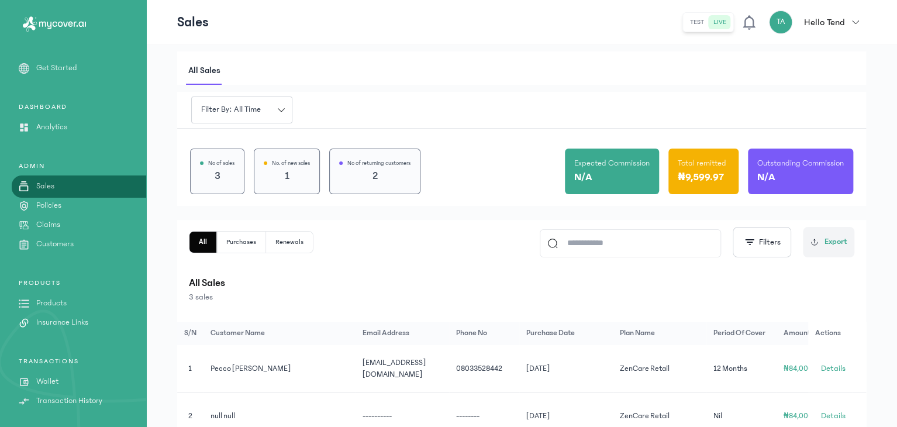
click at [46, 303] on p "Products" at bounding box center [51, 303] width 30 height 12
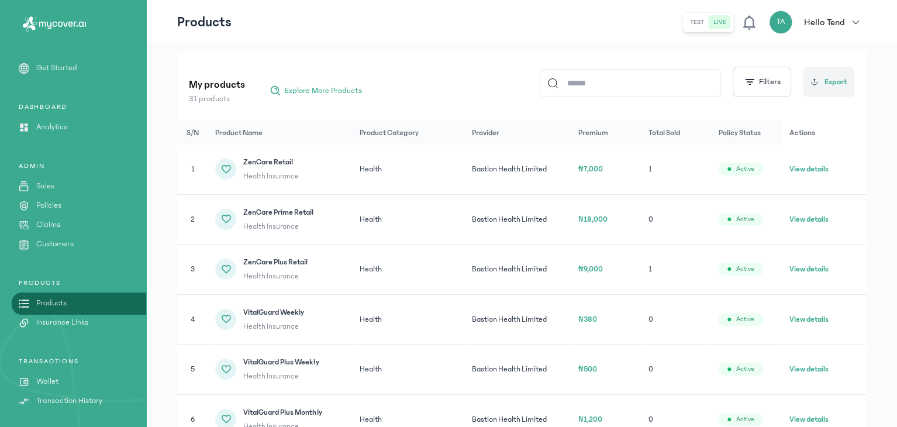
scroll to position [131, 0]
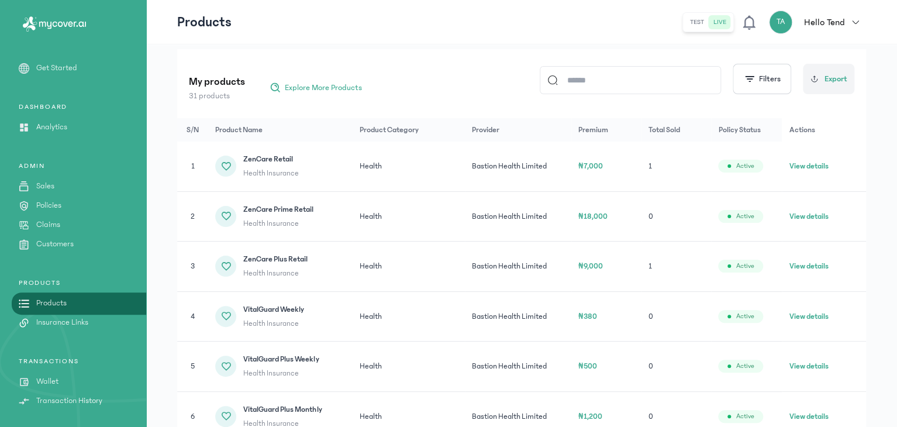
click at [799, 263] on button "View details" at bounding box center [808, 266] width 39 height 12
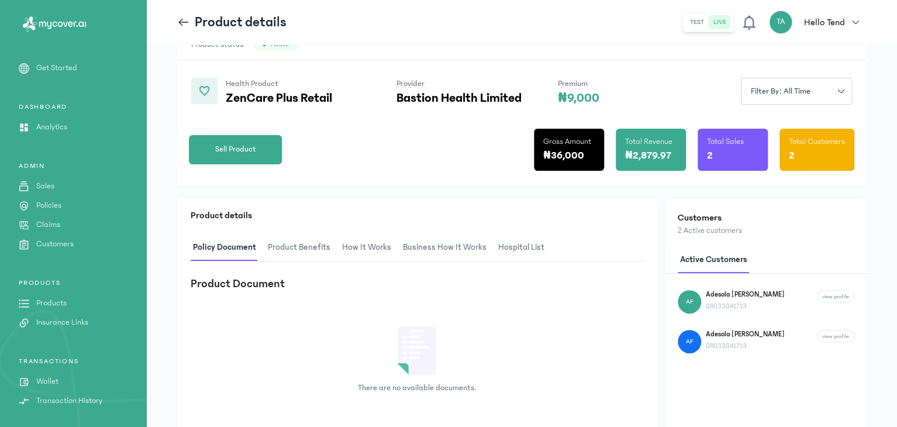
scroll to position [84, 0]
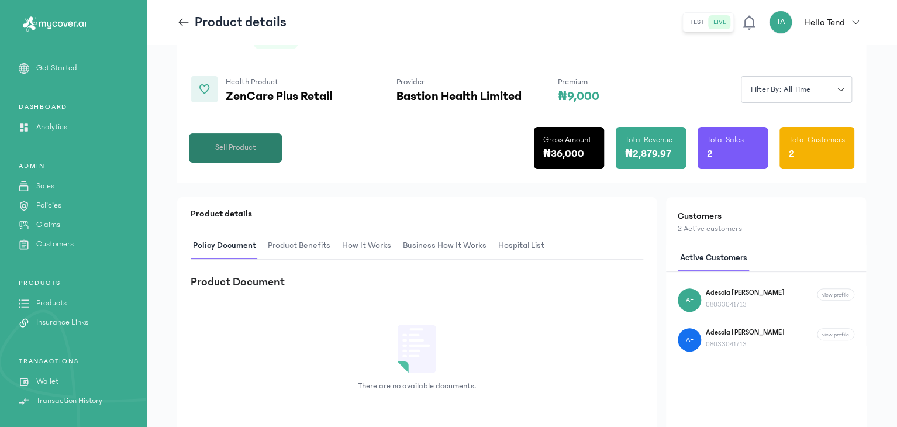
click at [253, 153] on span "Sell Product" at bounding box center [235, 148] width 41 height 12
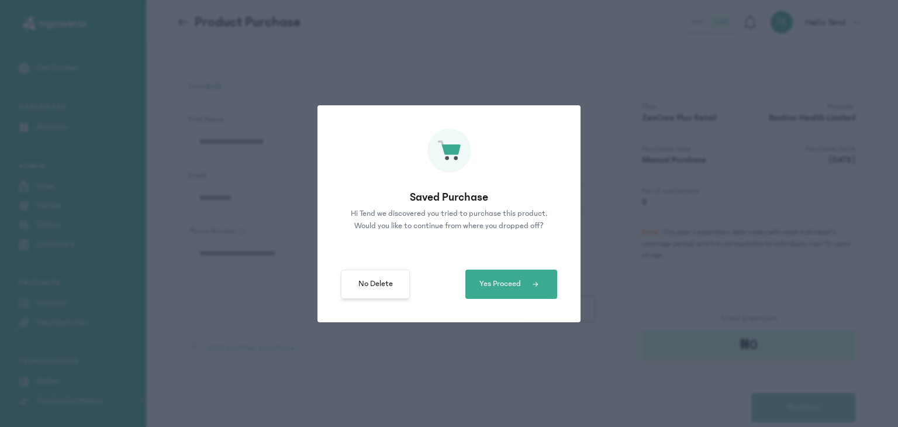
click at [391, 282] on span "No Delete" at bounding box center [375, 284] width 34 height 12
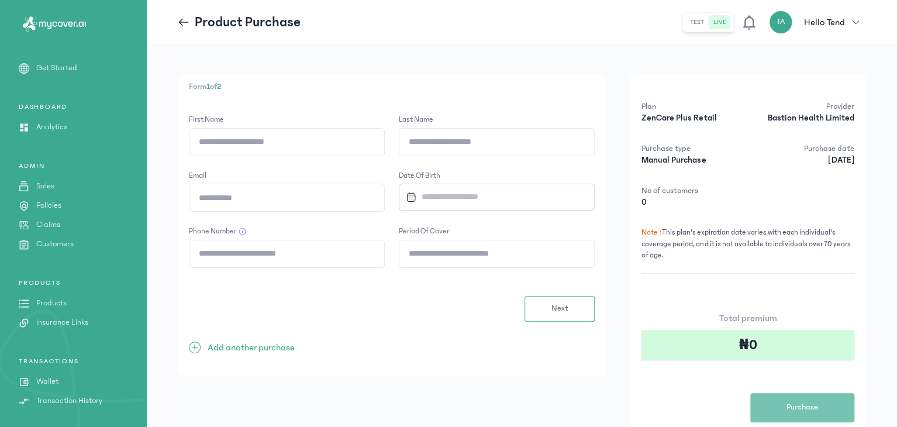
click at [295, 122] on div "First Name" at bounding box center [287, 120] width 196 height 12
click at [289, 147] on input "First Name" at bounding box center [286, 142] width 195 height 27
type input "*****"
click at [436, 142] on input "Last Name" at bounding box center [496, 142] width 195 height 27
type input "**********"
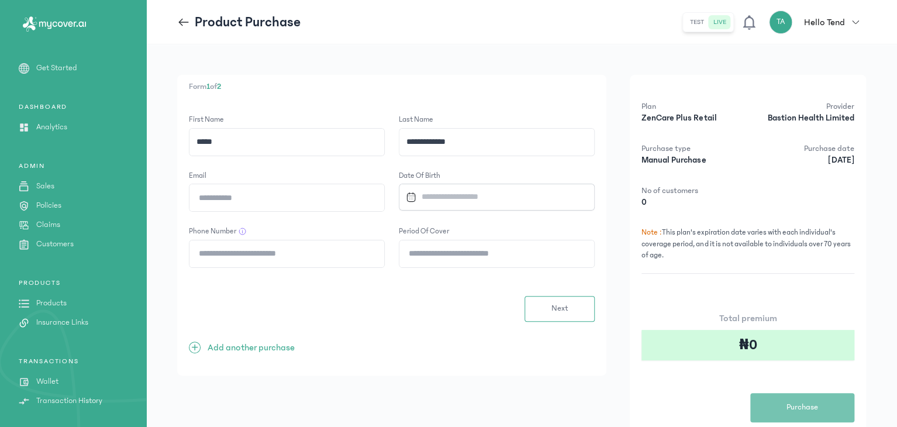
click at [296, 201] on input "Email" at bounding box center [286, 197] width 195 height 27
type input "**********"
click at [431, 197] on input "Datepicker input" at bounding box center [491, 196] width 181 height 25
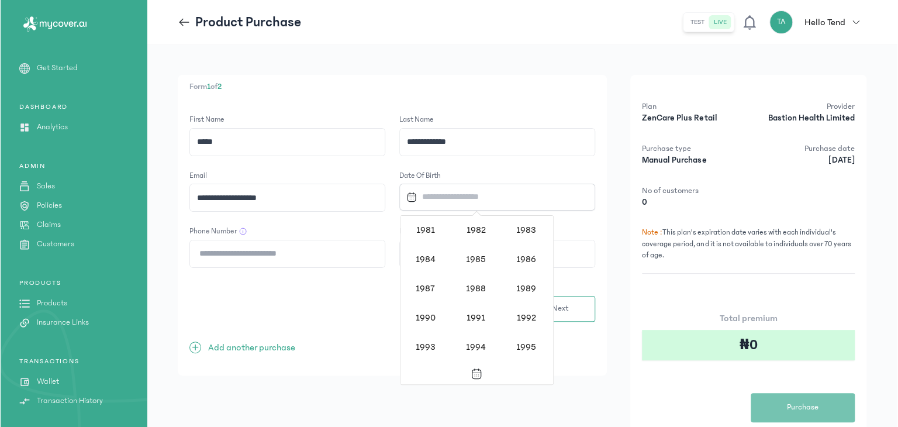
scroll to position [774, 0]
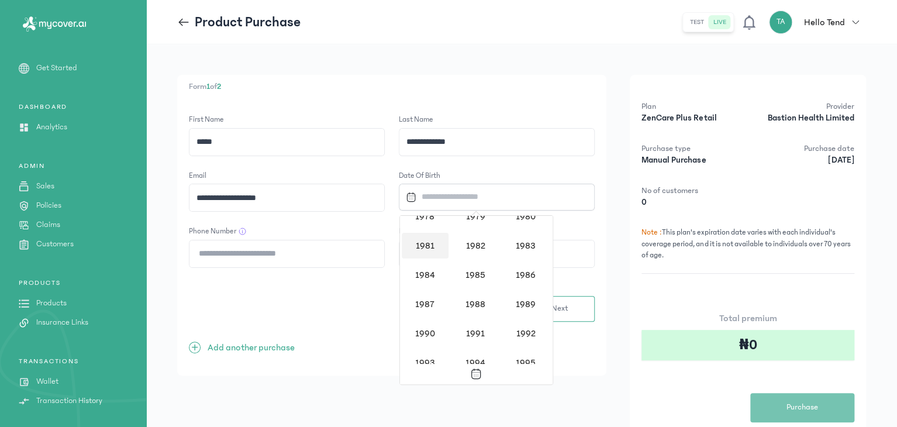
click at [429, 240] on div "1981" at bounding box center [425, 246] width 47 height 26
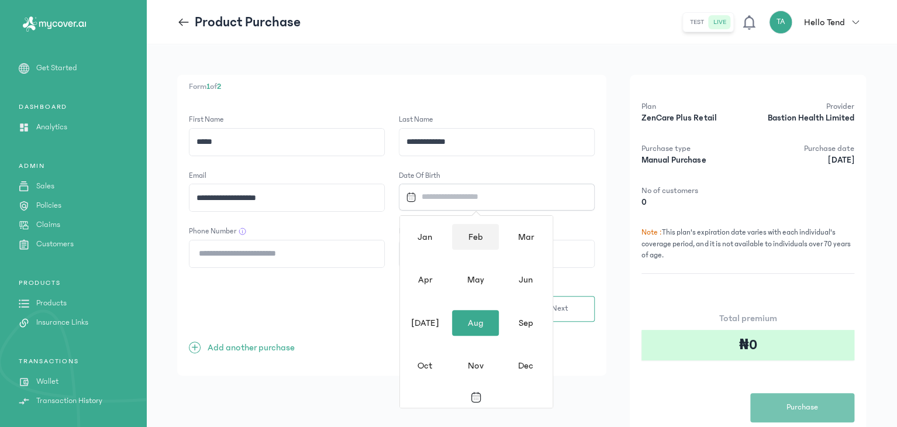
click at [477, 239] on div "Feb" at bounding box center [475, 237] width 47 height 26
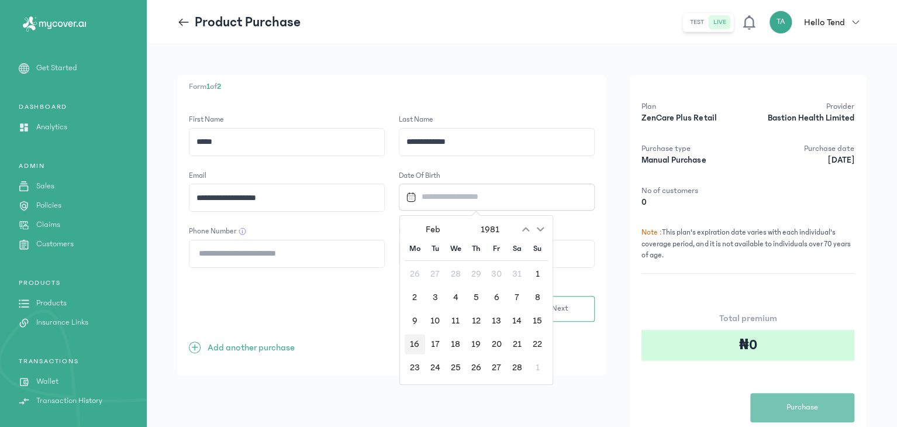
click at [415, 344] on div "16" at bounding box center [415, 344] width 20 height 20
type input "**********"
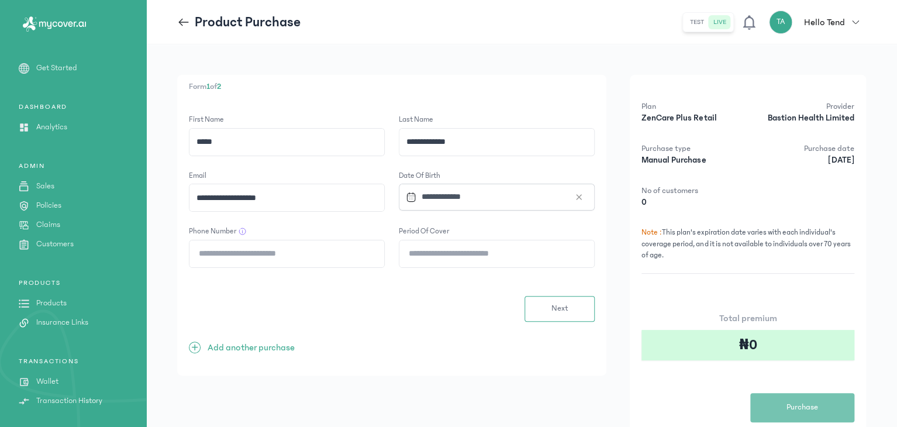
click at [339, 253] on input "Phone Number" at bounding box center [286, 253] width 195 height 27
type input "*******"
click at [429, 256] on input "Period of cover" at bounding box center [496, 253] width 195 height 27
type input "**"
click at [548, 300] on button "Next" at bounding box center [560, 309] width 70 height 26
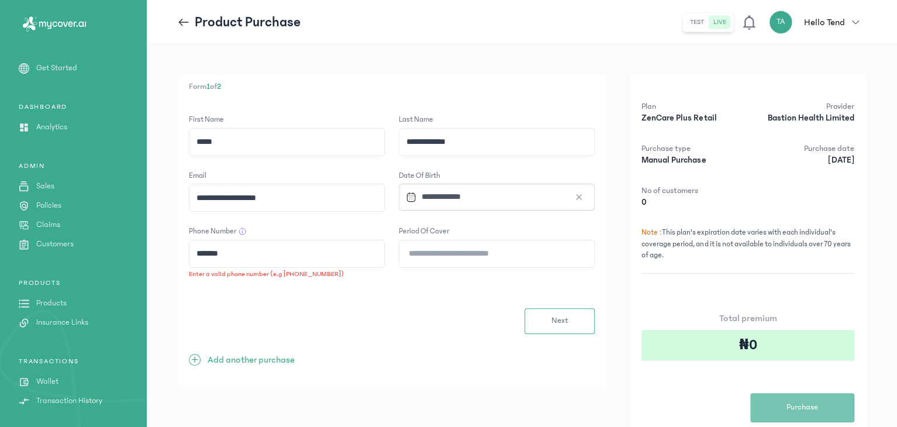
click at [264, 256] on input "*******" at bounding box center [286, 253] width 195 height 27
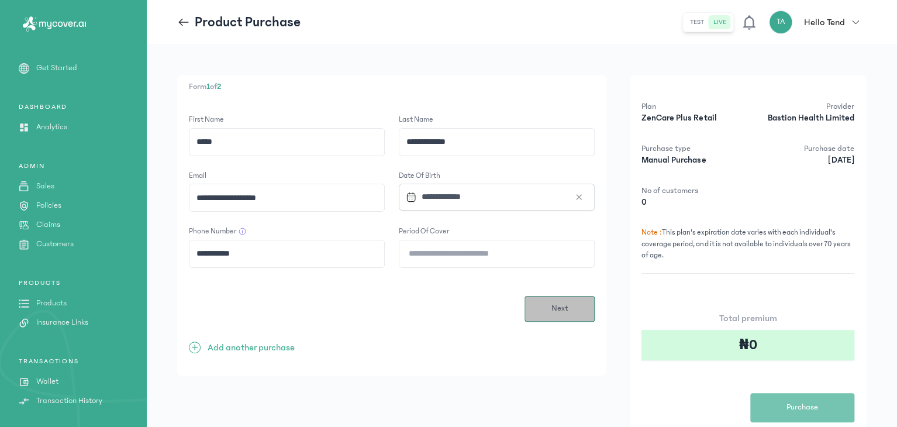
type input "**********"
click at [553, 307] on span "Next" at bounding box center [559, 308] width 17 height 12
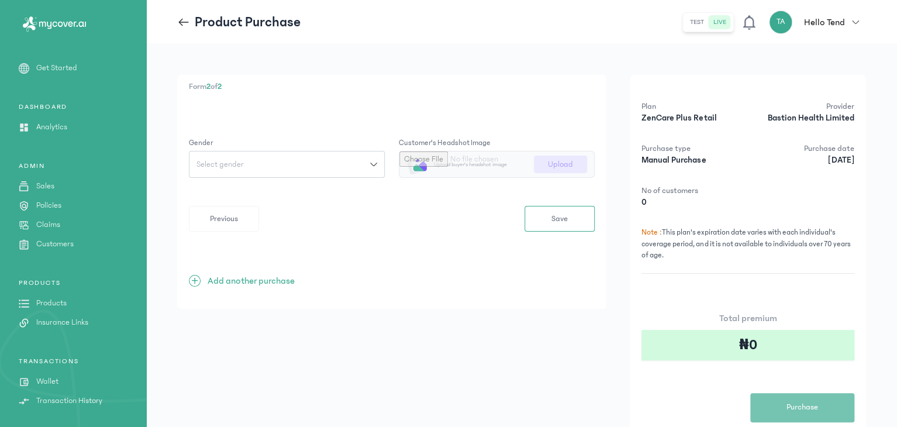
click at [325, 175] on button "Select gender" at bounding box center [287, 164] width 196 height 27
click at [309, 162] on div "Select gender" at bounding box center [279, 164] width 181 height 8
click at [260, 212] on button "[DEMOGRAPHIC_DATA]" at bounding box center [287, 212] width 196 height 22
click at [444, 158] on input "file" at bounding box center [496, 164] width 195 height 26
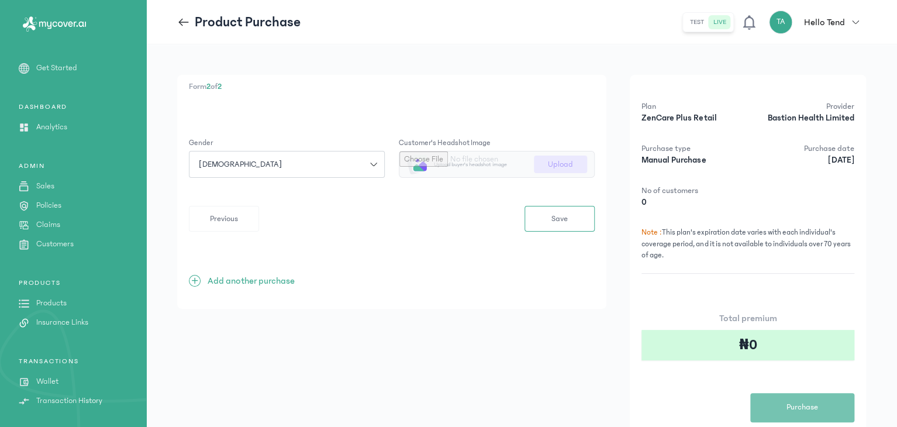
type input "**********"
click at [543, 223] on button "Save" at bounding box center [560, 219] width 70 height 26
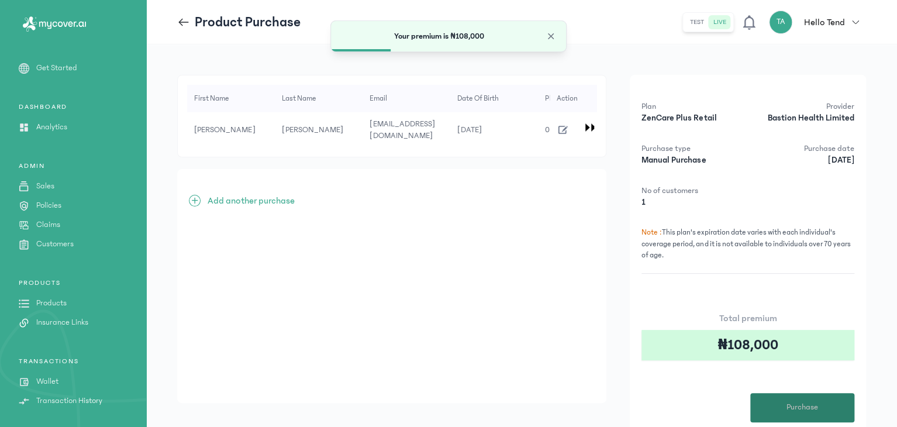
click at [793, 411] on span "Purchase" at bounding box center [802, 407] width 32 height 12
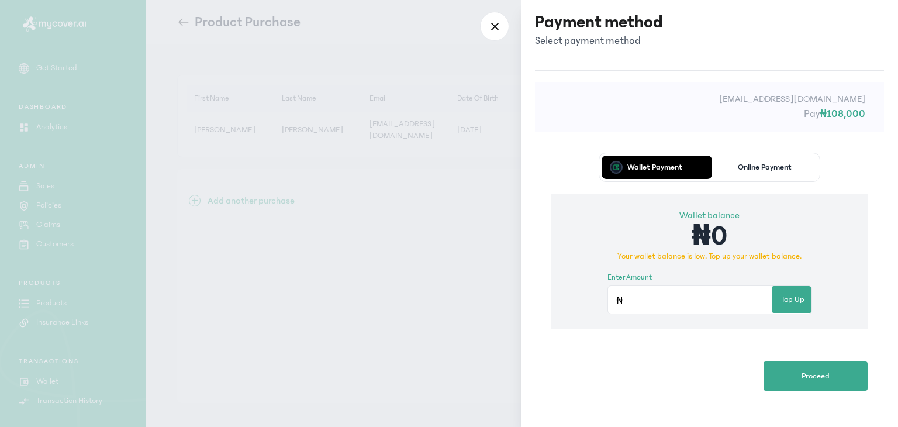
click at [774, 174] on button "Online Payment" at bounding box center [765, 167] width 106 height 23
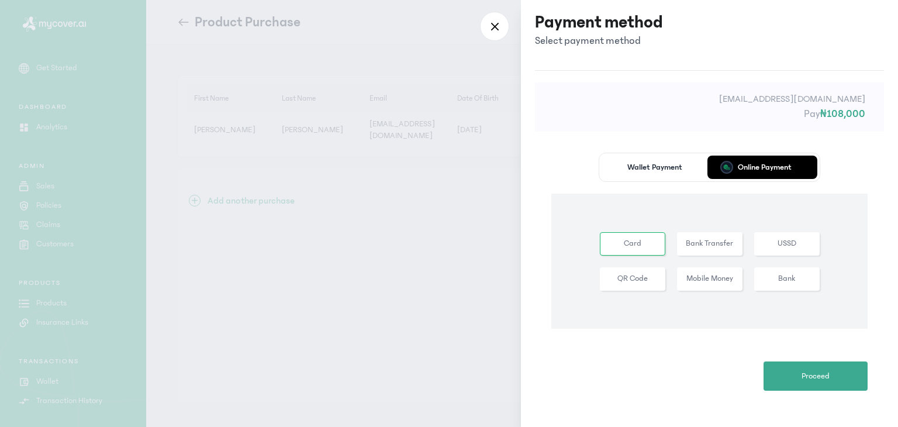
click at [754, 246] on button "Bank Transfer" at bounding box center [786, 243] width 65 height 23
click at [813, 374] on span "Proceed" at bounding box center [816, 376] width 28 height 12
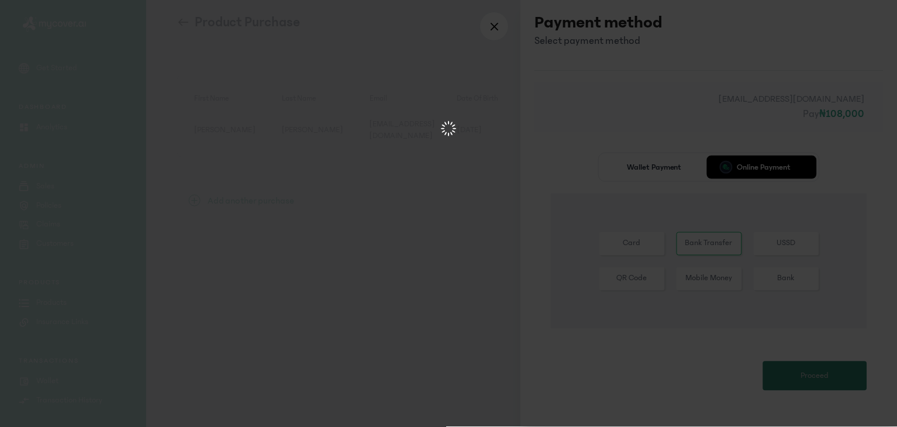
scroll to position [0, 0]
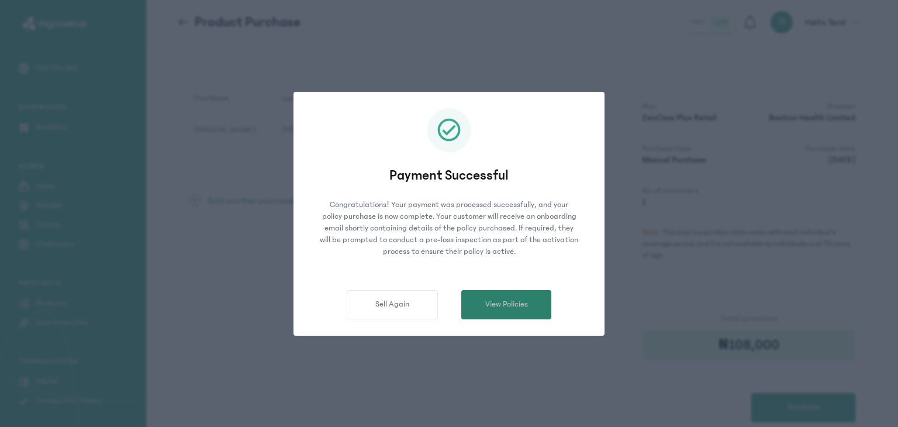
click at [519, 313] on button "View Policies" at bounding box center [506, 304] width 90 height 29
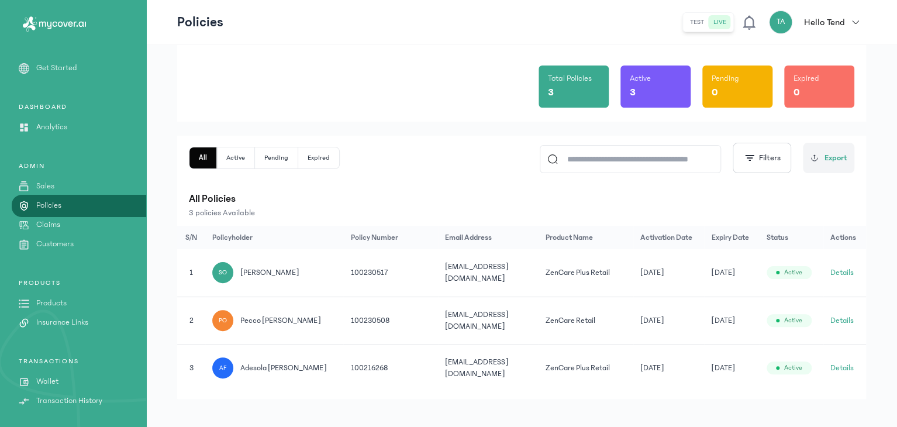
scroll to position [85, 0]
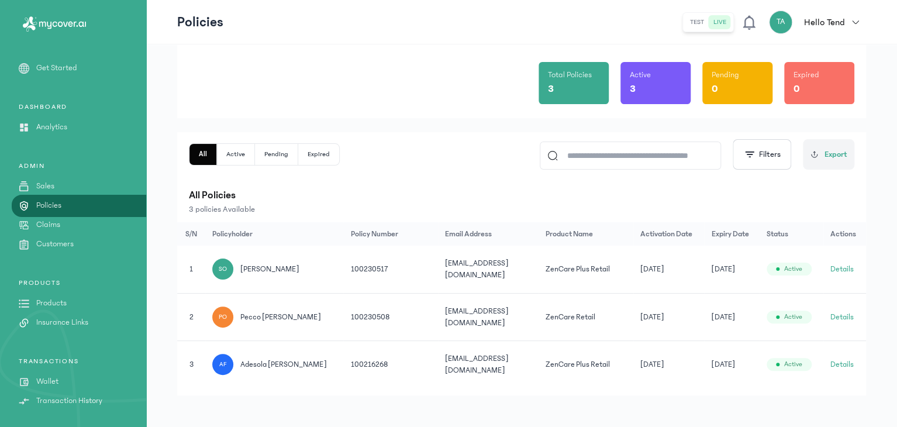
click at [842, 267] on button "Details" at bounding box center [841, 269] width 23 height 12
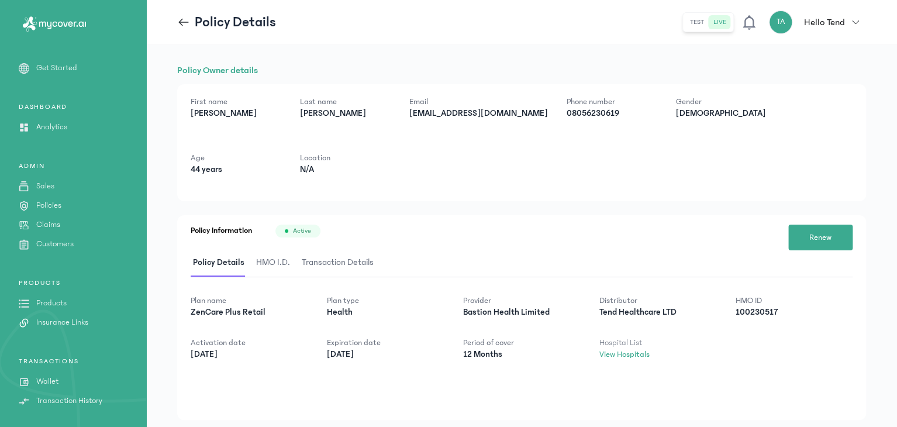
click at [260, 267] on span "HMO I.D." at bounding box center [273, 262] width 39 height 27
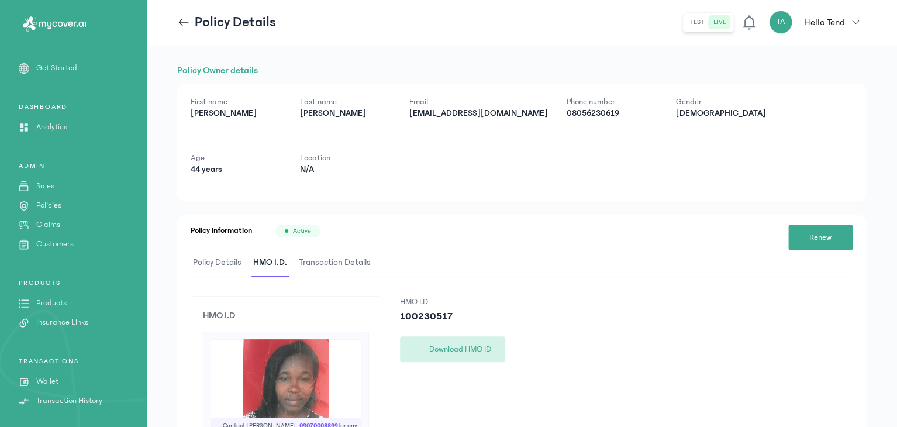
click at [465, 347] on button "Download HMO ID" at bounding box center [452, 349] width 105 height 26
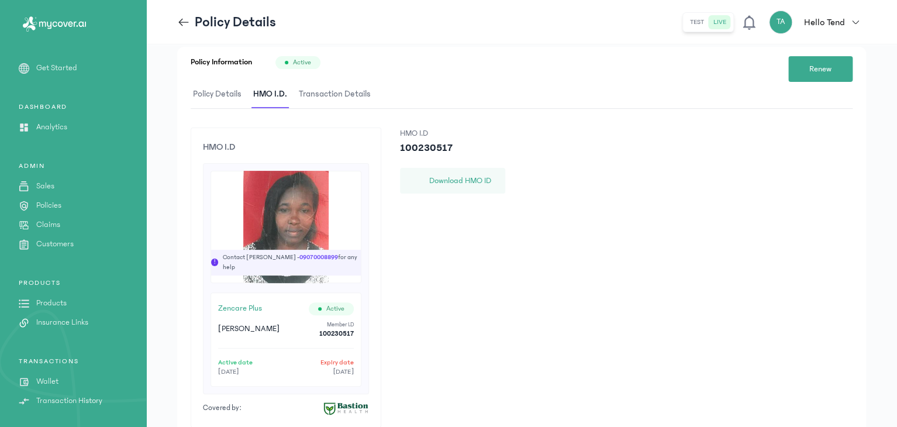
scroll to position [180, 0]
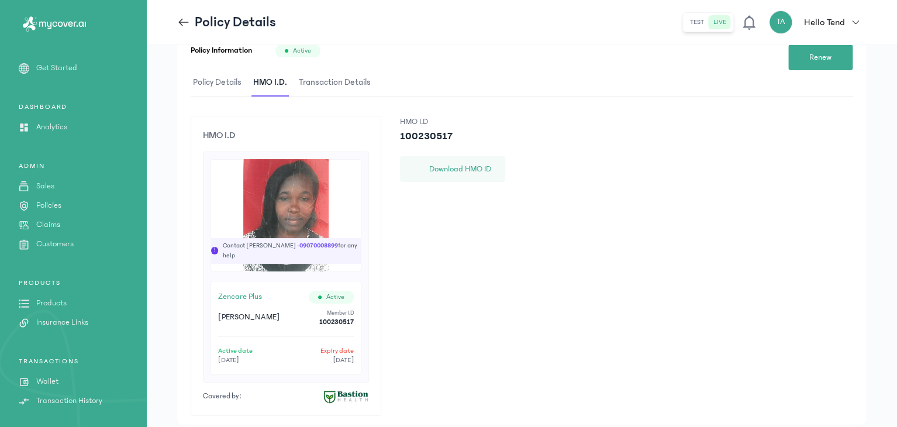
click at [189, 25] on icon at bounding box center [183, 22] width 13 height 13
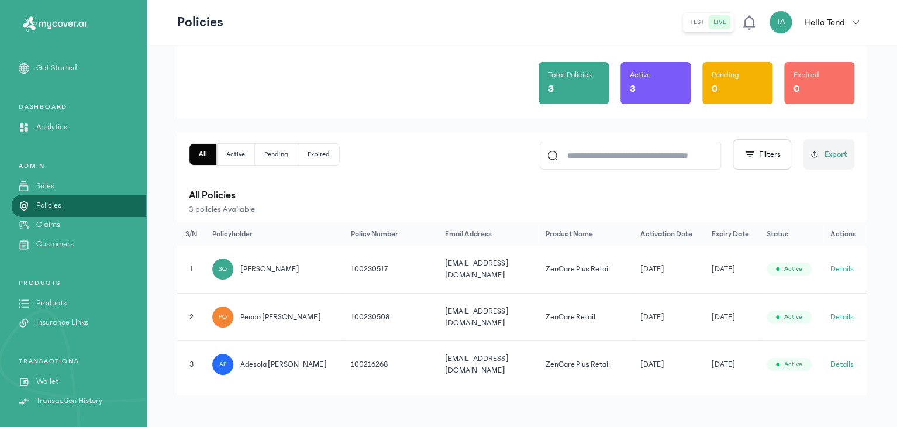
click at [851, 315] on button "Details" at bounding box center [841, 317] width 23 height 12
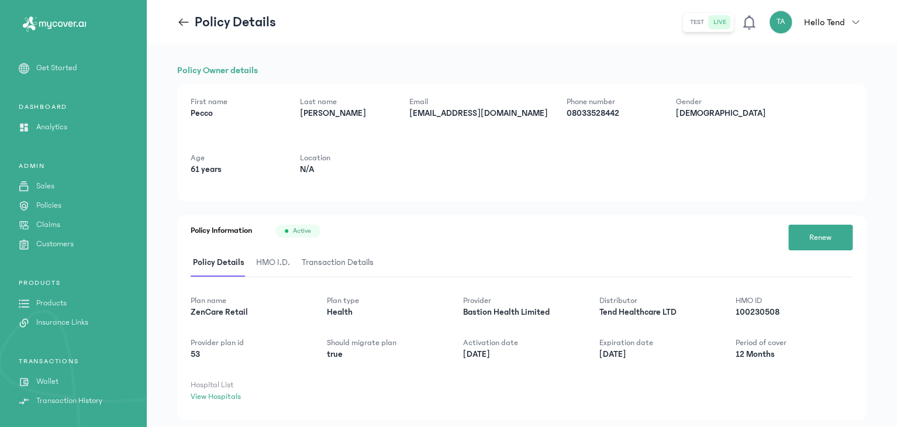
click at [272, 251] on span "HMO I.D." at bounding box center [273, 262] width 39 height 27
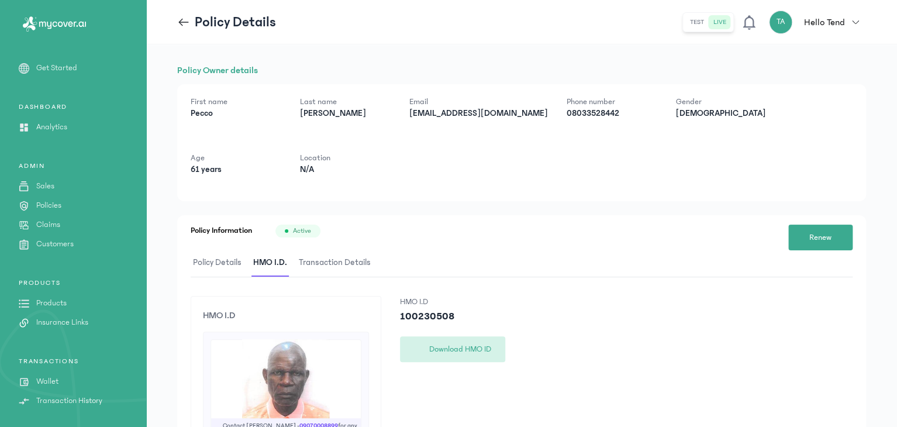
click at [426, 350] on button "Download HMO ID" at bounding box center [452, 349] width 105 height 26
click at [182, 22] on icon at bounding box center [184, 22] width 10 height 1
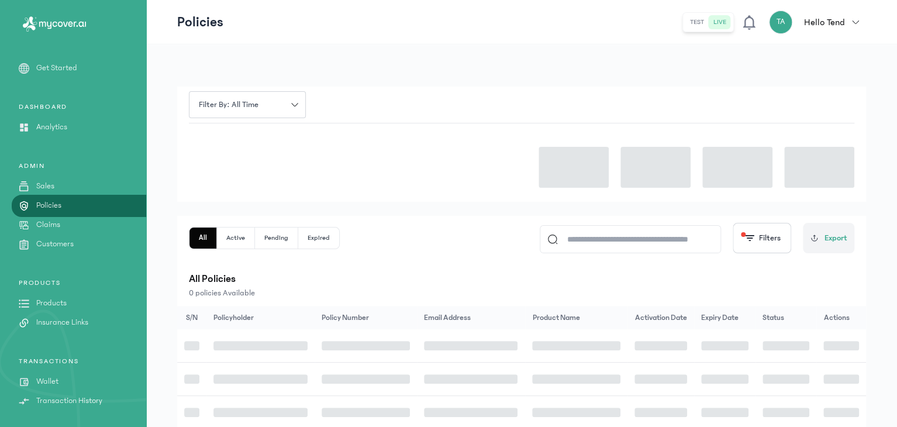
scroll to position [85, 0]
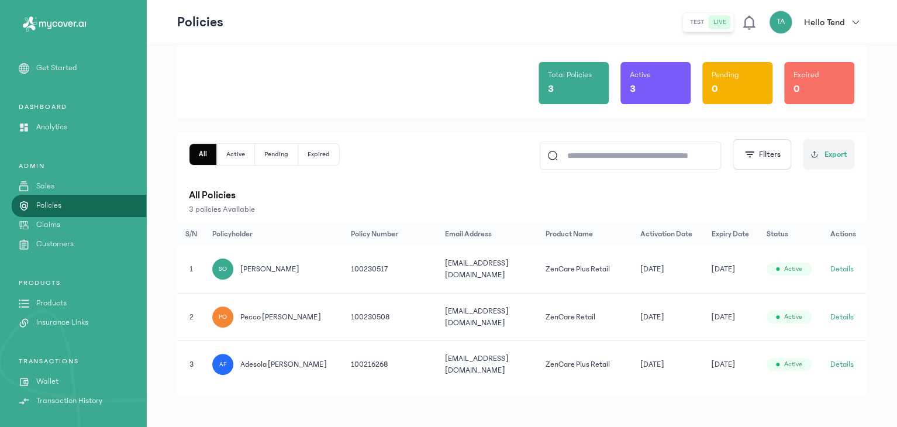
click at [63, 189] on link "Sales" at bounding box center [73, 186] width 146 height 12
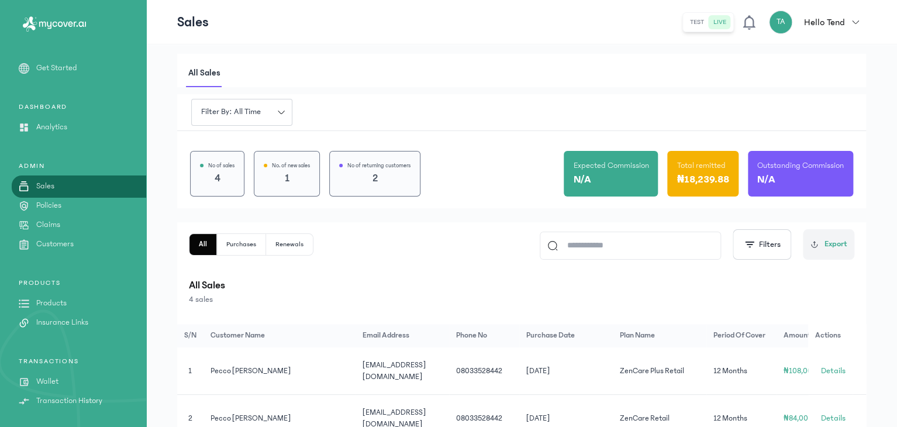
click at [691, 171] on p "₦18,239.88" at bounding box center [703, 179] width 53 height 16
click at [65, 125] on p "Analytics" at bounding box center [51, 127] width 31 height 12
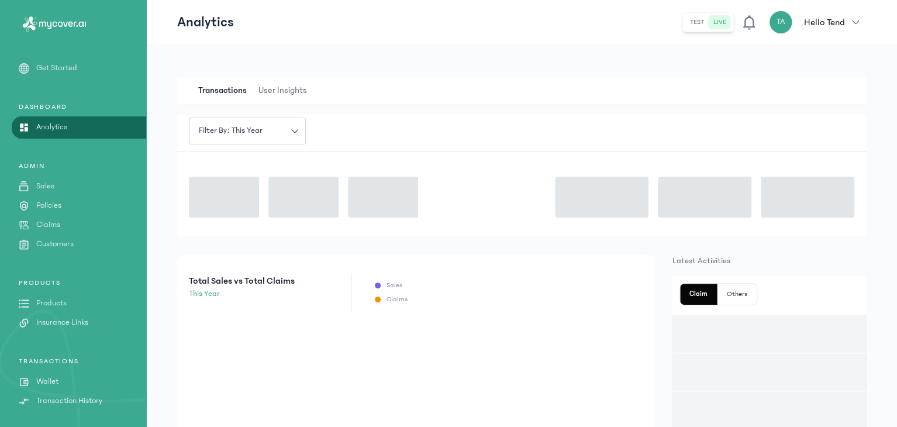
click at [65, 125] on p "Analytics" at bounding box center [51, 127] width 31 height 12
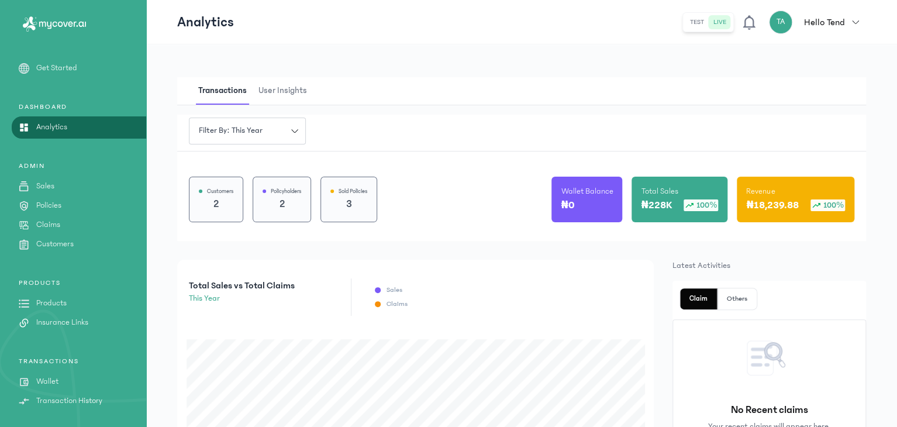
click at [55, 225] on p "Claims" at bounding box center [48, 225] width 24 height 12
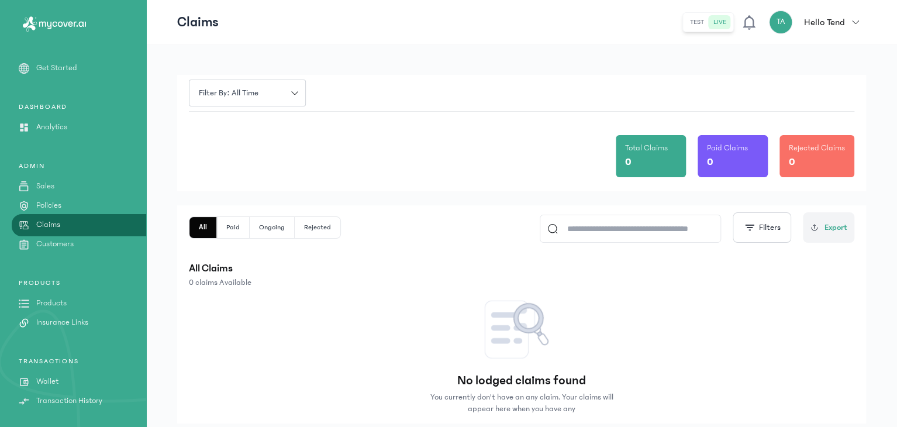
click at [49, 251] on div "Get Started DASHBOARD Analytics ADMIN Sales Policies Claims Customers PRODUCTS …" at bounding box center [73, 282] width 146 height 440
click at [50, 247] on p "Customers" at bounding box center [54, 244] width 37 height 12
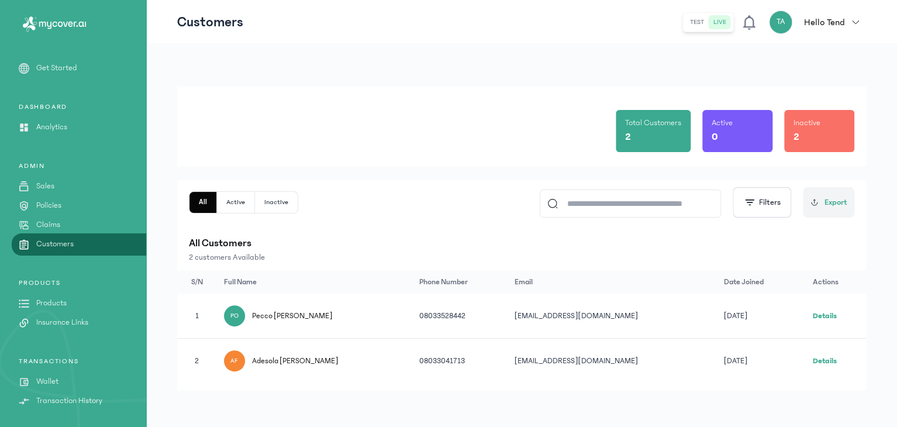
click at [828, 123] on div "Inactive 2" at bounding box center [819, 131] width 70 height 42
click at [791, 125] on div "Inactive 2" at bounding box center [819, 131] width 70 height 42
click at [284, 204] on button "Inactive" at bounding box center [276, 202] width 43 height 21
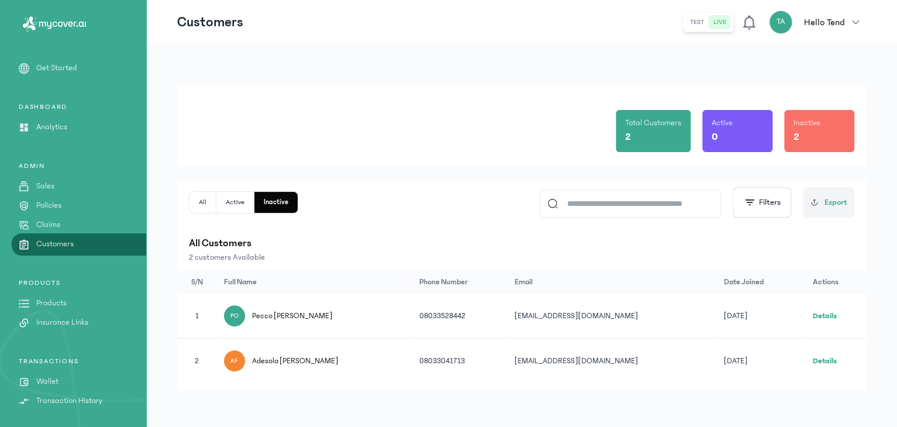
click at [827, 315] on link "Details" at bounding box center [824, 316] width 24 height 8
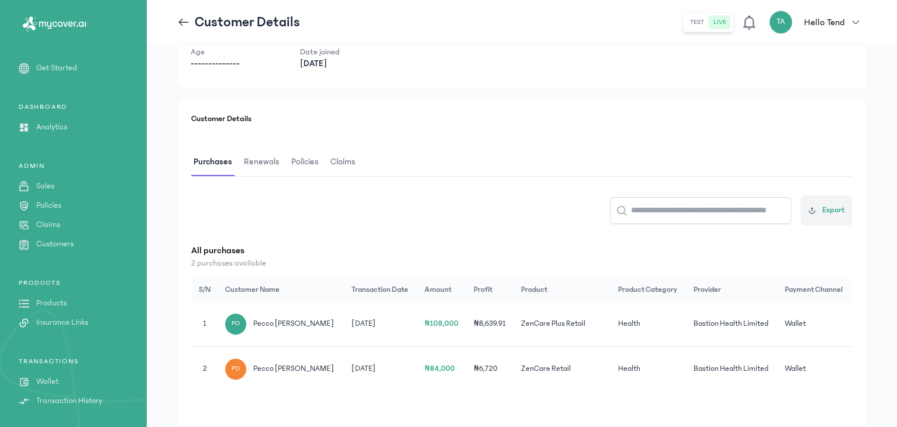
scroll to position [105, 0]
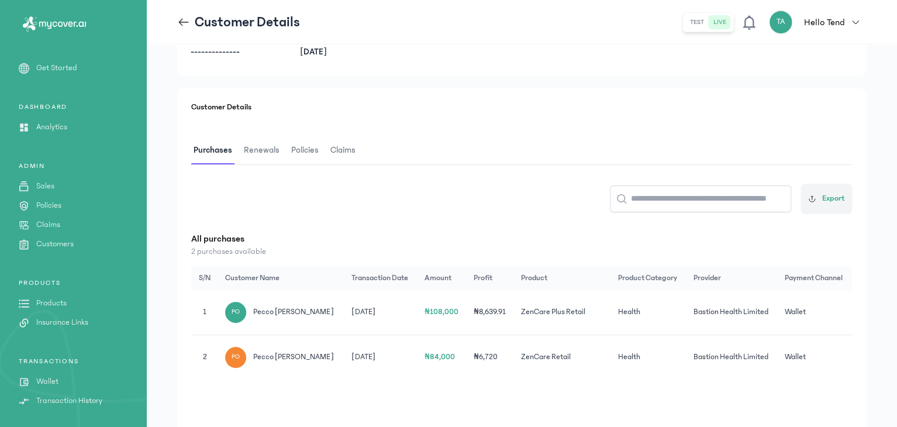
click at [178, 24] on icon at bounding box center [183, 22] width 13 height 13
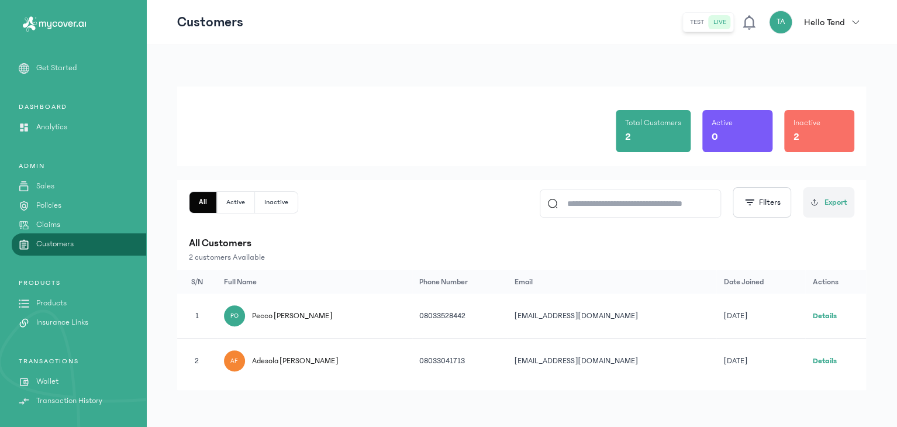
click at [63, 182] on link "Sales" at bounding box center [73, 186] width 146 height 12
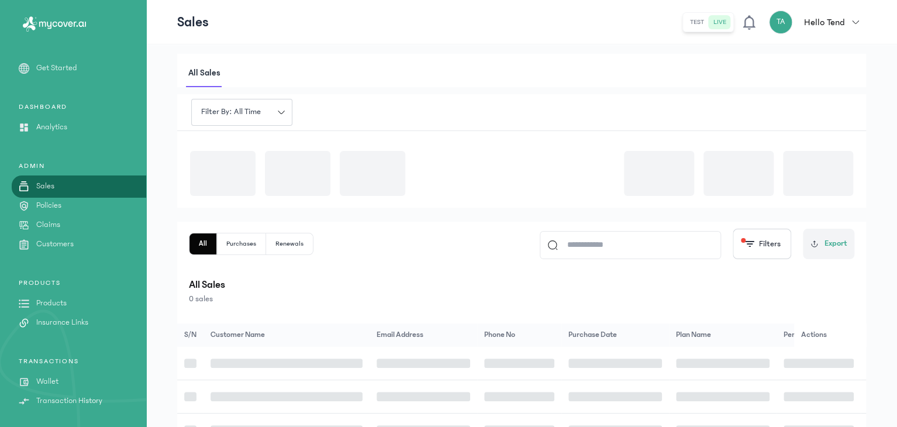
click at [63, 182] on link "Sales" at bounding box center [73, 186] width 146 height 12
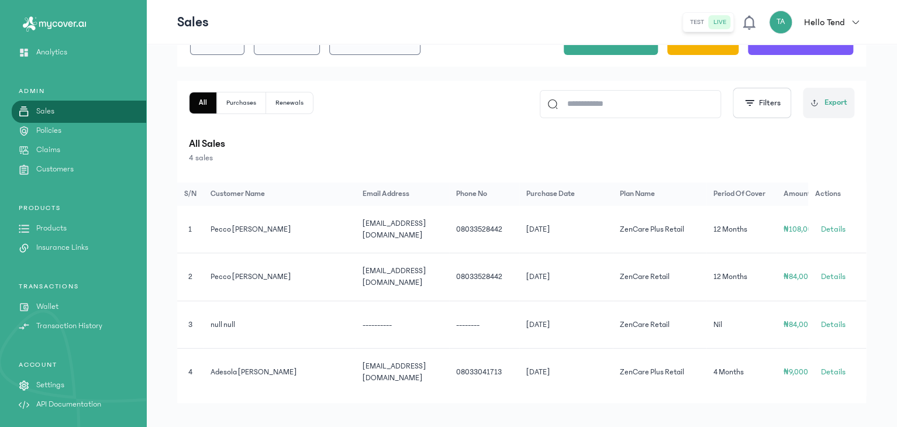
scroll to position [157, 0]
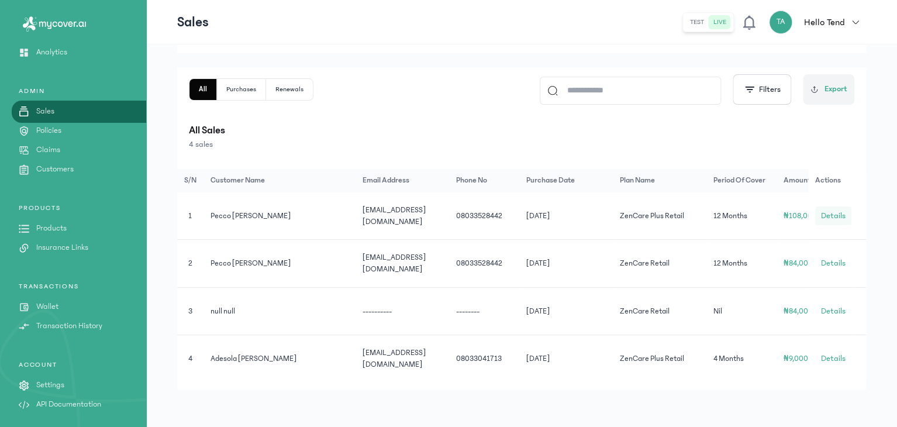
click at [831, 212] on span "Details" at bounding box center [832, 216] width 25 height 12
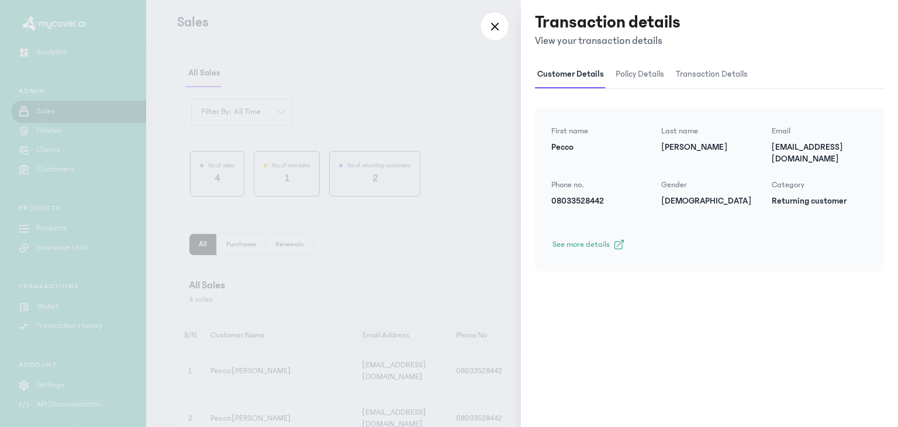
click at [350, 302] on div at bounding box center [449, 213] width 898 height 427
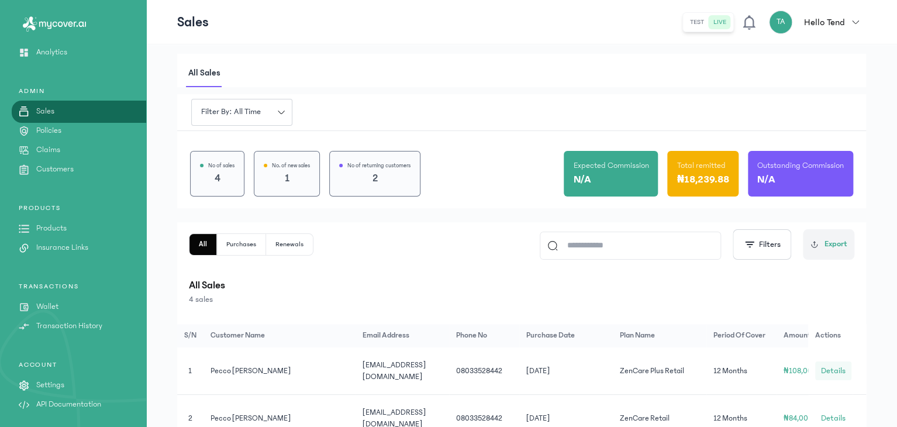
click at [821, 371] on button "Details" at bounding box center [833, 370] width 36 height 19
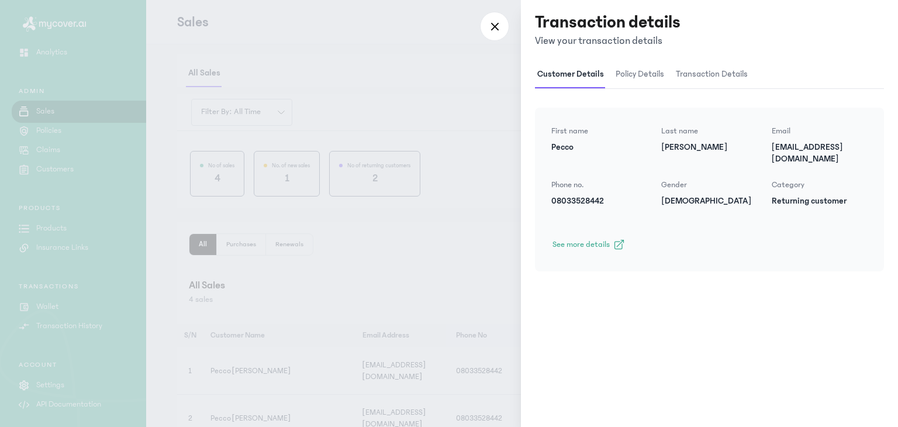
click at [430, 202] on div at bounding box center [449, 213] width 898 height 427
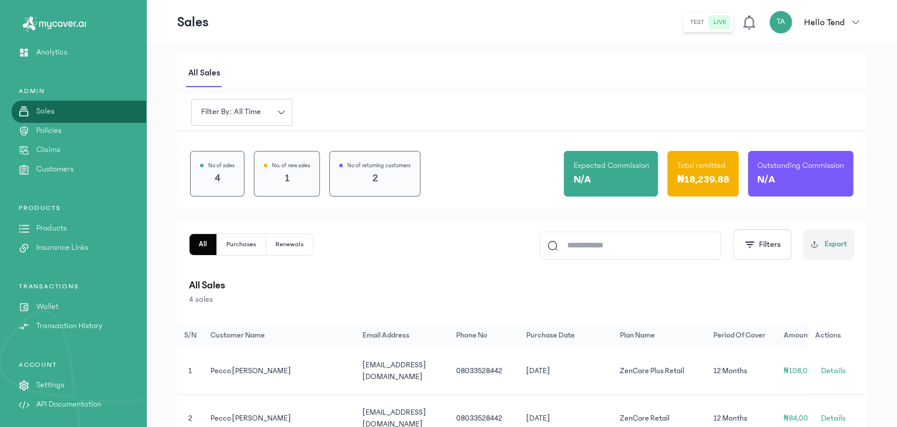
click at [67, 164] on p "Customers" at bounding box center [54, 169] width 37 height 12
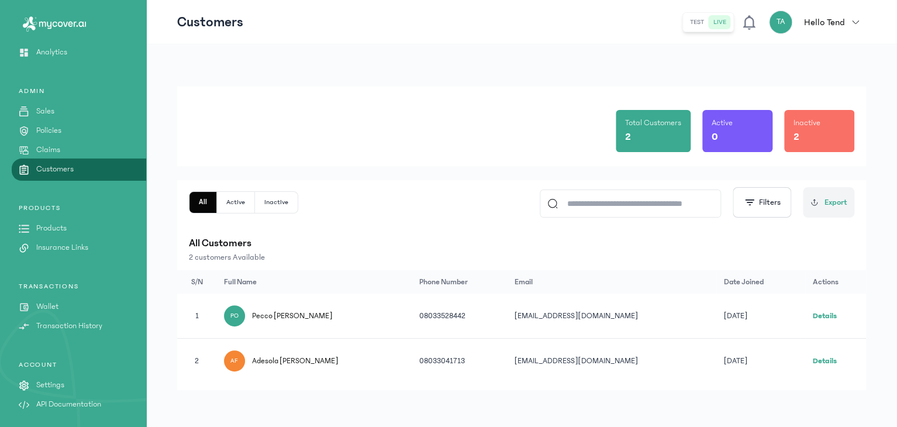
click at [56, 227] on p "Products" at bounding box center [51, 228] width 30 height 12
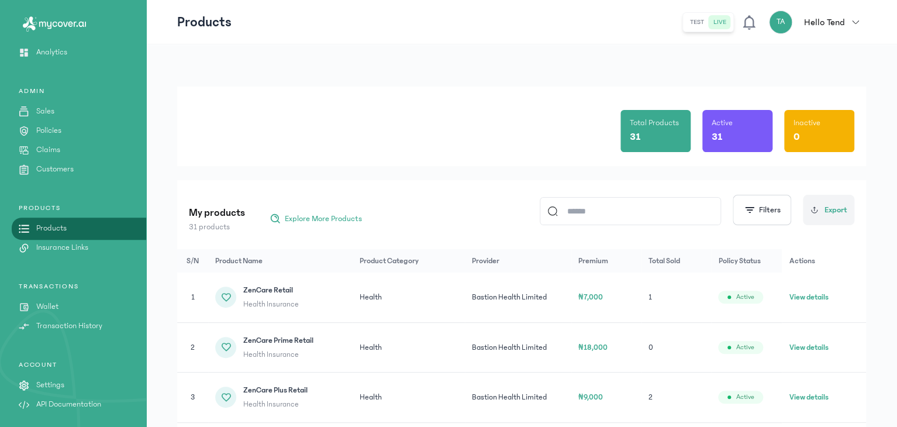
click at [57, 168] on p "Customers" at bounding box center [54, 169] width 37 height 12
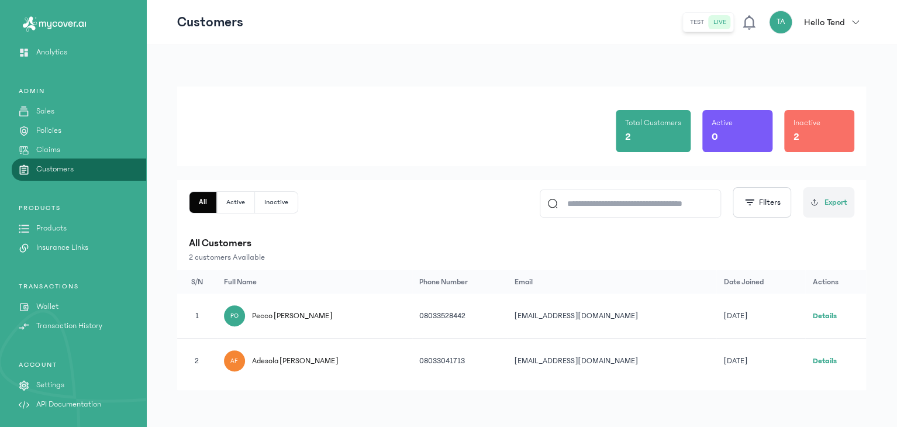
click at [829, 313] on link "Details" at bounding box center [824, 316] width 24 height 8
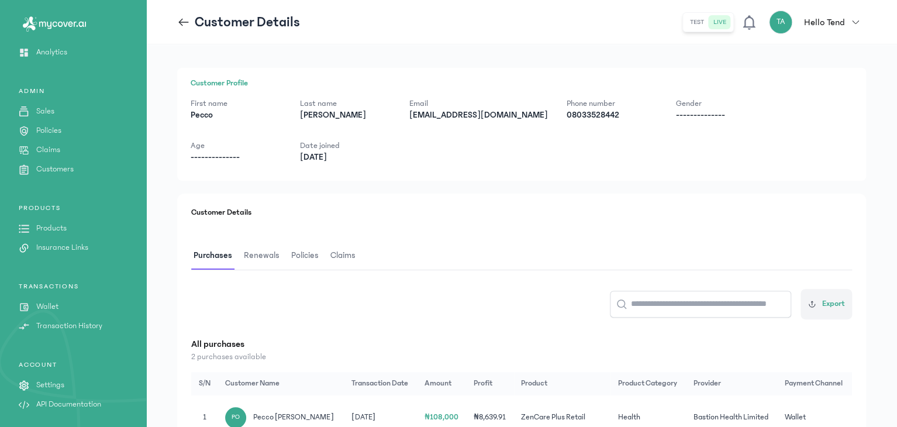
scroll to position [155, 0]
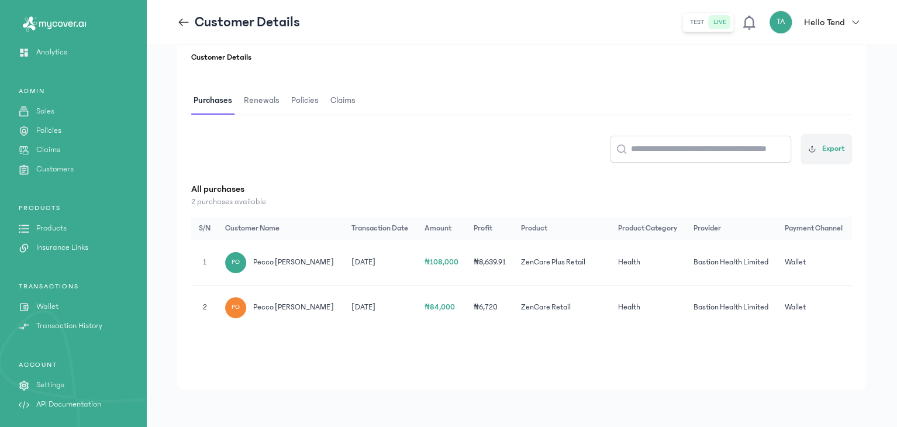
click at [291, 267] on span "Pecco [PERSON_NAME]" at bounding box center [293, 262] width 81 height 12
click at [54, 108] on p "Sales" at bounding box center [45, 111] width 18 height 12
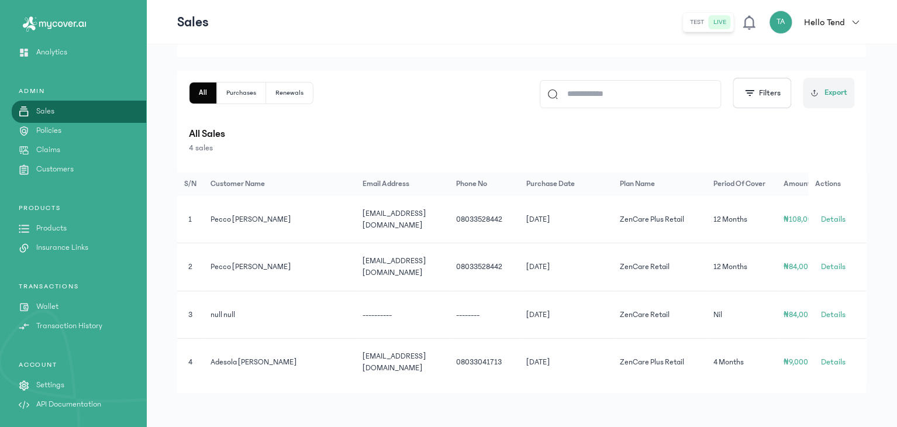
scroll to position [157, 0]
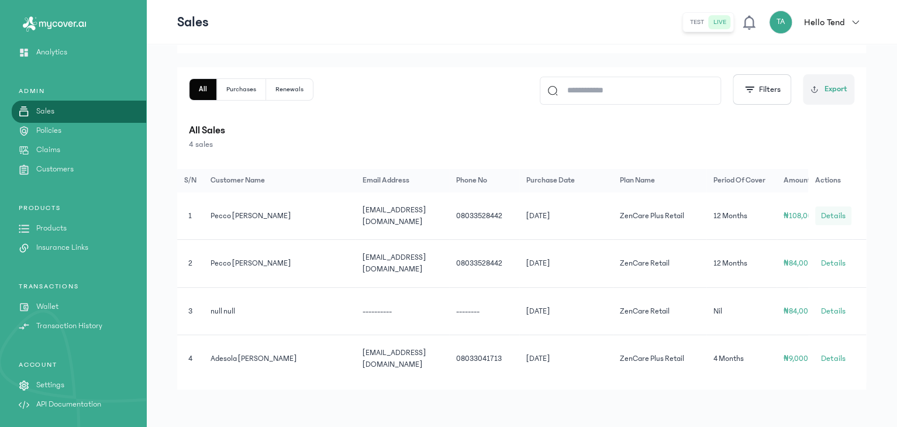
click at [834, 215] on span "Details" at bounding box center [832, 216] width 25 height 12
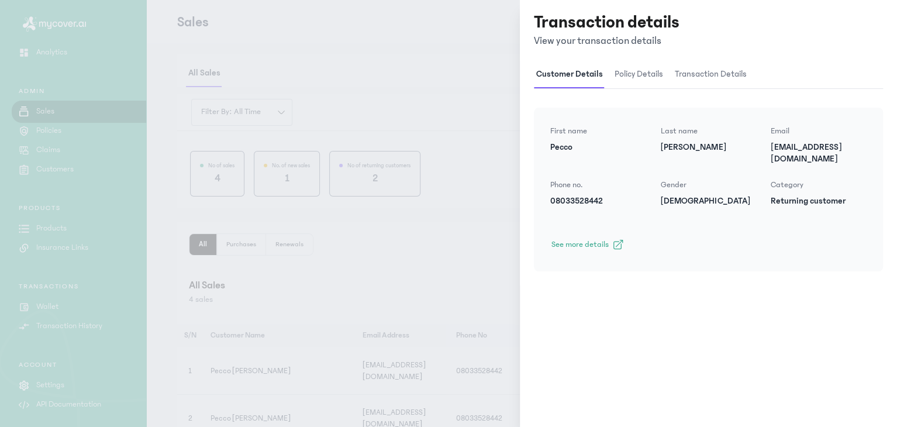
scroll to position [0, 0]
click at [622, 239] on span at bounding box center [619, 245] width 12 height 12
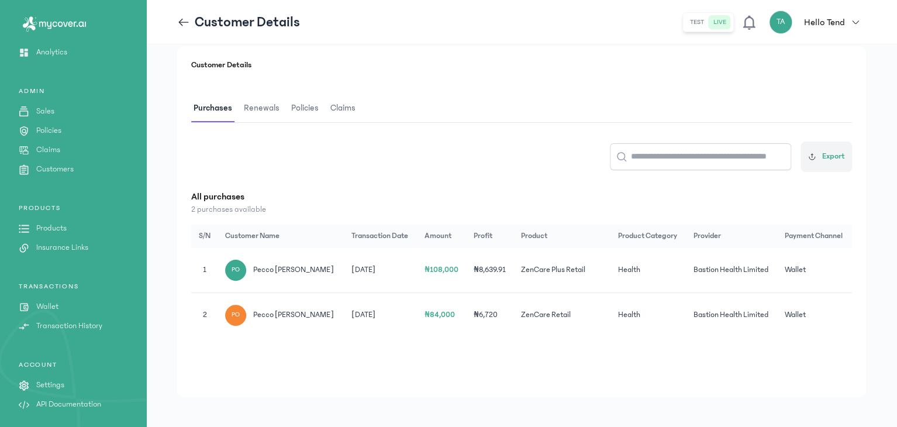
scroll to position [155, 0]
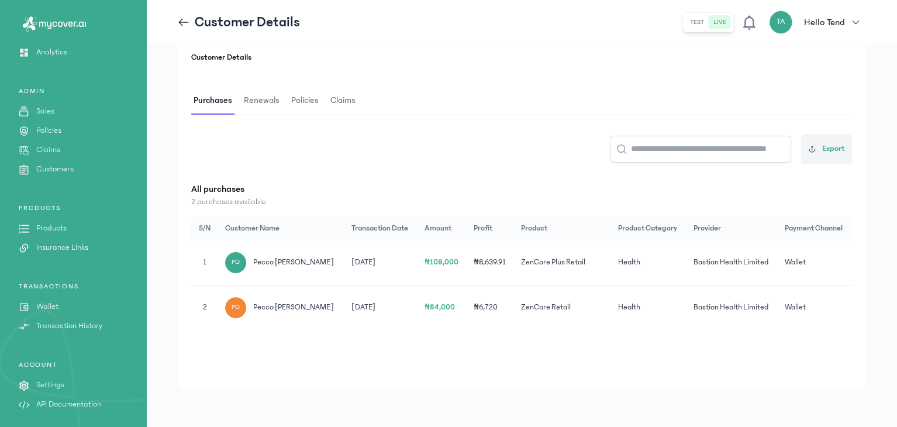
click at [60, 165] on p "Customers" at bounding box center [54, 169] width 37 height 12
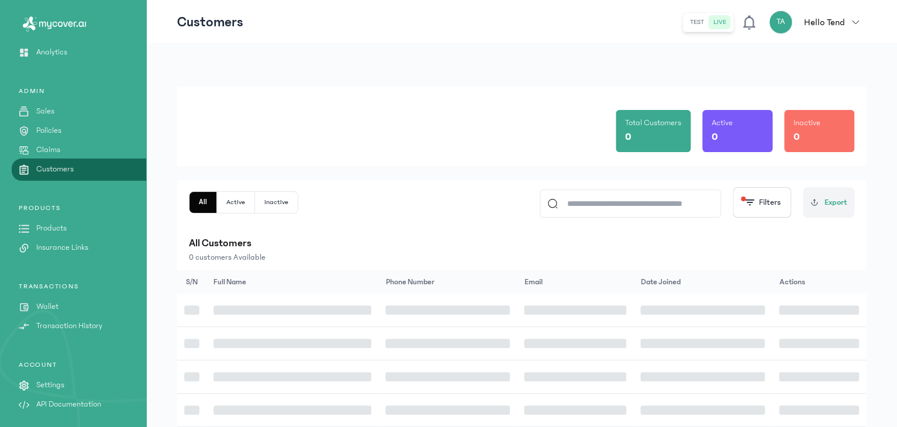
scroll to position [1, 0]
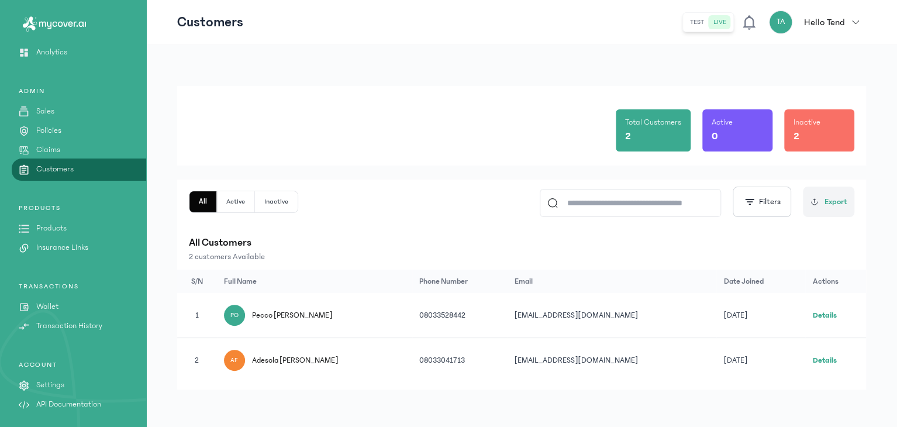
click at [823, 314] on link "Details" at bounding box center [824, 315] width 24 height 8
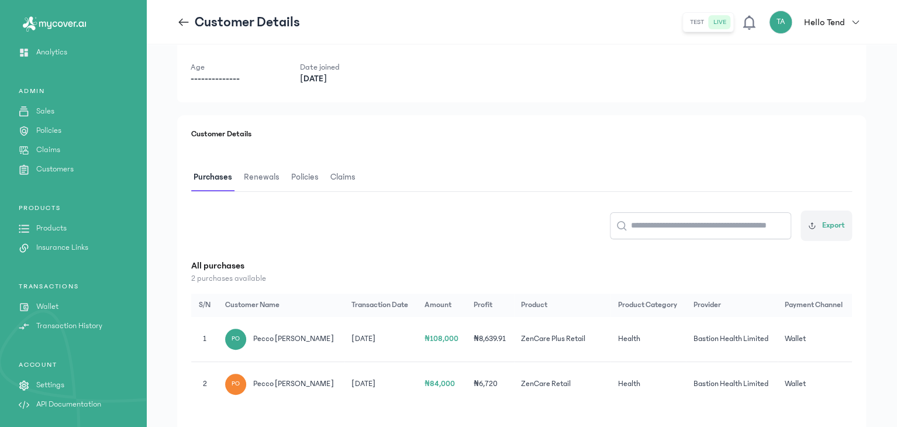
scroll to position [82, 0]
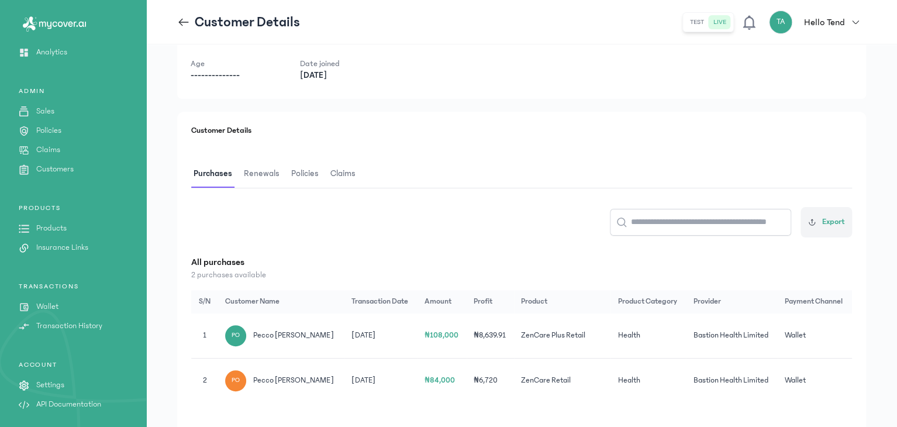
click at [232, 337] on div "PO" at bounding box center [235, 335] width 21 height 21
click at [492, 330] on td "₦8,639.91" at bounding box center [490, 335] width 47 height 45
click at [53, 108] on p "Sales" at bounding box center [45, 111] width 18 height 12
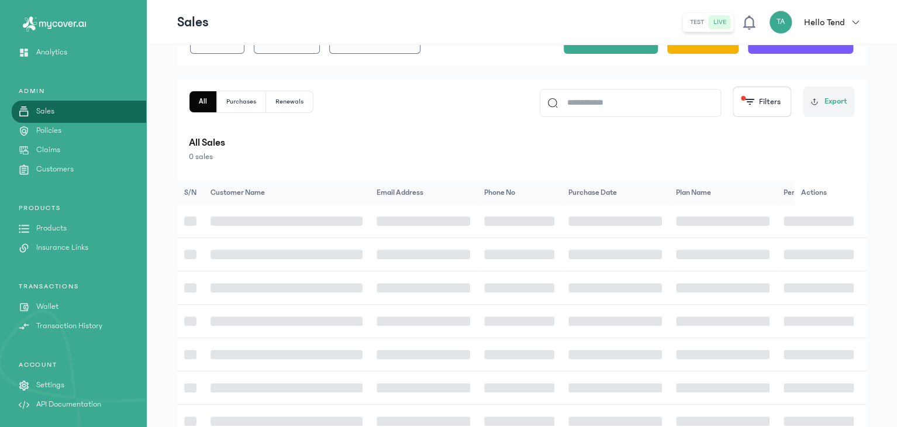
scroll to position [144, 0]
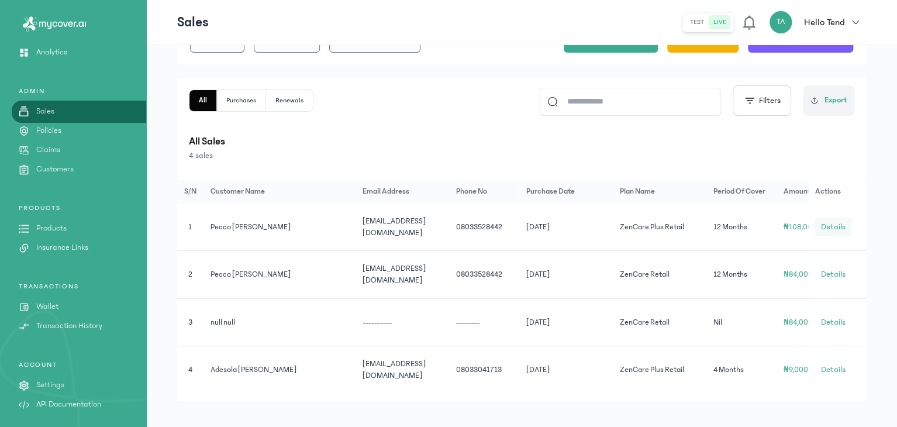
click at [841, 222] on span "Details" at bounding box center [832, 227] width 25 height 12
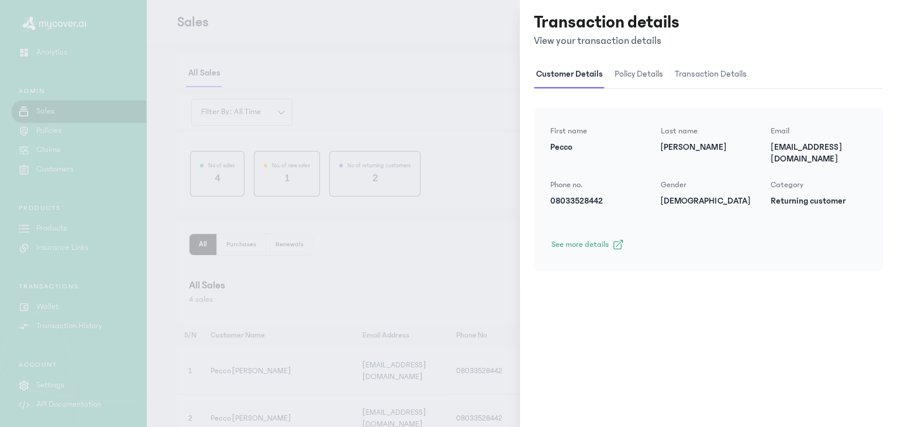
scroll to position [0, 0]
click at [617, 239] on span at bounding box center [619, 245] width 12 height 12
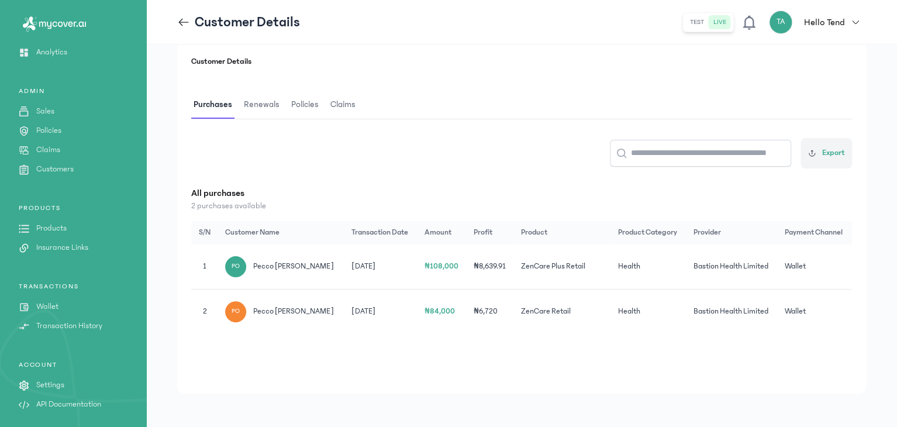
scroll to position [155, 0]
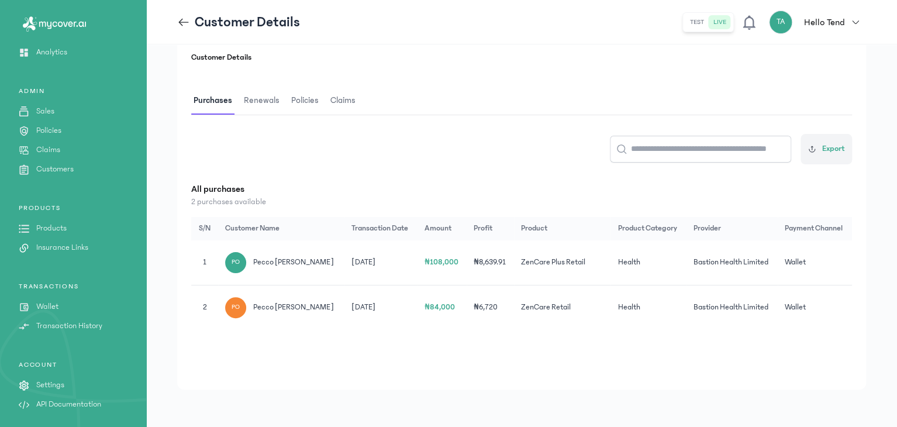
click at [43, 114] on p "Sales" at bounding box center [45, 111] width 18 height 12
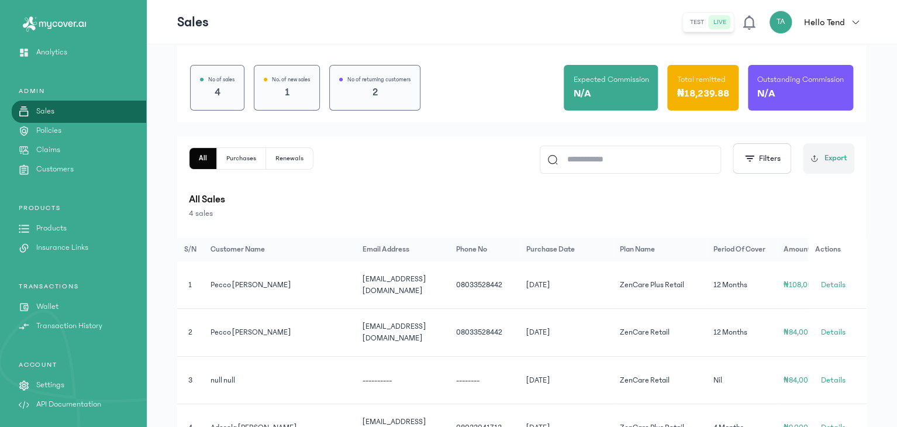
scroll to position [87, 0]
click at [56, 225] on p "Products" at bounding box center [51, 228] width 30 height 12
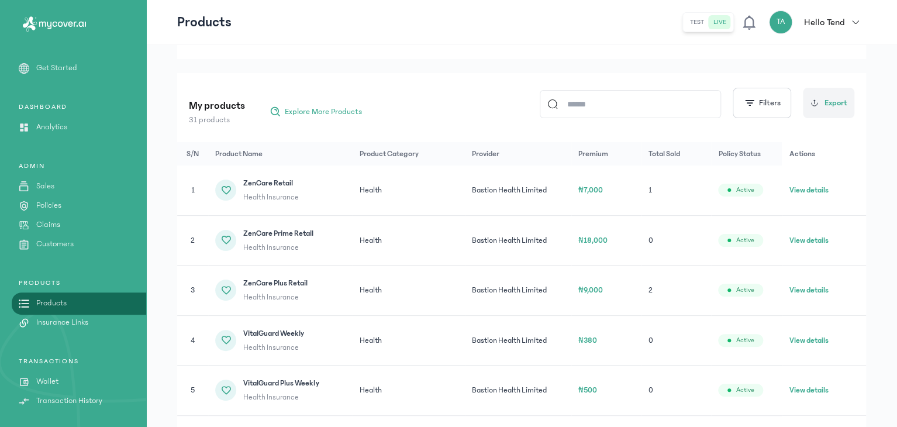
click at [68, 161] on div "DASHBOARD Analytics" at bounding box center [73, 205] width 146 height 89
click at [57, 125] on p "Analytics" at bounding box center [51, 127] width 31 height 12
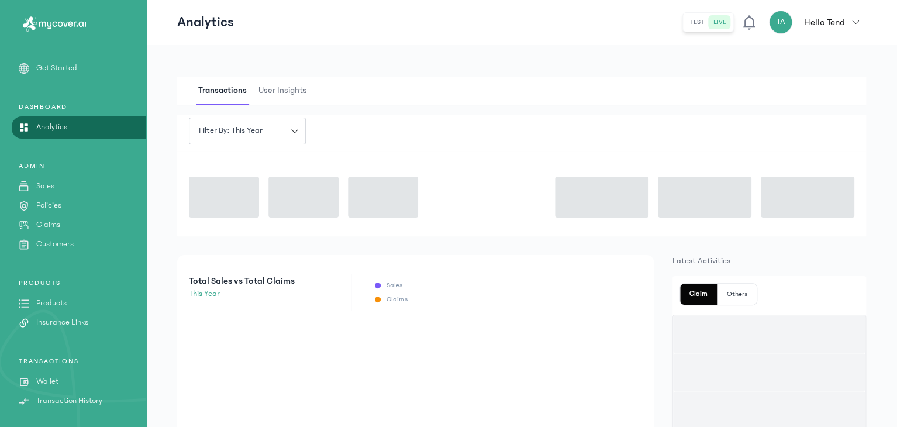
click at [57, 125] on p "Analytics" at bounding box center [51, 127] width 31 height 12
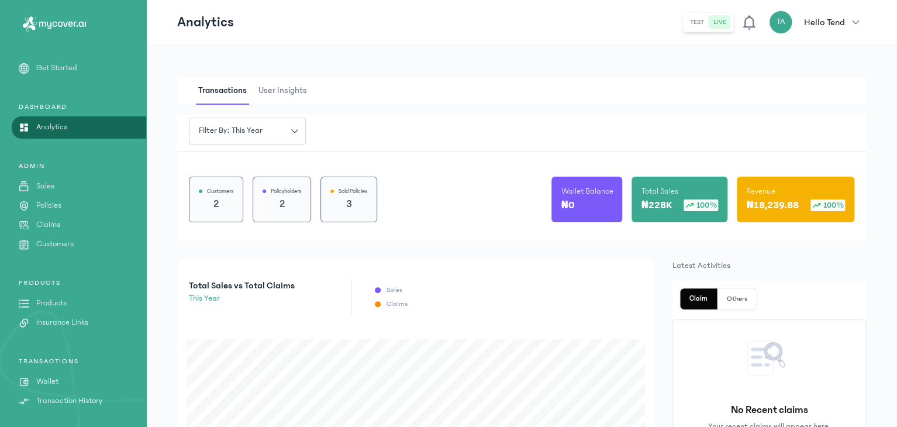
click at [572, 220] on div "Wallet Balance ₦0" at bounding box center [586, 200] width 71 height 46
click at [572, 210] on p "₦0" at bounding box center [568, 205] width 14 height 16
click at [774, 197] on p "₦18,239.88" at bounding box center [772, 205] width 53 height 16
click at [282, 88] on span "User Insights" at bounding box center [282, 90] width 53 height 27
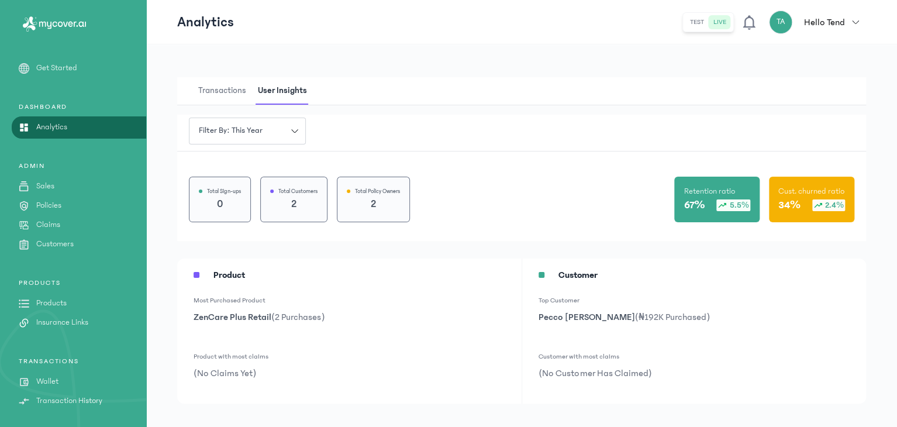
scroll to position [13, 0]
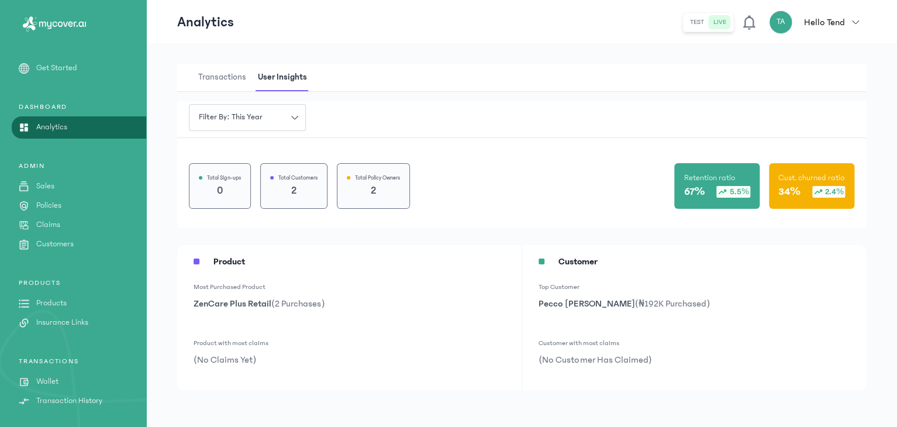
click at [47, 185] on p "Sales" at bounding box center [45, 186] width 18 height 12
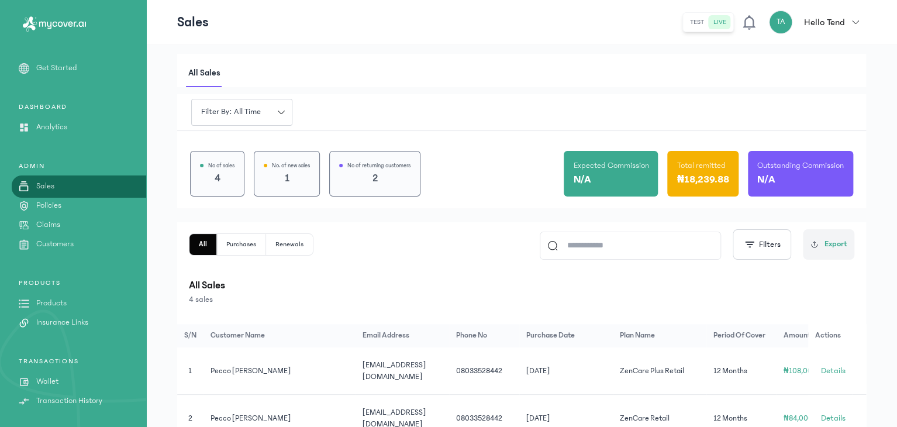
click at [712, 180] on p "₦18,239.88" at bounding box center [703, 179] width 53 height 16
